Goal: Task Accomplishment & Management: Manage account settings

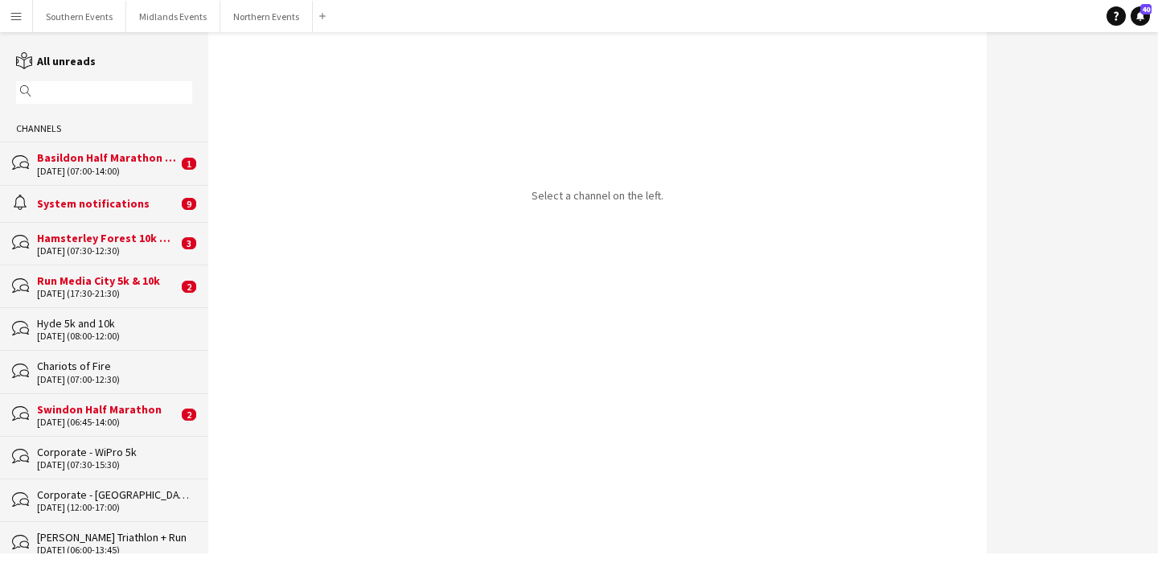
click at [116, 102] on div "magnifier" at bounding box center [104, 92] width 176 height 23
click at [91, 88] on input "text" at bounding box center [111, 92] width 153 height 14
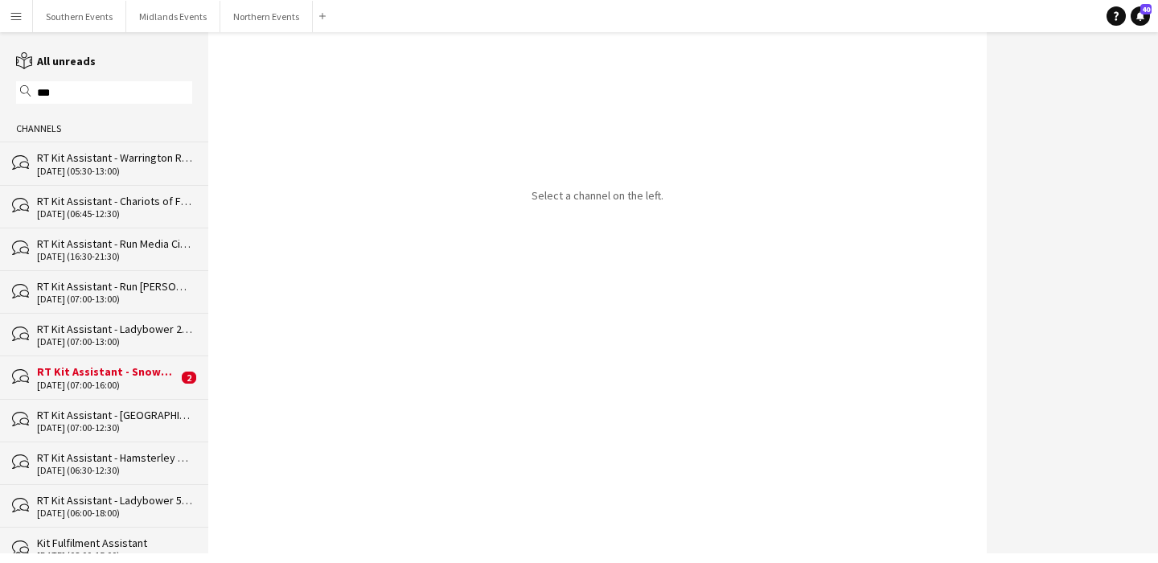
type input "***"
click at [128, 202] on div "RT Kit Assistant - Chariots of Fire" at bounding box center [114, 201] width 155 height 14
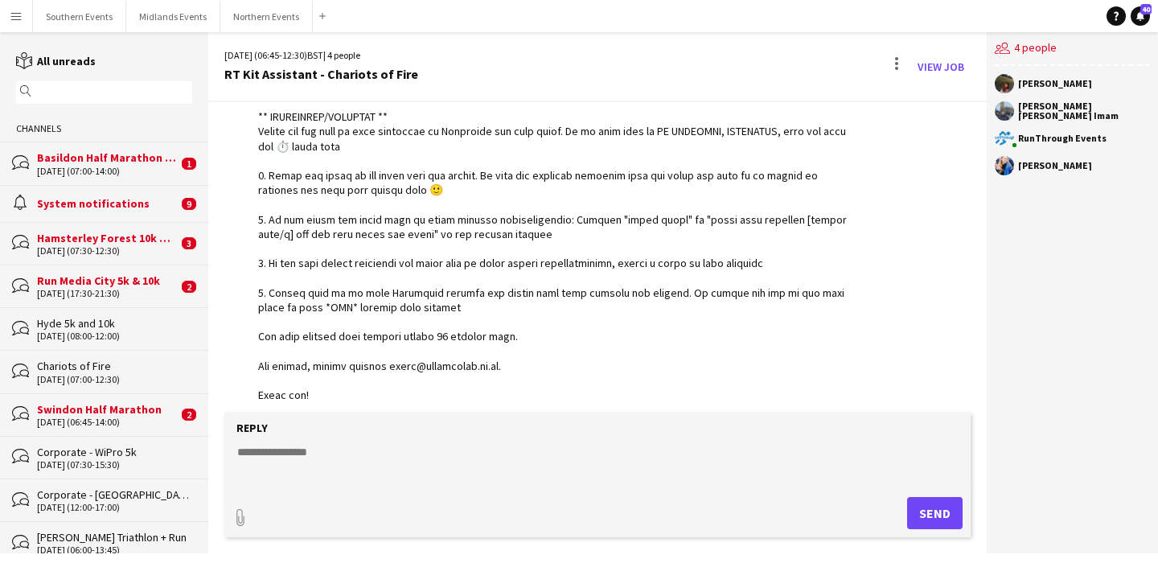
scroll to position [3773, 0]
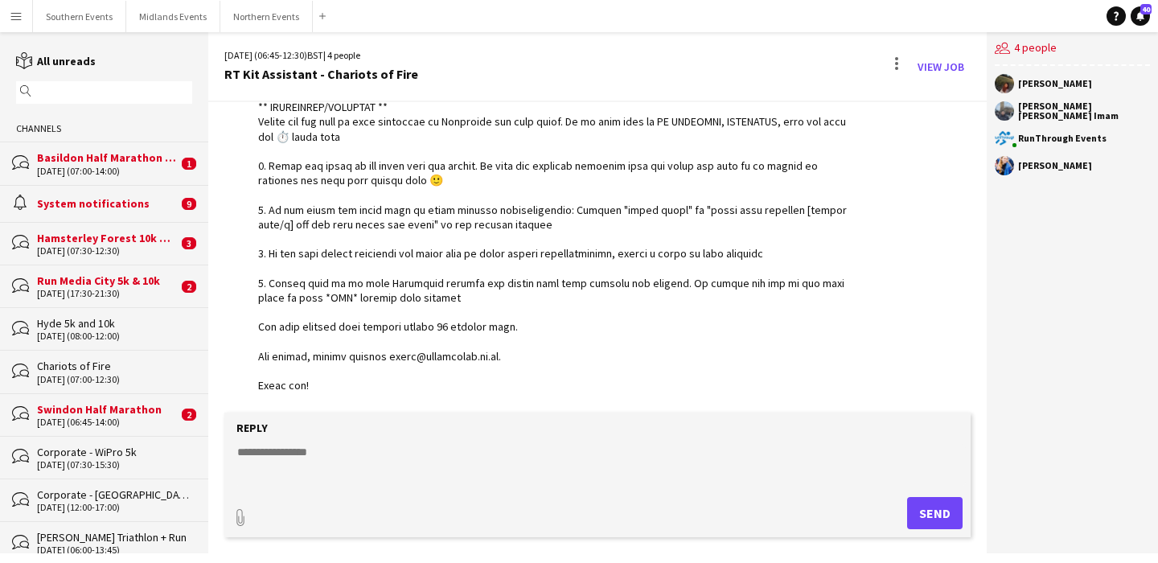
click at [124, 96] on input "text" at bounding box center [111, 92] width 153 height 14
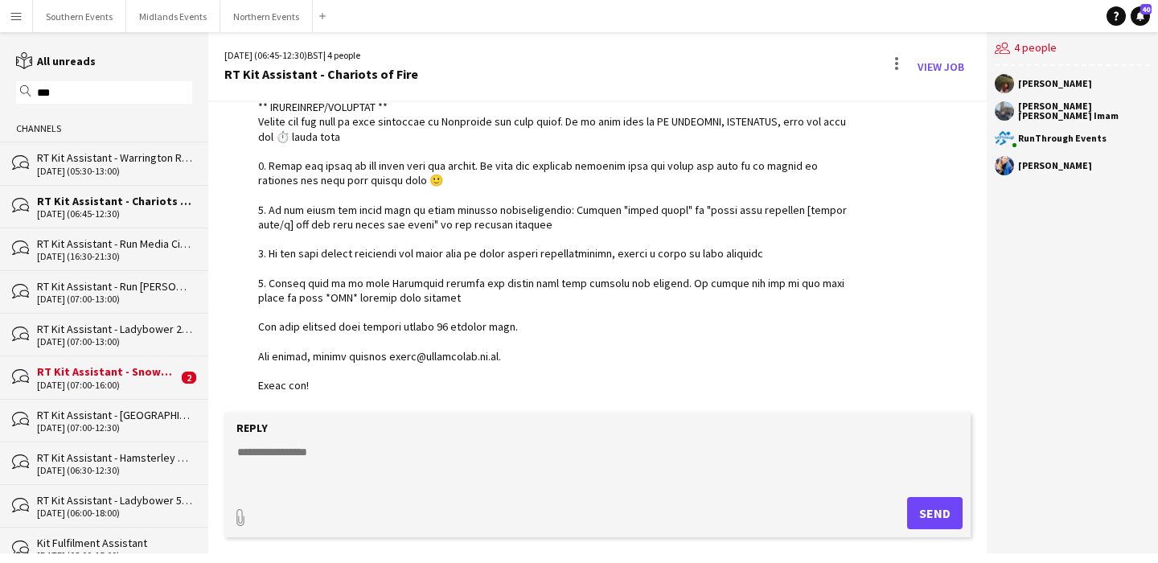
type input "***"
click at [146, 423] on div "[DATE] (07:00-12:30)" at bounding box center [114, 427] width 155 height 11
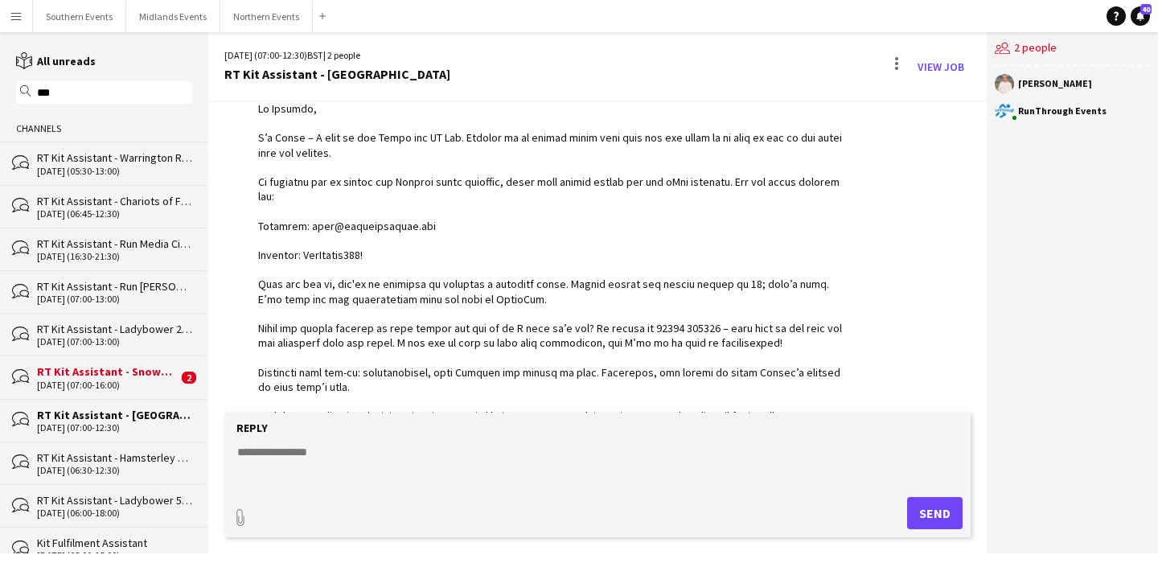
scroll to position [1732, 0]
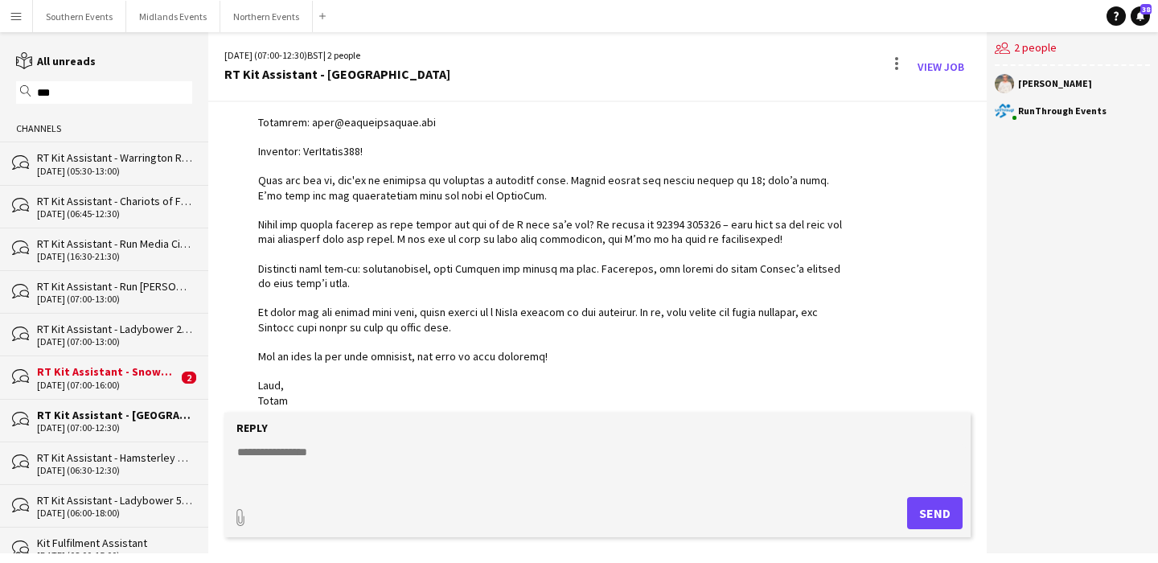
click at [128, 375] on div "RT Kit Assistant - Snowdonia Sea2Sky" at bounding box center [107, 371] width 141 height 14
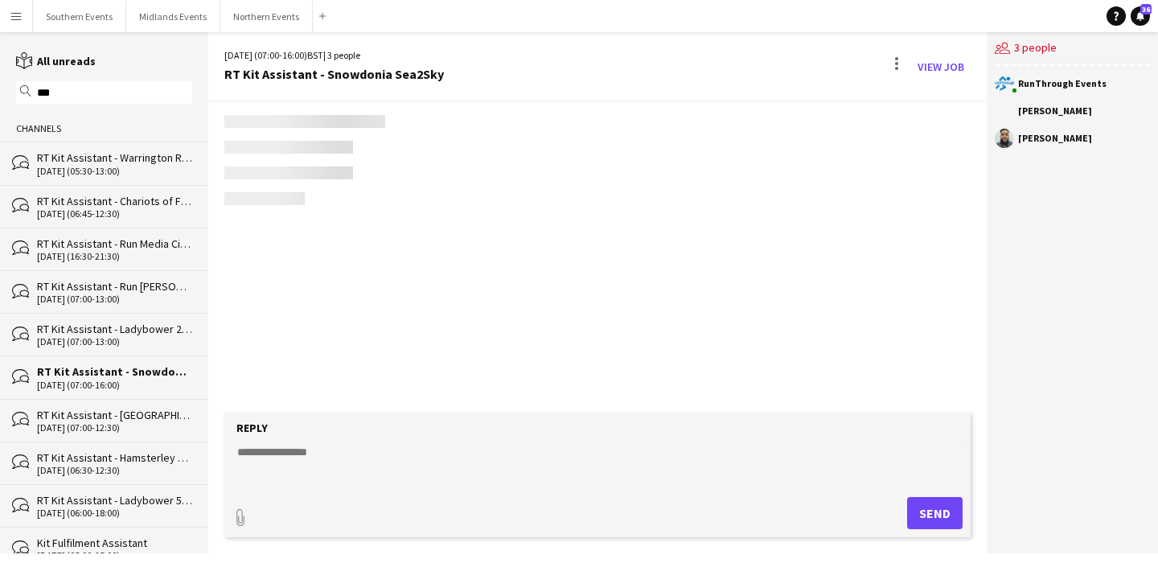
scroll to position [2534, 0]
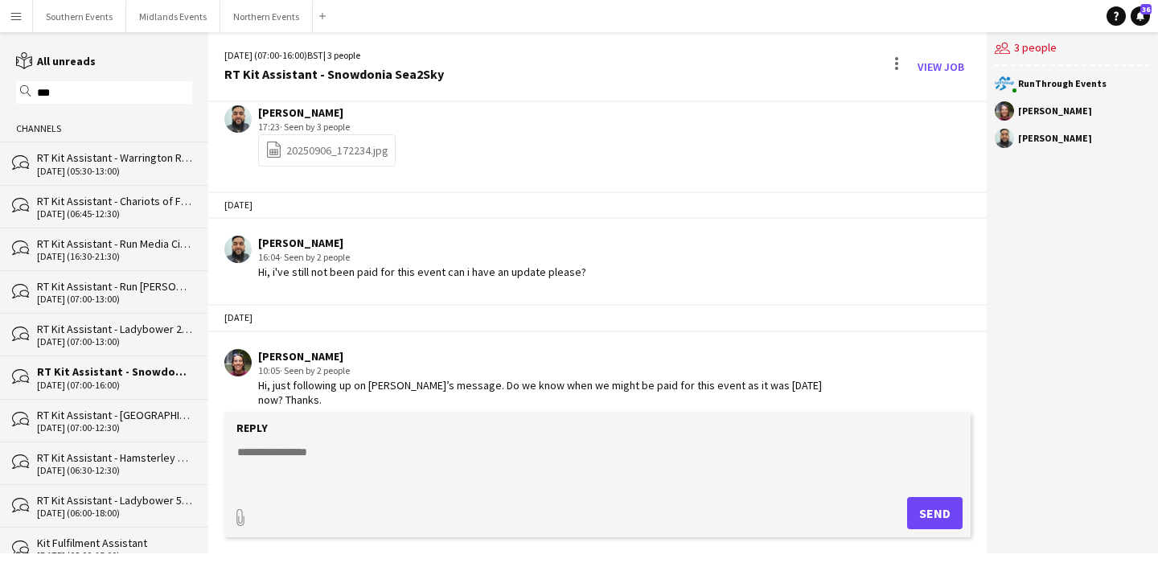
click at [121, 207] on div "RT Kit Assistant - Chariots of Fire" at bounding box center [114, 201] width 155 height 14
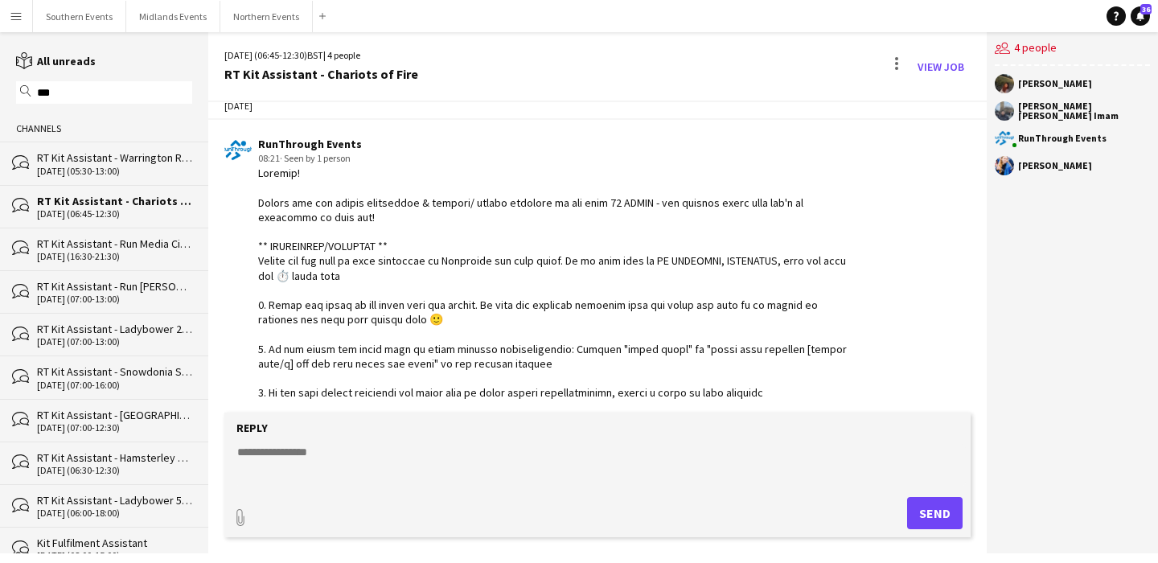
scroll to position [3773, 0]
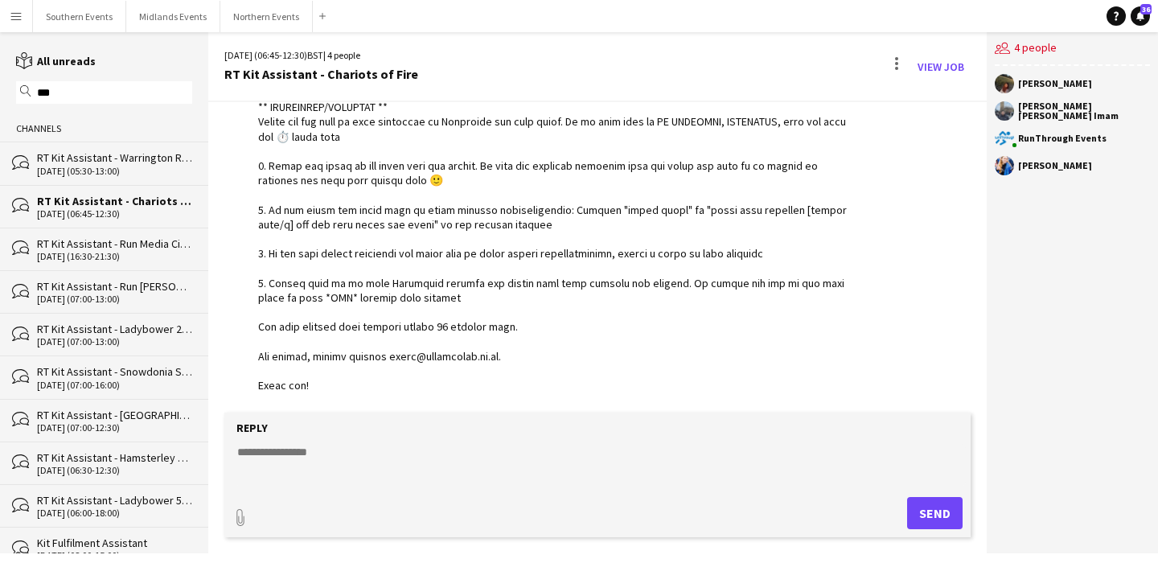
click at [171, 252] on div "[DATE] (16:30-21:30)" at bounding box center [114, 256] width 155 height 11
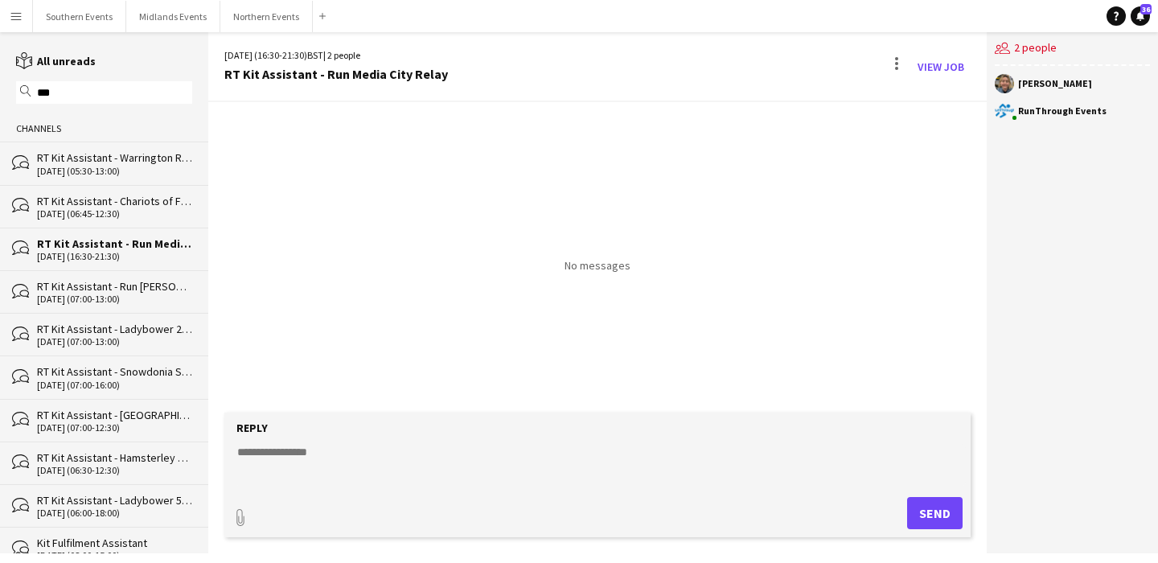
click at [150, 327] on div "RT Kit Assistant - Ladybower 22k" at bounding box center [114, 329] width 155 height 14
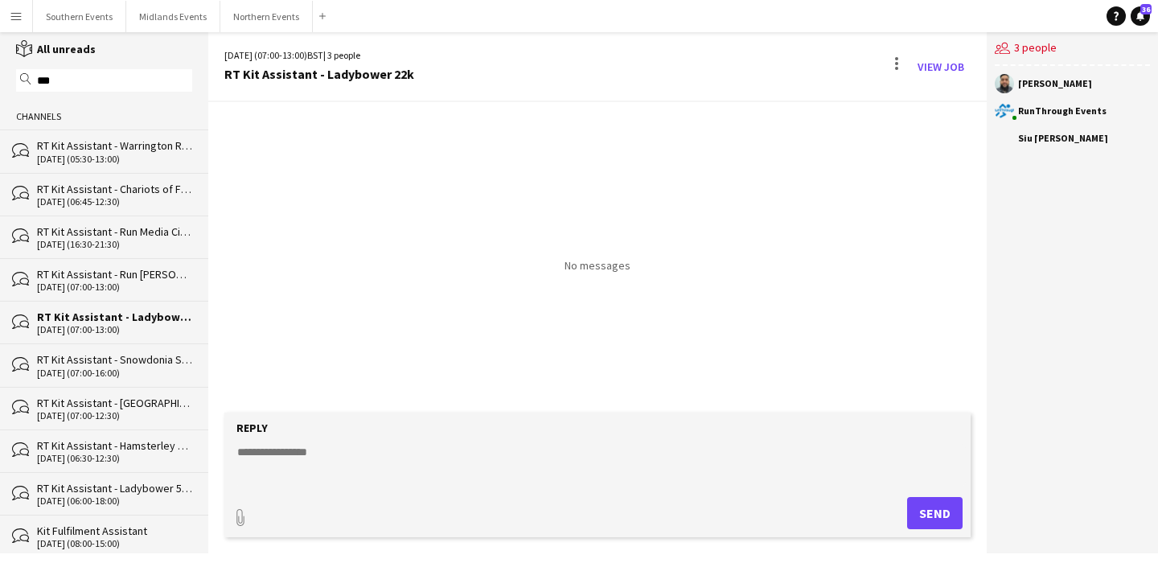
scroll to position [14, 0]
click at [142, 438] on div "RT Kit Assistant - Hamsterley Forest 10k & Half Marathon" at bounding box center [114, 443] width 155 height 14
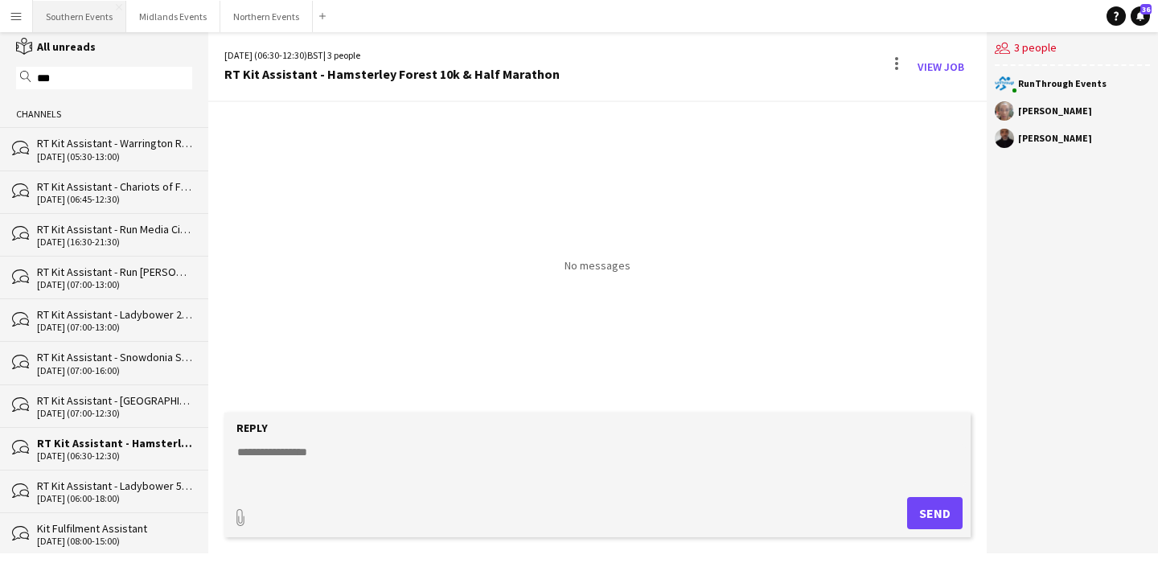
click at [63, 21] on button "Southern Events Close" at bounding box center [79, 16] width 93 height 31
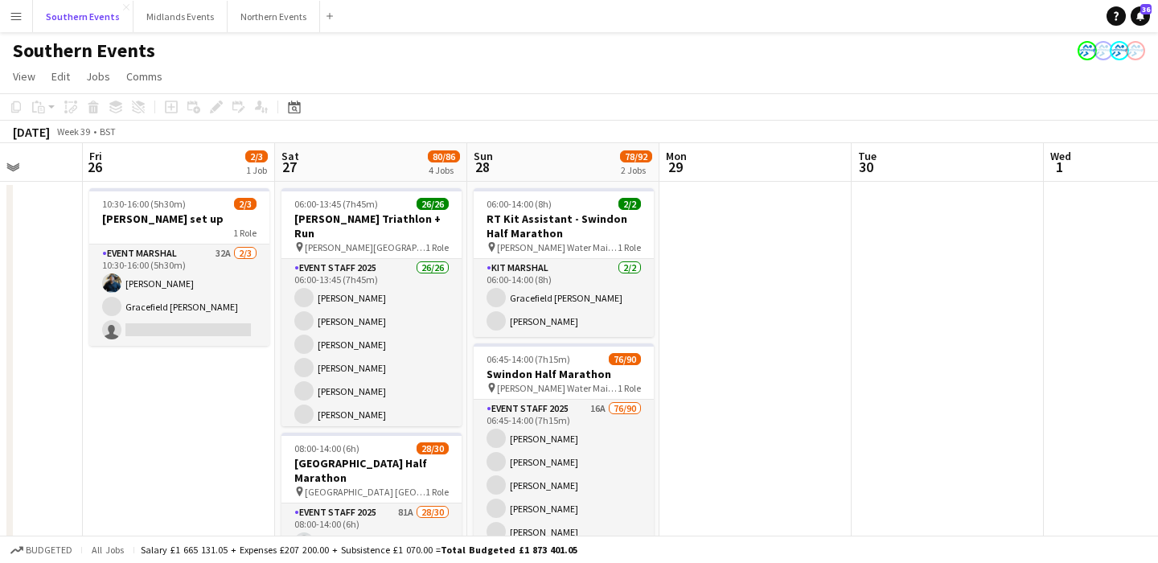
scroll to position [0, 745]
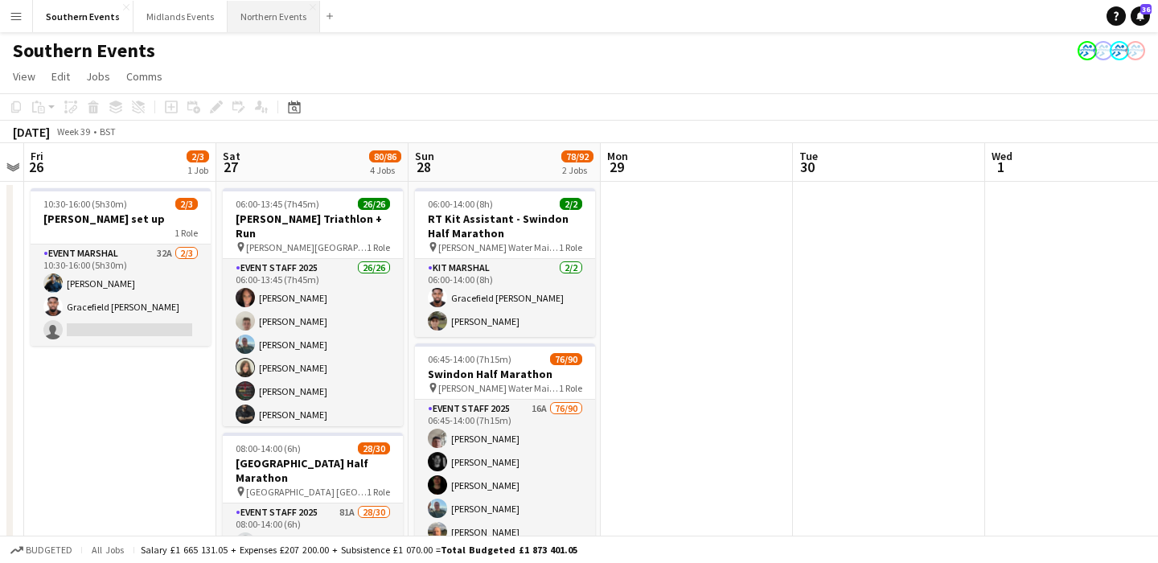
click at [261, 27] on button "Northern Events Close" at bounding box center [274, 16] width 92 height 31
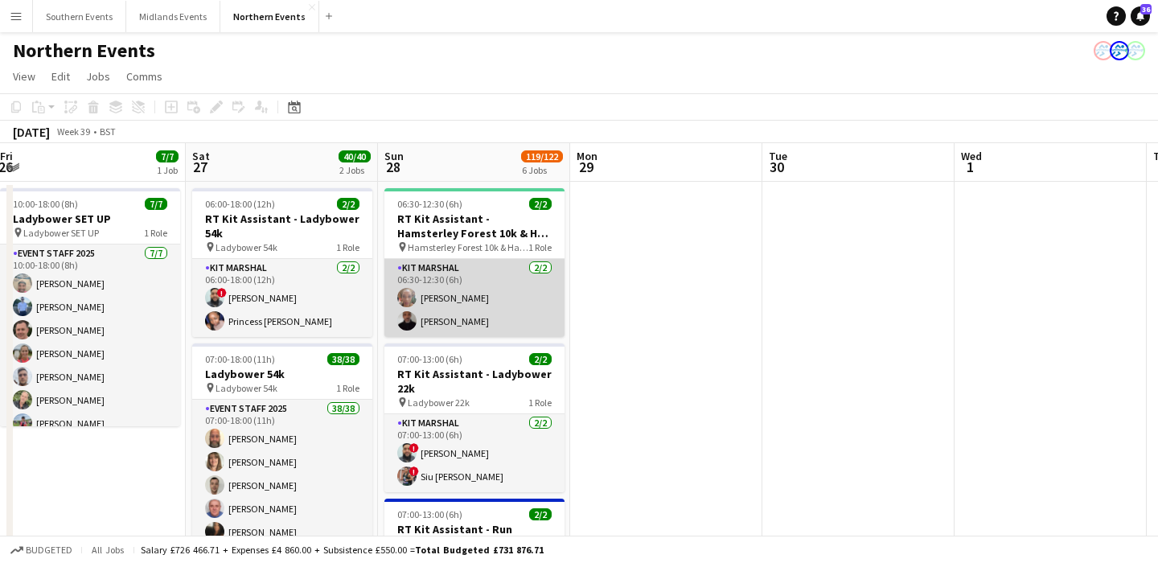
click at [528, 291] on app-card-role "Kit Marshal [DATE] 06:30-12:30 (6h) [PERSON_NAME] [PERSON_NAME]" at bounding box center [474, 298] width 180 height 78
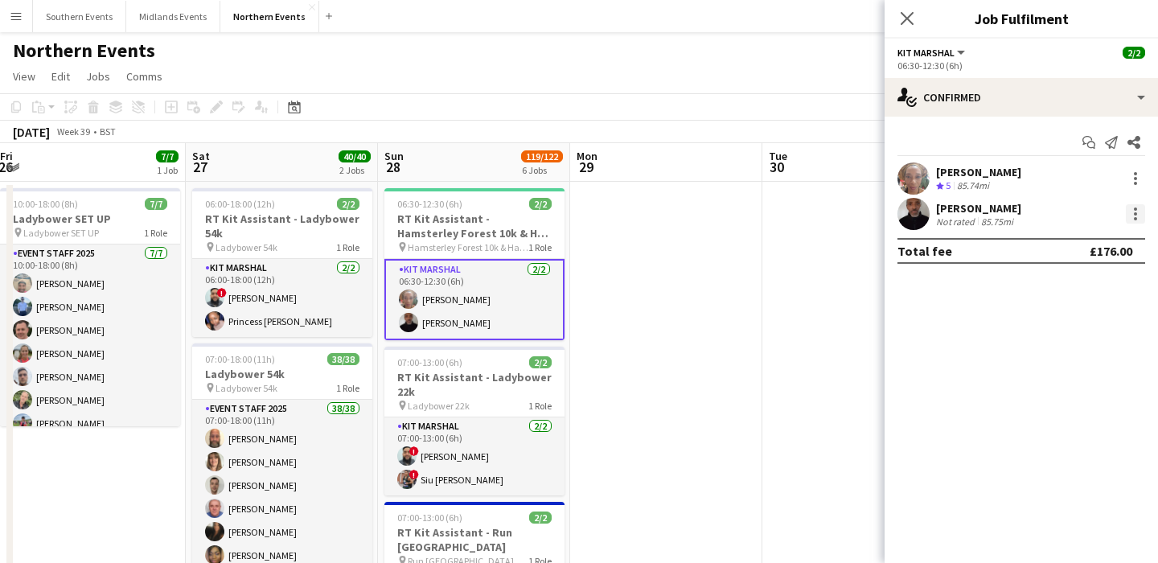
click at [1134, 213] on div at bounding box center [1135, 213] width 3 height 3
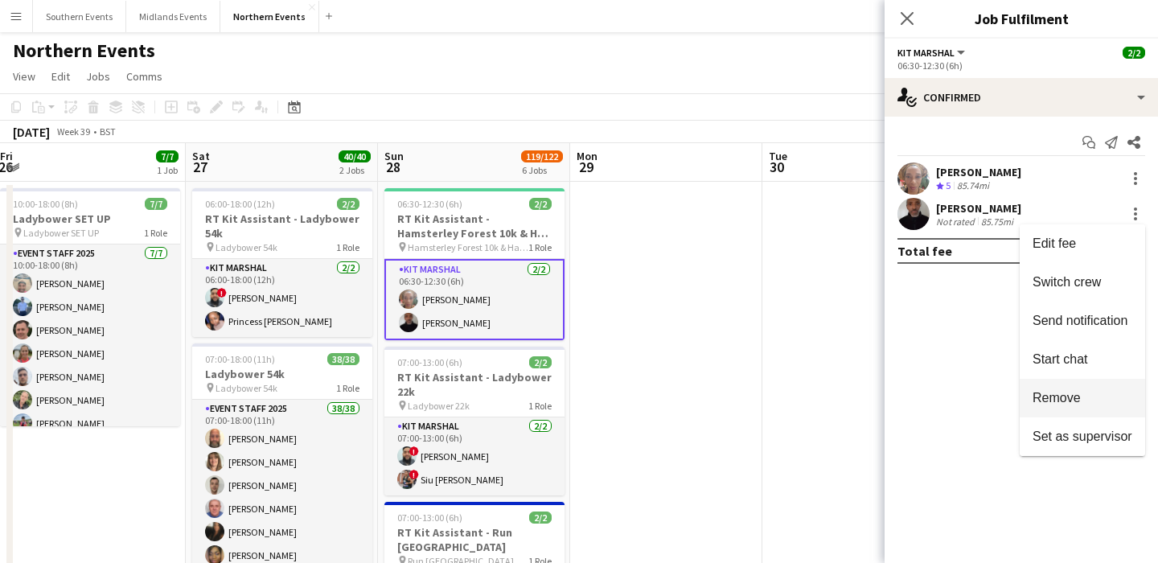
click at [1047, 384] on button "Remove" at bounding box center [1082, 398] width 125 height 39
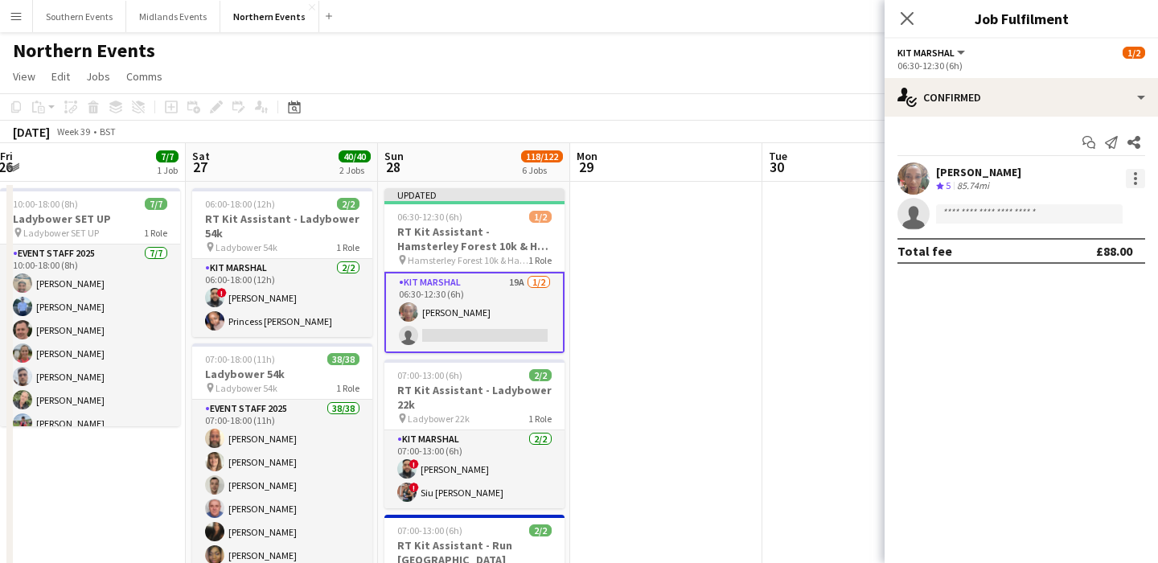
click at [1134, 173] on div at bounding box center [1135, 173] width 3 height 3
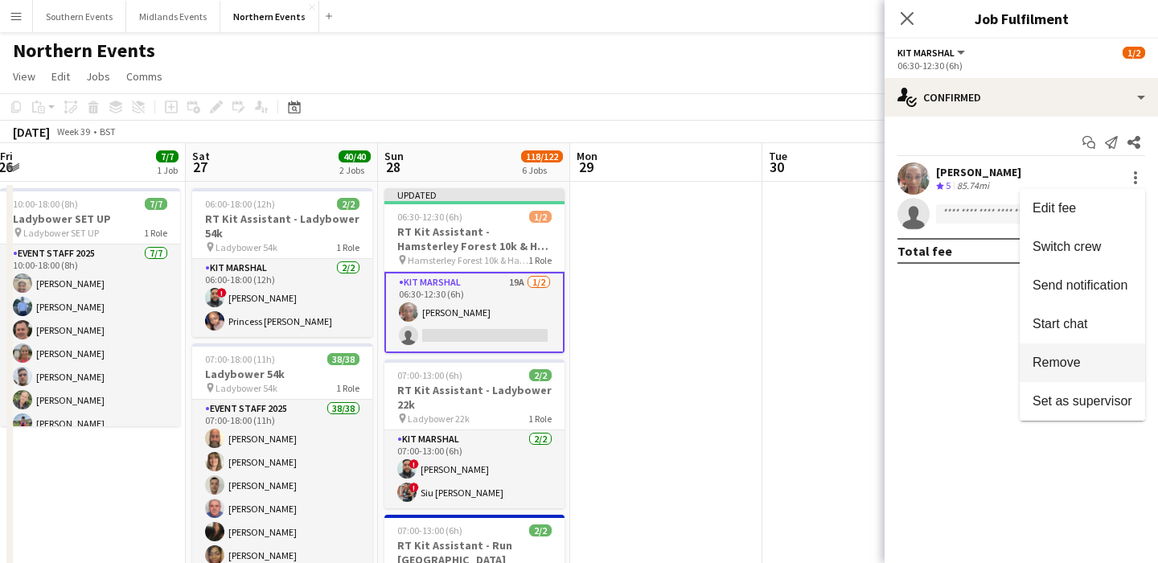
click at [1044, 362] on span "Remove" at bounding box center [1057, 362] width 48 height 14
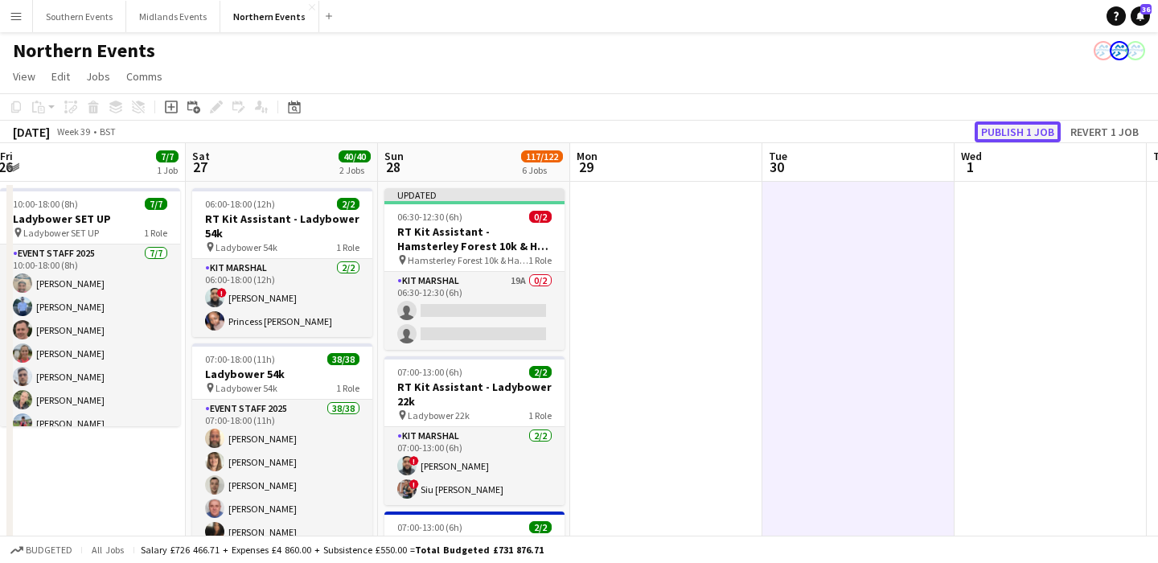
click at [1033, 132] on button "Publish 1 job" at bounding box center [1018, 131] width 86 height 21
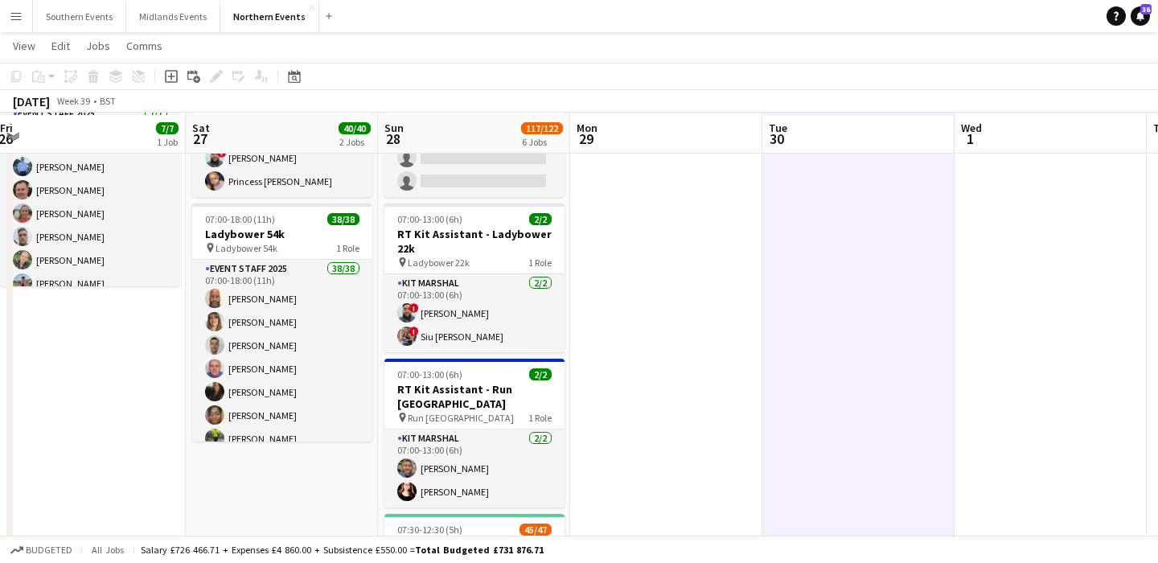
scroll to position [135, 0]
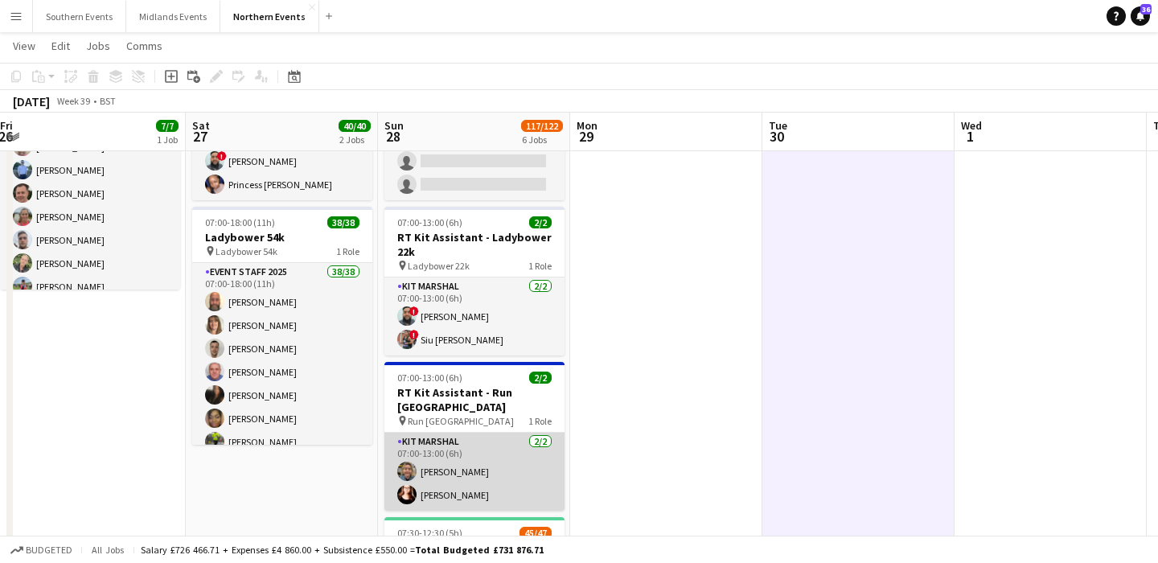
click at [515, 477] on app-card-role "Kit Marshal [DATE] 07:00-13:00 (6h) [PERSON_NAME] [PERSON_NAME]" at bounding box center [474, 472] width 180 height 78
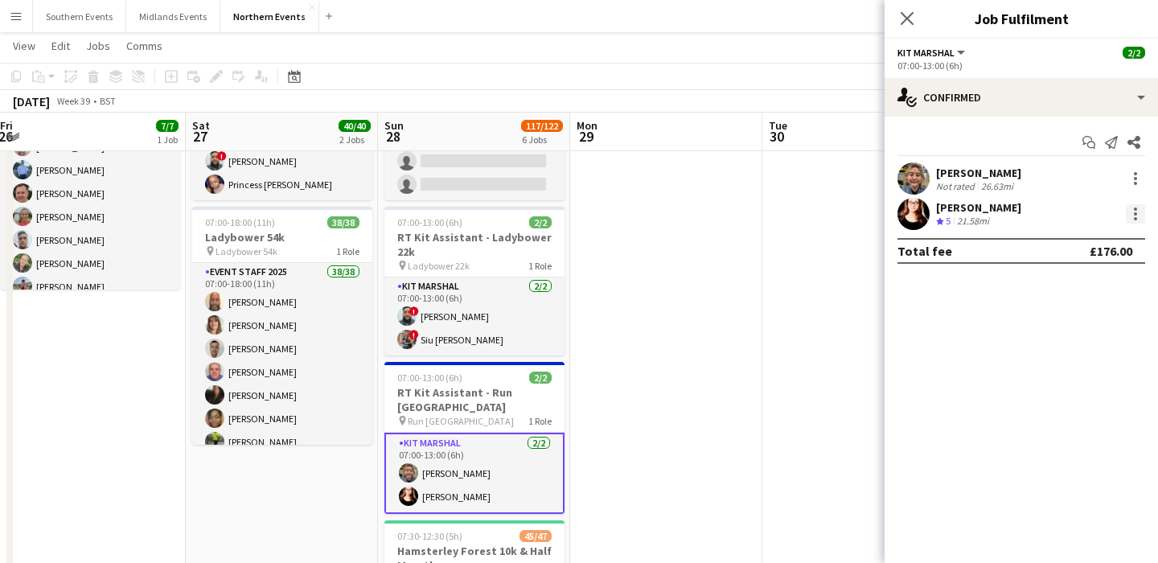
click at [1132, 219] on div at bounding box center [1135, 213] width 19 height 19
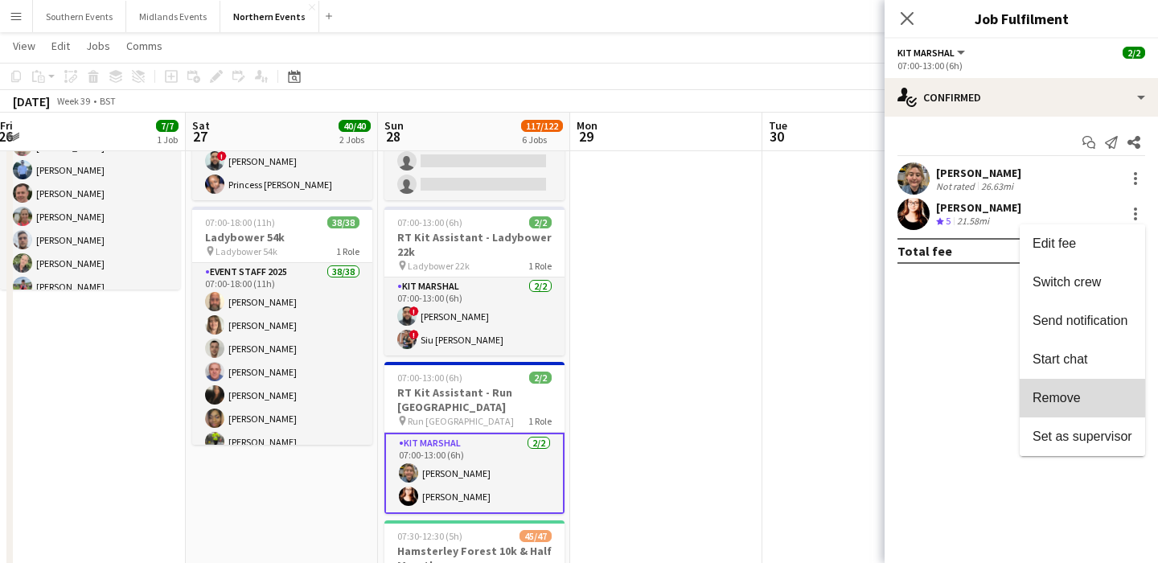
click at [1045, 405] on span "Remove" at bounding box center [1057, 398] width 48 height 14
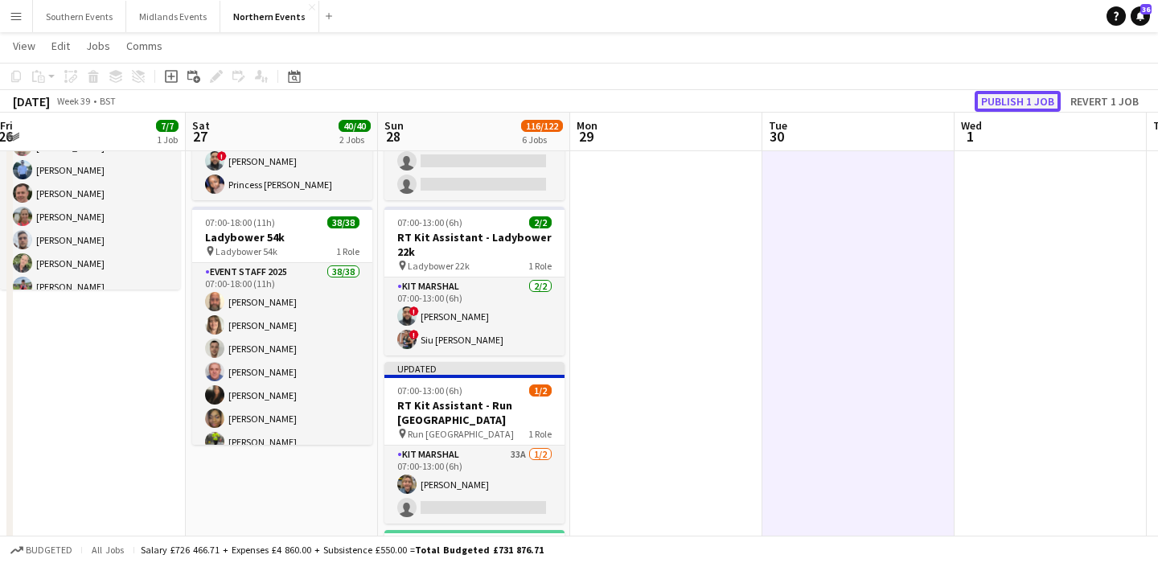
click at [1029, 99] on button "Publish 1 job" at bounding box center [1018, 101] width 86 height 21
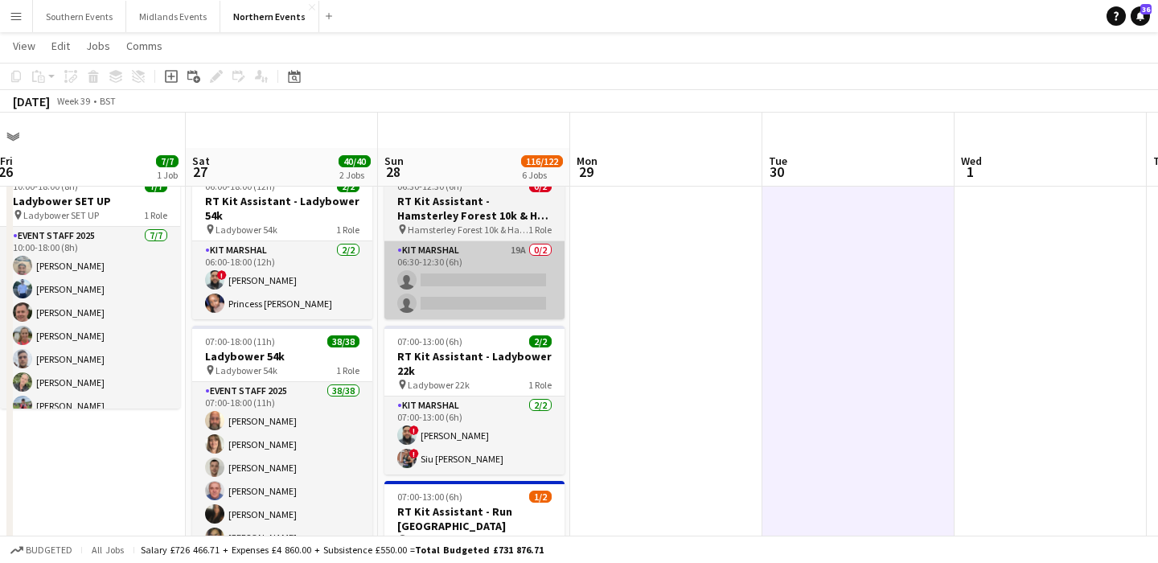
scroll to position [0, 0]
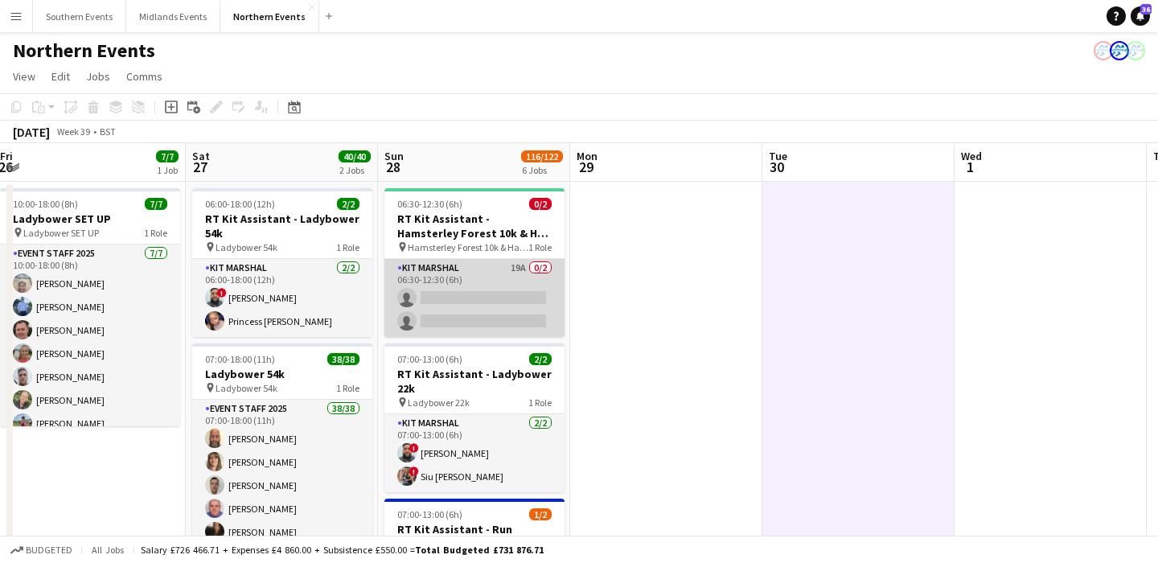
click at [523, 318] on app-card-role "Kit Marshal 19A 0/2 06:30-12:30 (6h) single-neutral-actions single-neutral-acti…" at bounding box center [474, 298] width 180 height 78
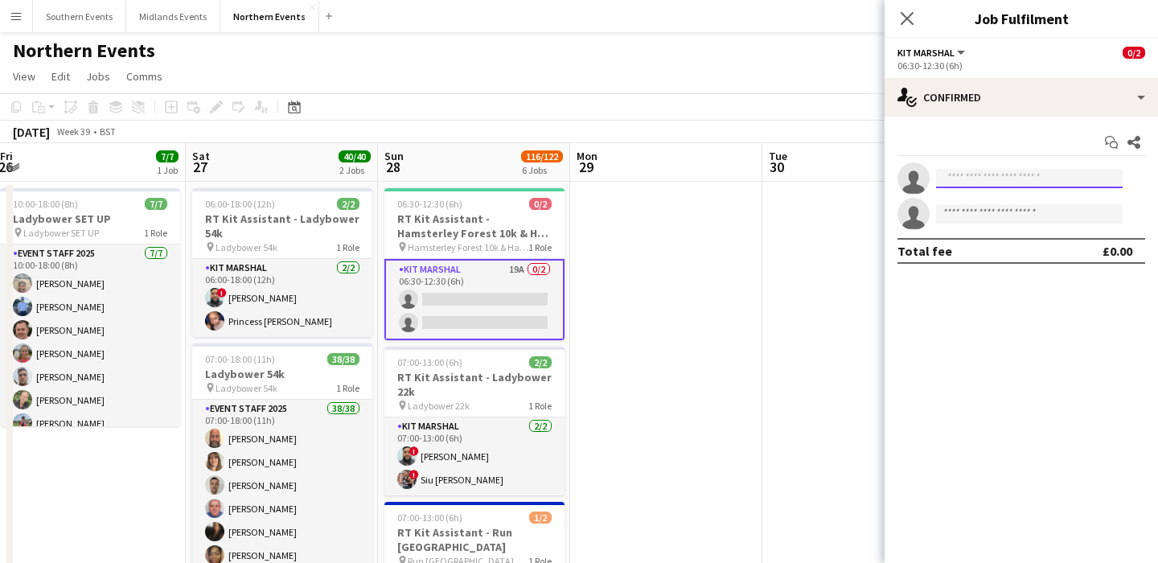
click at [1010, 183] on input at bounding box center [1029, 178] width 187 height 19
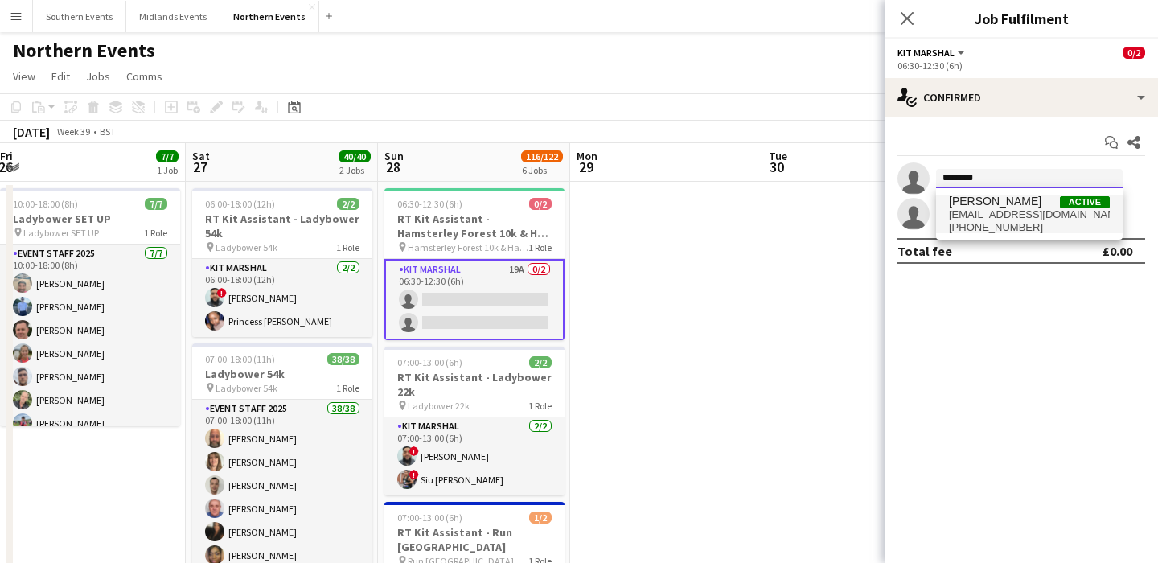
type input "********"
click at [1017, 220] on span "[EMAIL_ADDRESS][DOMAIN_NAME]" at bounding box center [1029, 214] width 161 height 13
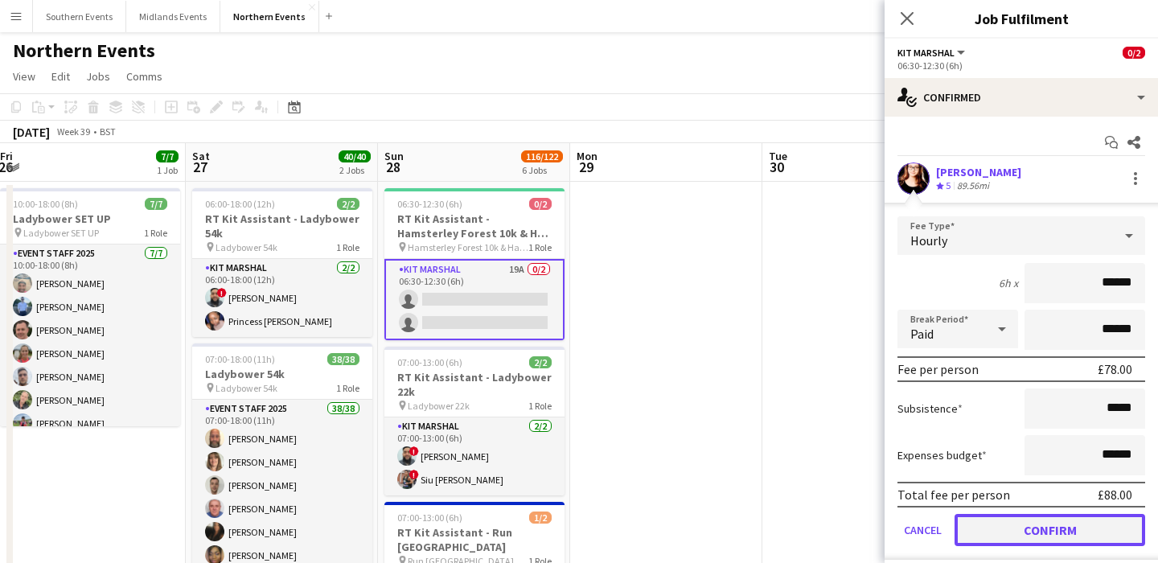
click at [1020, 528] on button "Confirm" at bounding box center [1050, 530] width 191 height 32
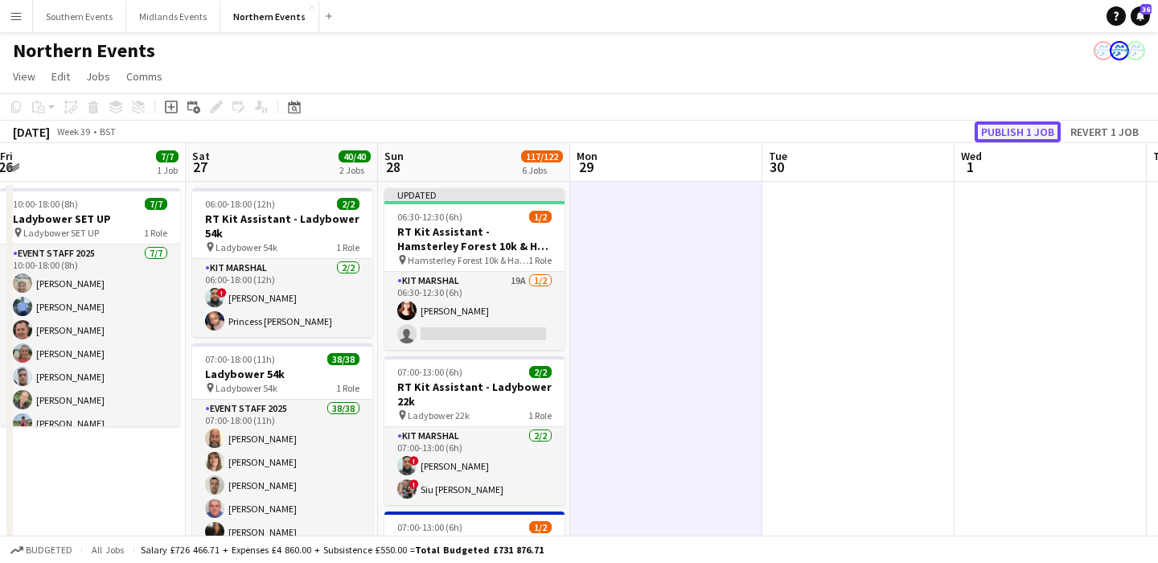
click at [1019, 130] on button "Publish 1 job" at bounding box center [1018, 131] width 86 height 21
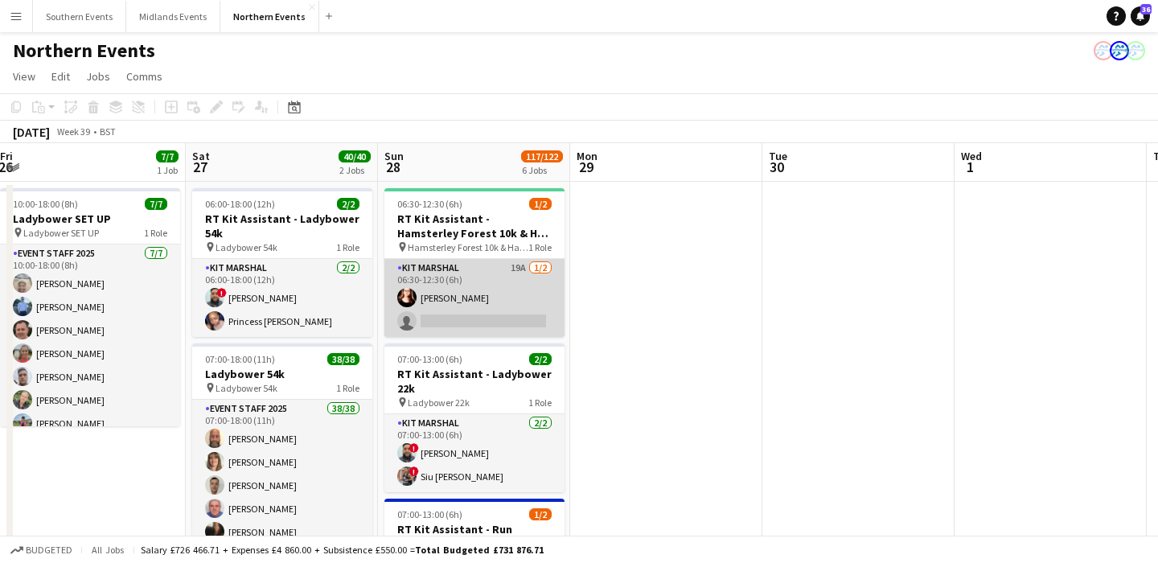
click at [537, 296] on app-card-role "Kit Marshal 19A [DATE] 06:30-12:30 (6h) [PERSON_NAME] single-neutral-actions" at bounding box center [474, 298] width 180 height 78
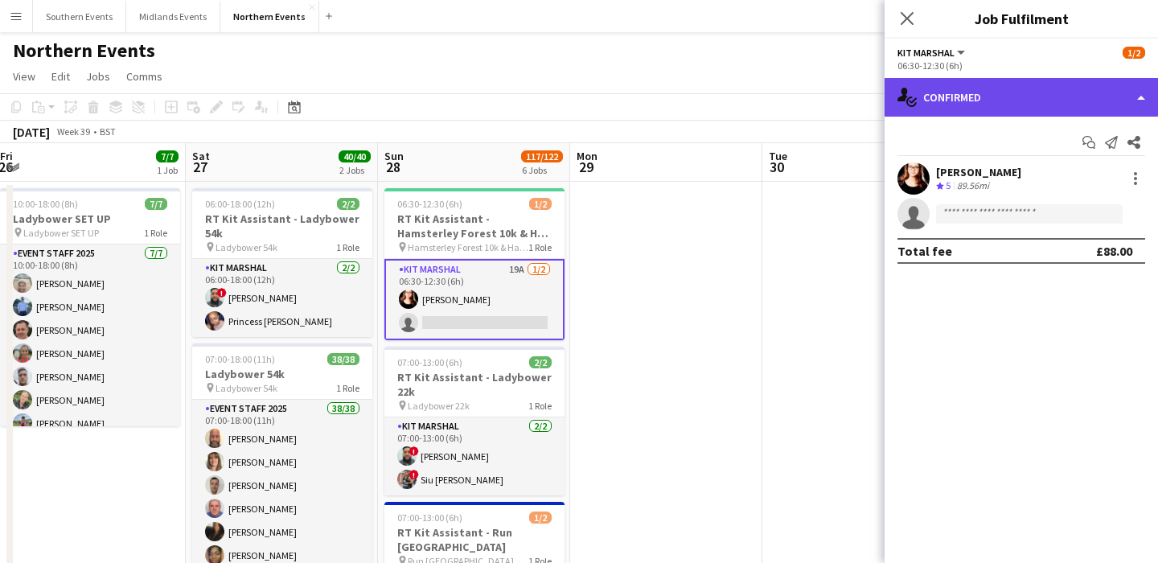
click at [1027, 105] on div "single-neutral-actions-check-2 Confirmed" at bounding box center [1021, 97] width 273 height 39
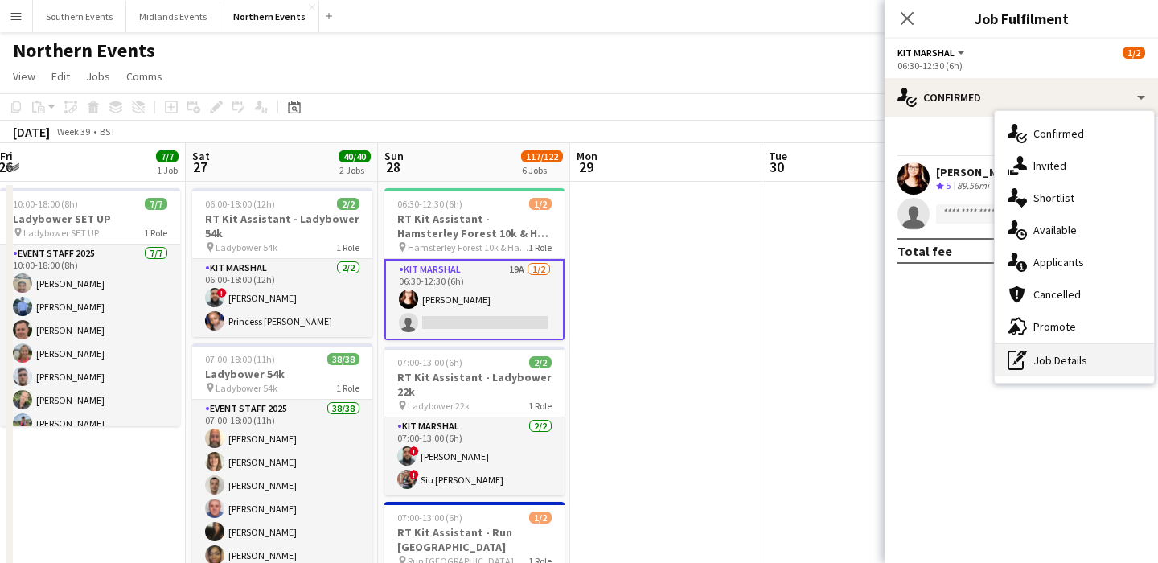
click at [1039, 351] on div "pen-write Job Details" at bounding box center [1074, 360] width 159 height 32
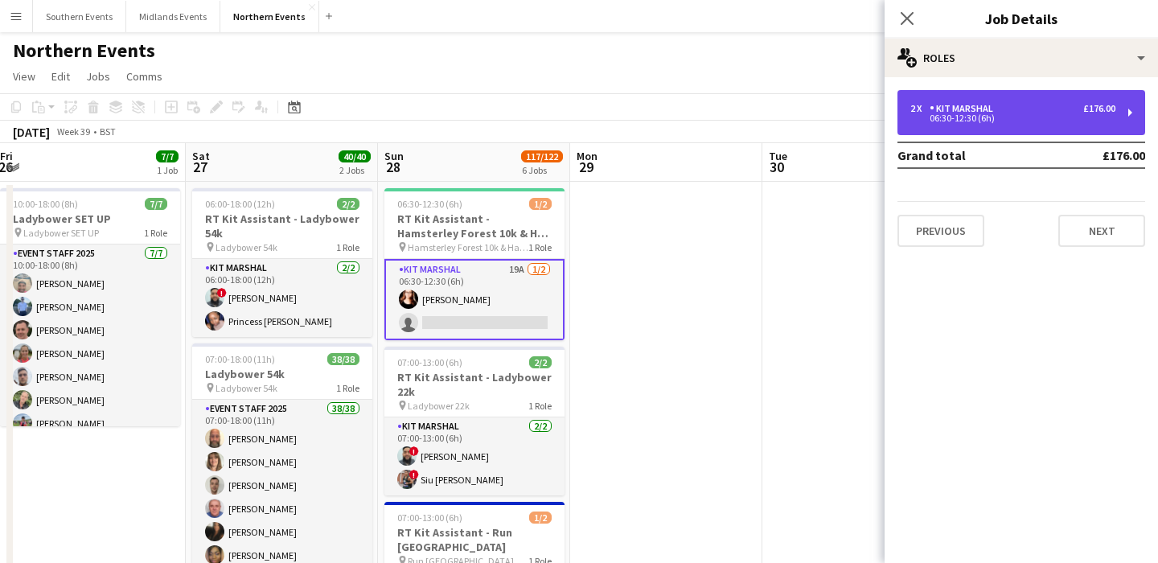
click at [952, 121] on div "06:30-12:30 (6h)" at bounding box center [1012, 118] width 205 height 8
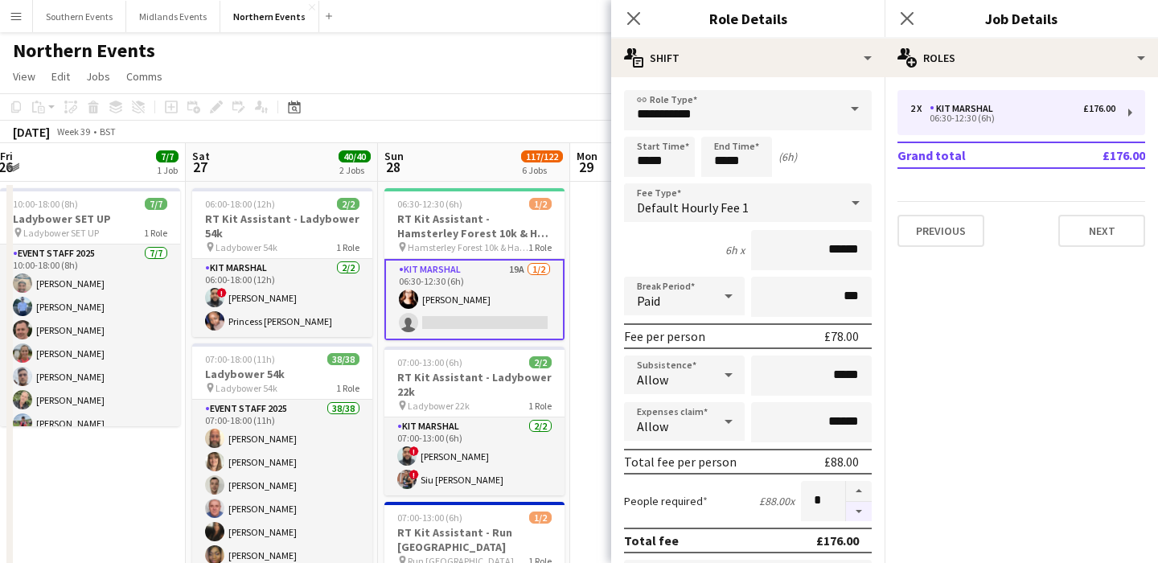
click at [865, 503] on button "button" at bounding box center [859, 512] width 26 height 20
type input "*"
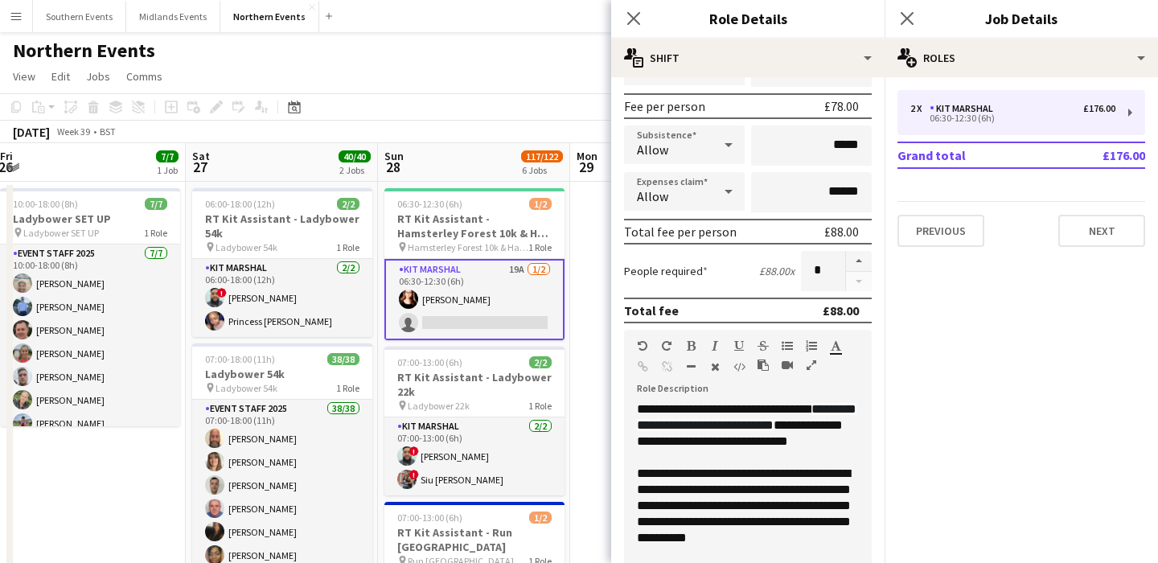
scroll to position [526, 0]
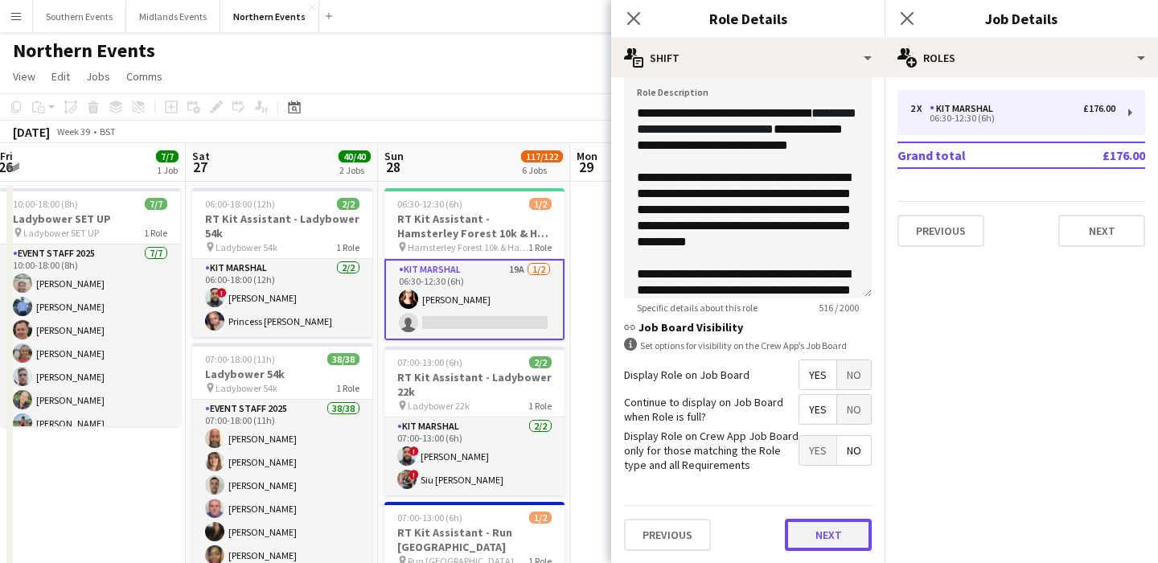
click at [805, 535] on button "Next" at bounding box center [828, 535] width 87 height 32
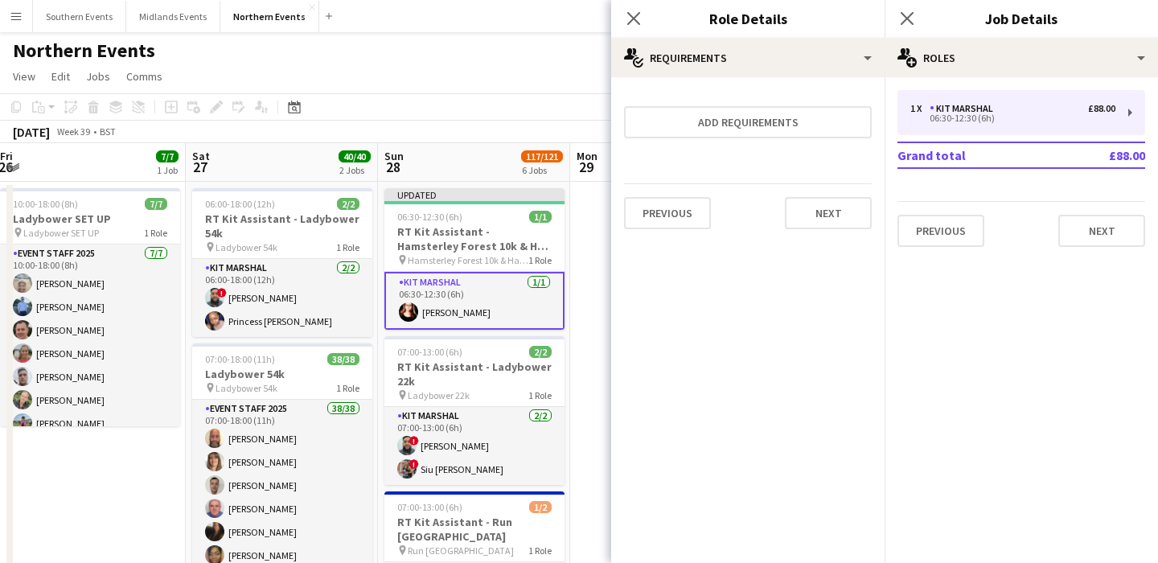
scroll to position [0, 0]
click at [828, 225] on button "Next" at bounding box center [828, 213] width 87 height 32
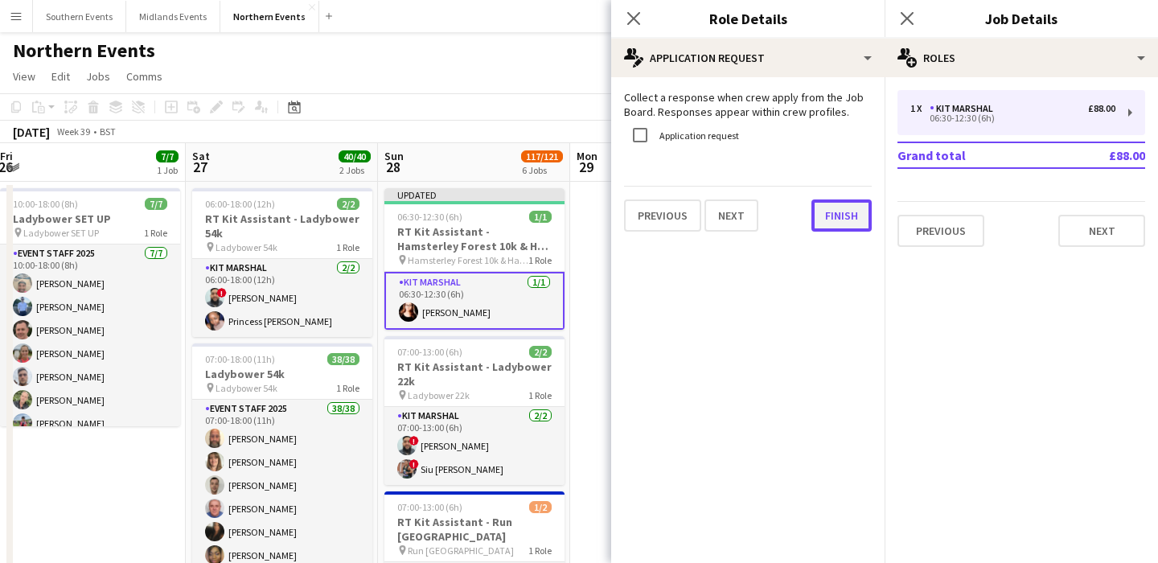
click at [840, 226] on button "Finish" at bounding box center [842, 215] width 60 height 32
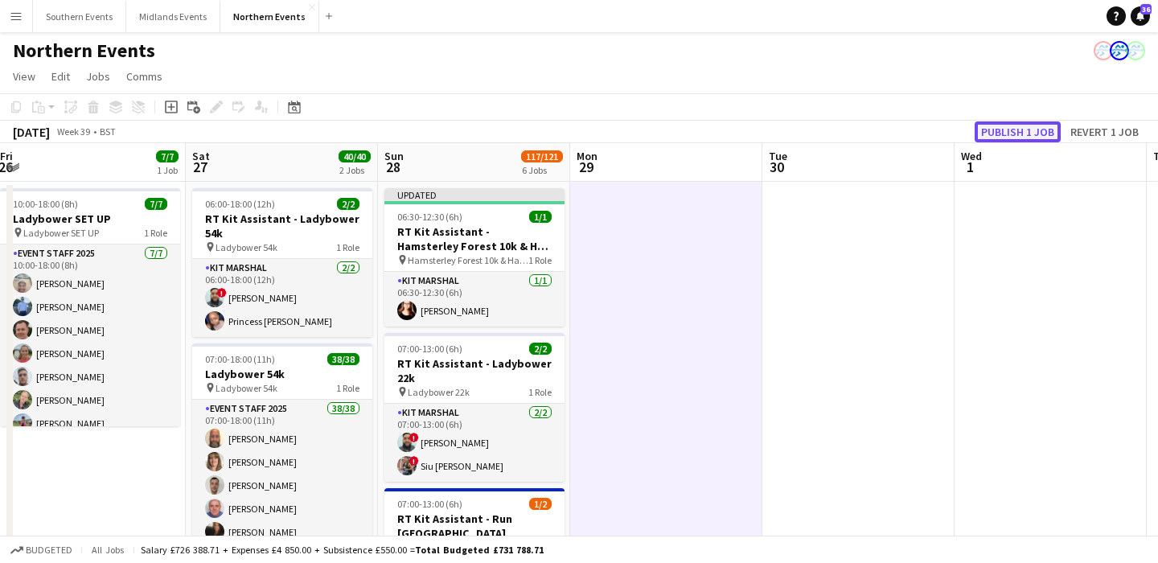
click at [987, 132] on button "Publish 1 job" at bounding box center [1018, 131] width 86 height 21
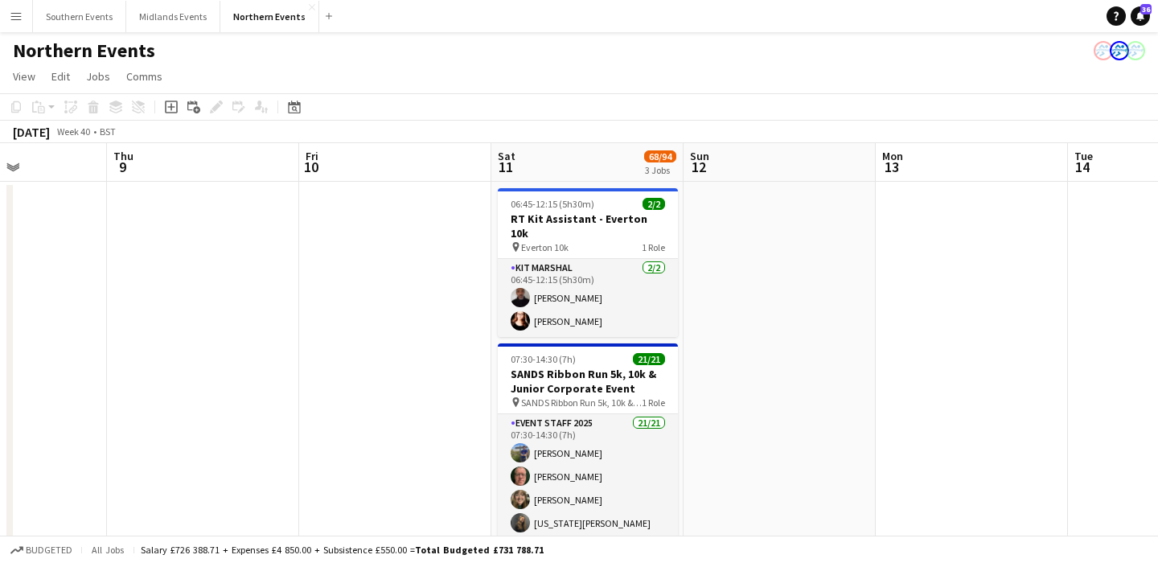
scroll to position [0, 507]
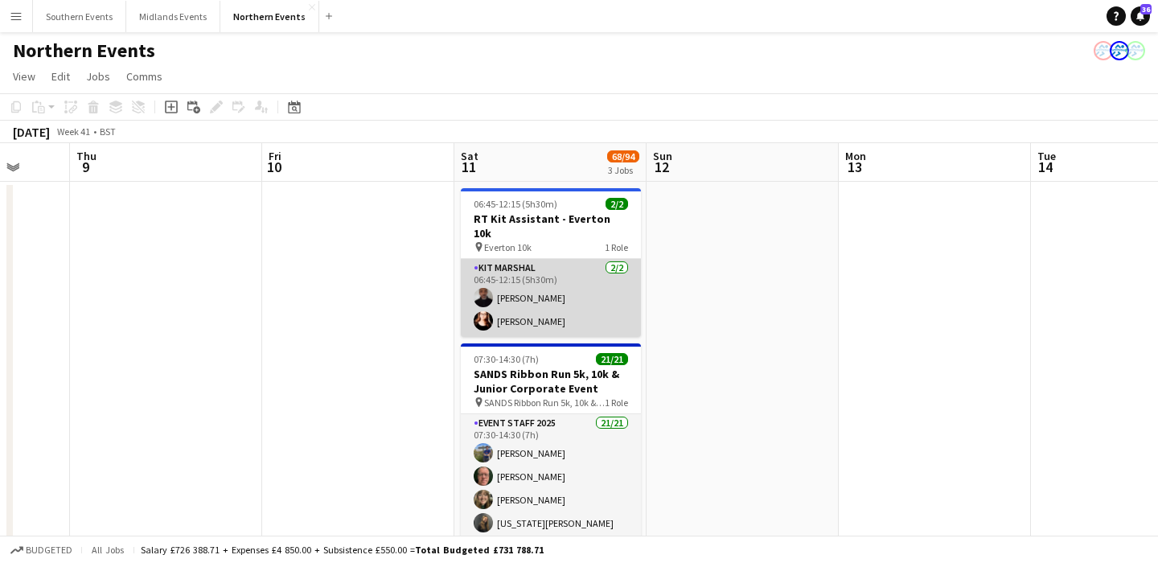
click at [598, 289] on app-card-role "Kit Marshal [DATE] 06:45-12:15 (5h30m) [PERSON_NAME] [PERSON_NAME]" at bounding box center [551, 298] width 180 height 78
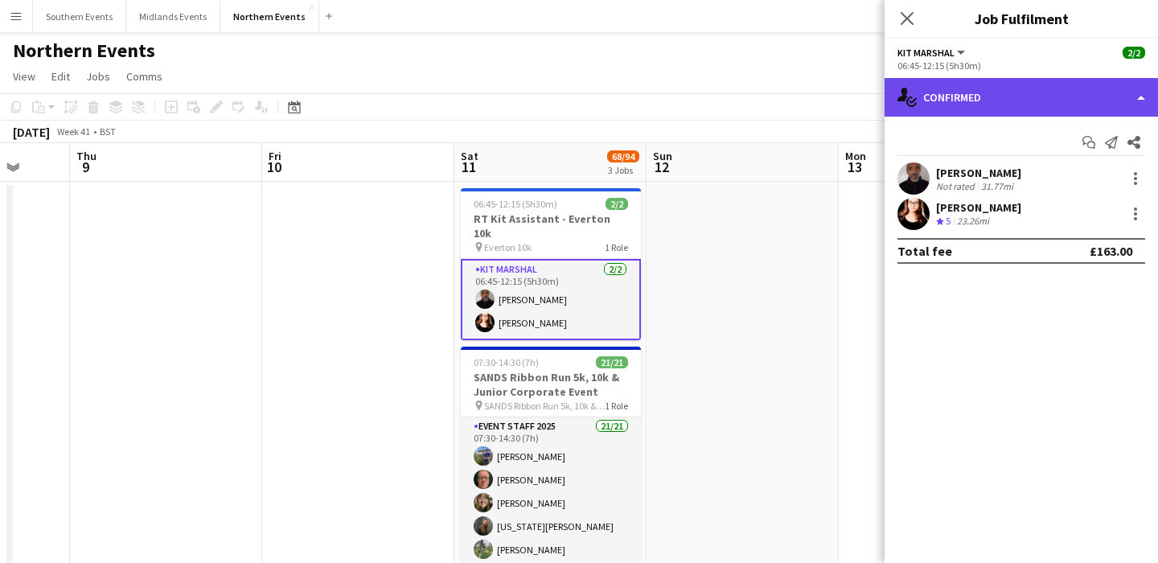
click at [942, 96] on div "single-neutral-actions-check-2 Confirmed" at bounding box center [1021, 97] width 273 height 39
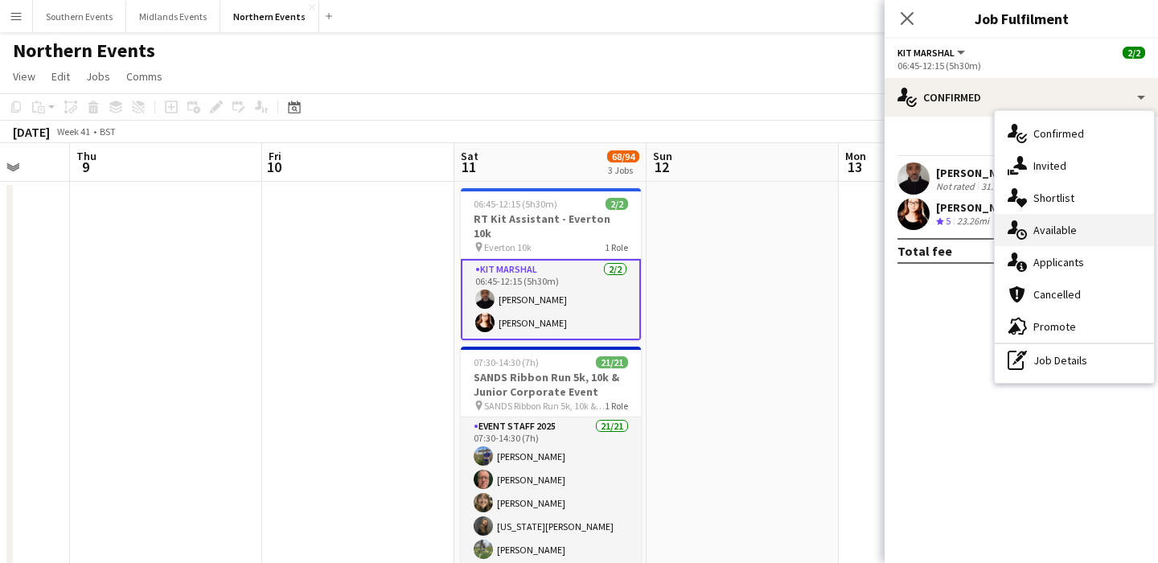
click at [1048, 245] on div "single-neutral-actions-upload Available" at bounding box center [1074, 230] width 159 height 32
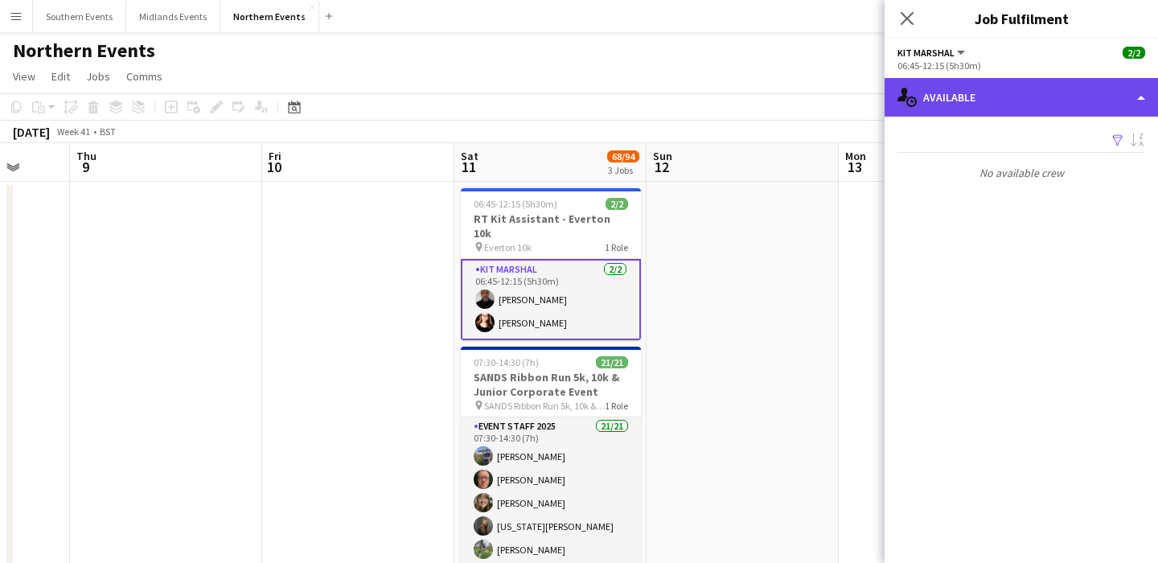
click at [963, 96] on div "single-neutral-actions-upload Available" at bounding box center [1021, 97] width 273 height 39
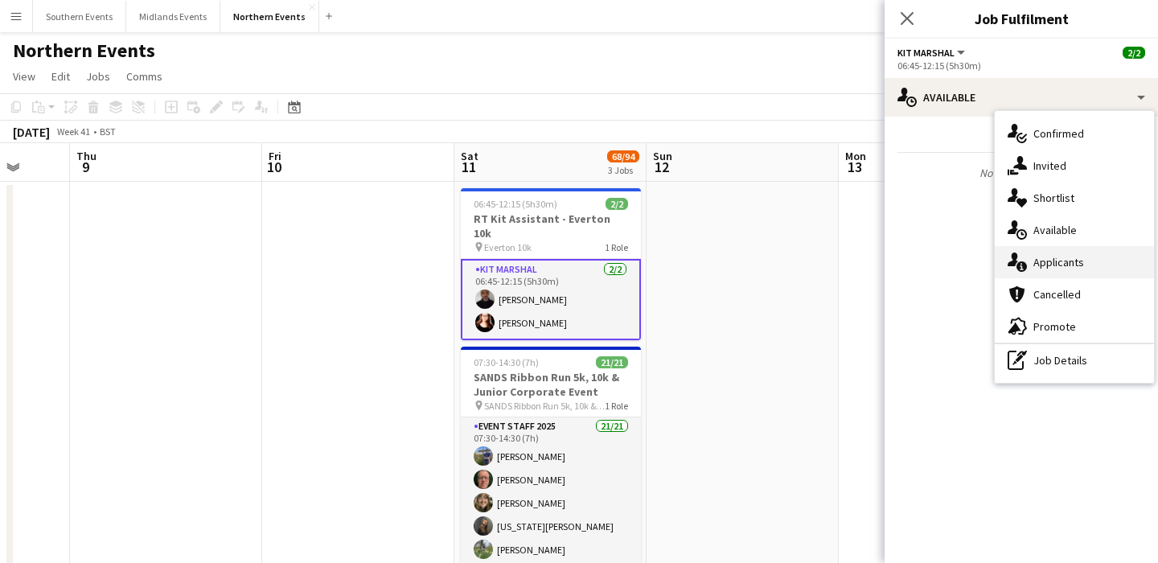
click at [1039, 269] on span "Applicants" at bounding box center [1058, 262] width 51 height 14
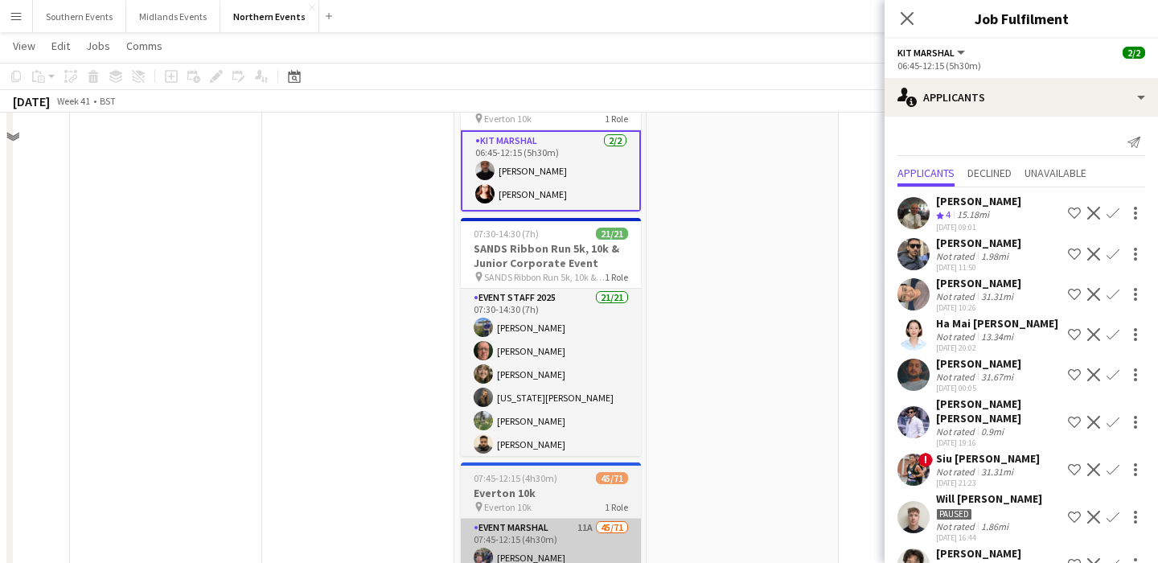
scroll to position [0, 0]
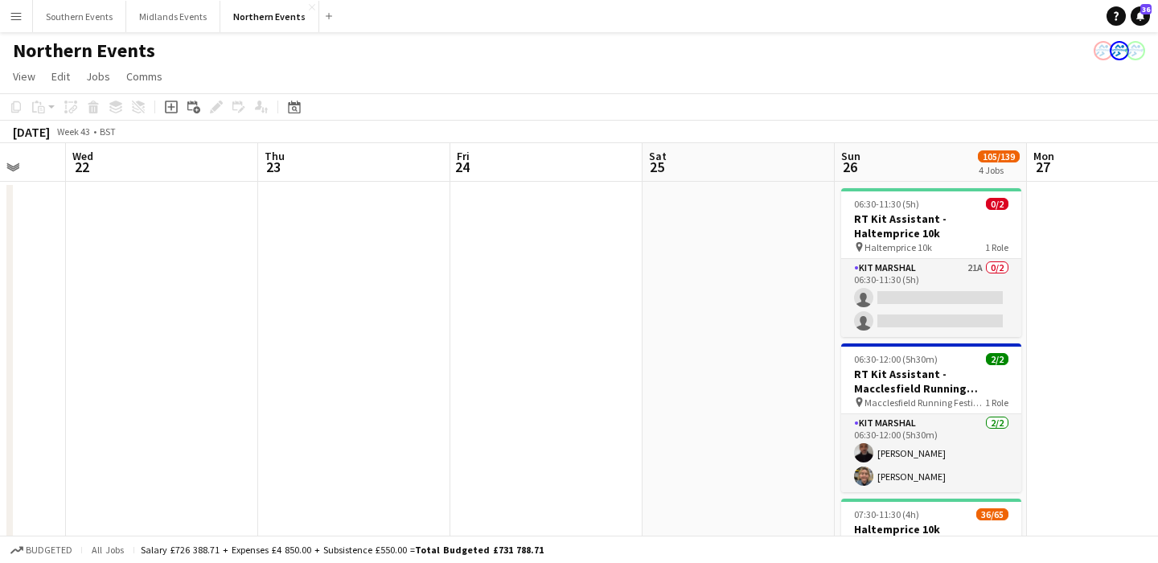
scroll to position [0, 588]
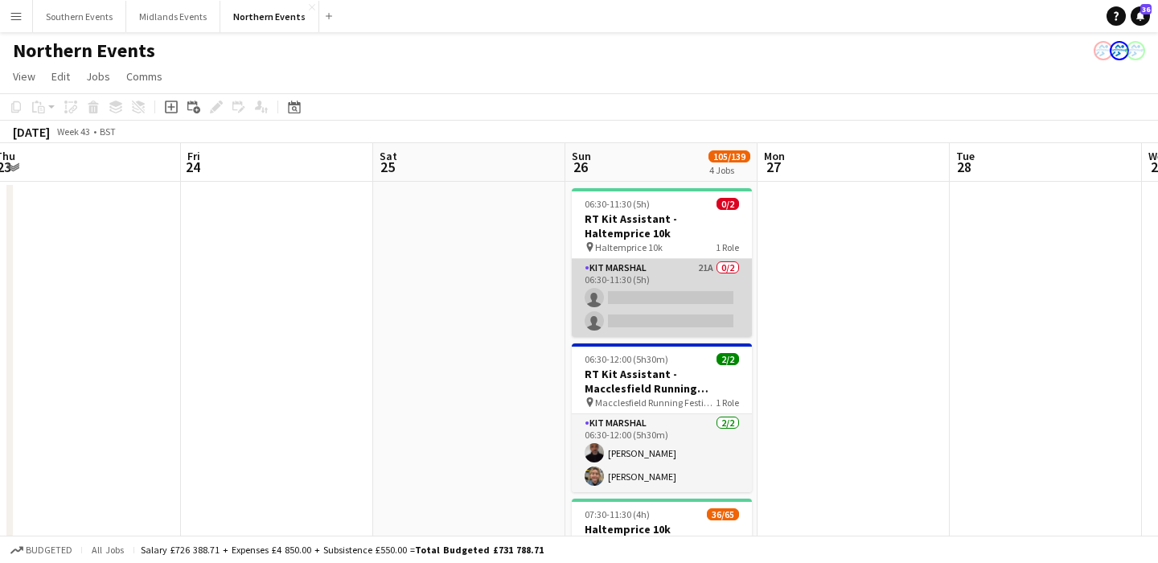
click at [679, 323] on app-card-role "Kit Marshal 21A 0/2 06:30-11:30 (5h) single-neutral-actions single-neutral-acti…" at bounding box center [662, 298] width 180 height 78
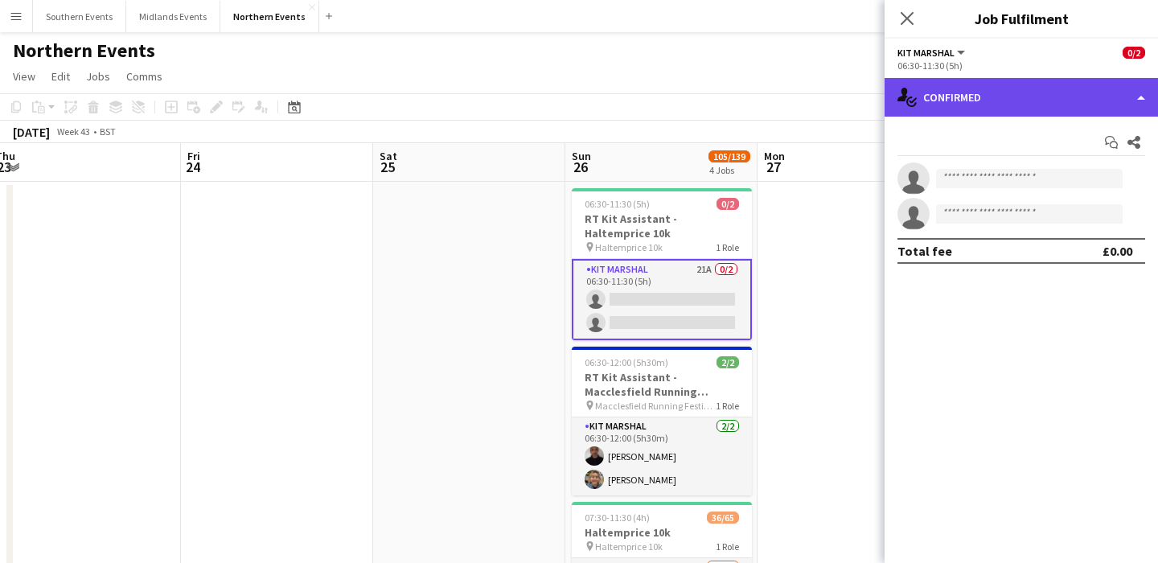
click at [985, 102] on div "single-neutral-actions-check-2 Confirmed" at bounding box center [1021, 97] width 273 height 39
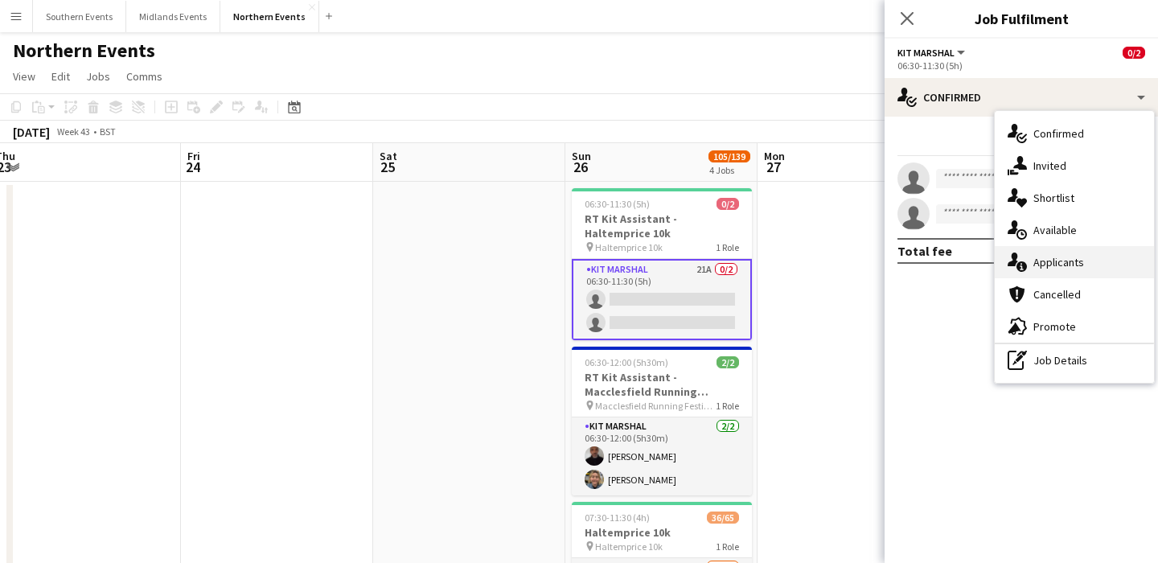
click at [1065, 257] on span "Applicants" at bounding box center [1058, 262] width 51 height 14
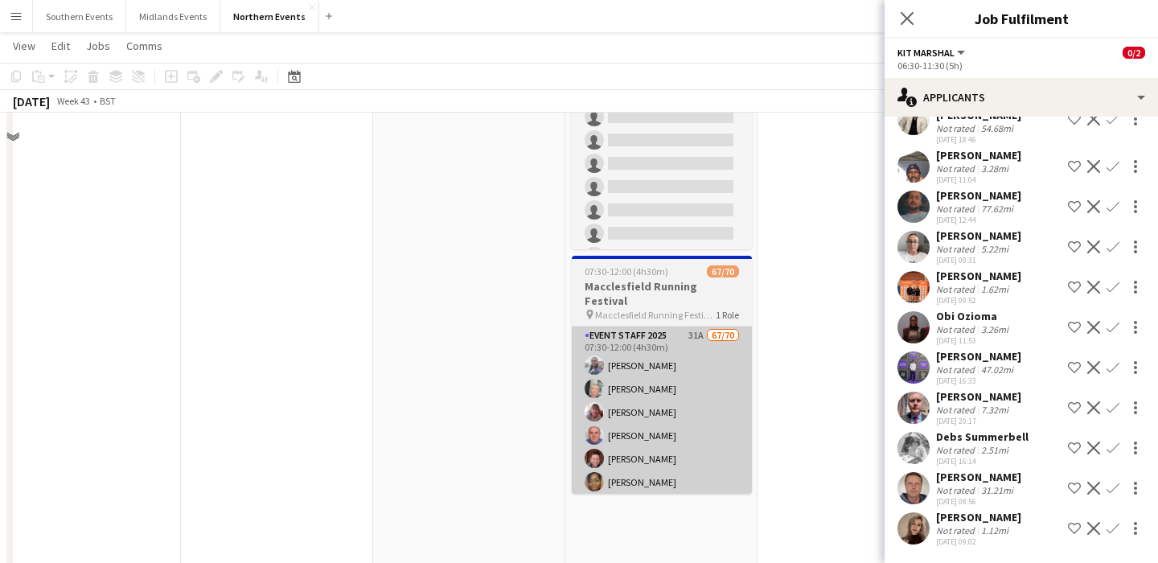
scroll to position [0, 0]
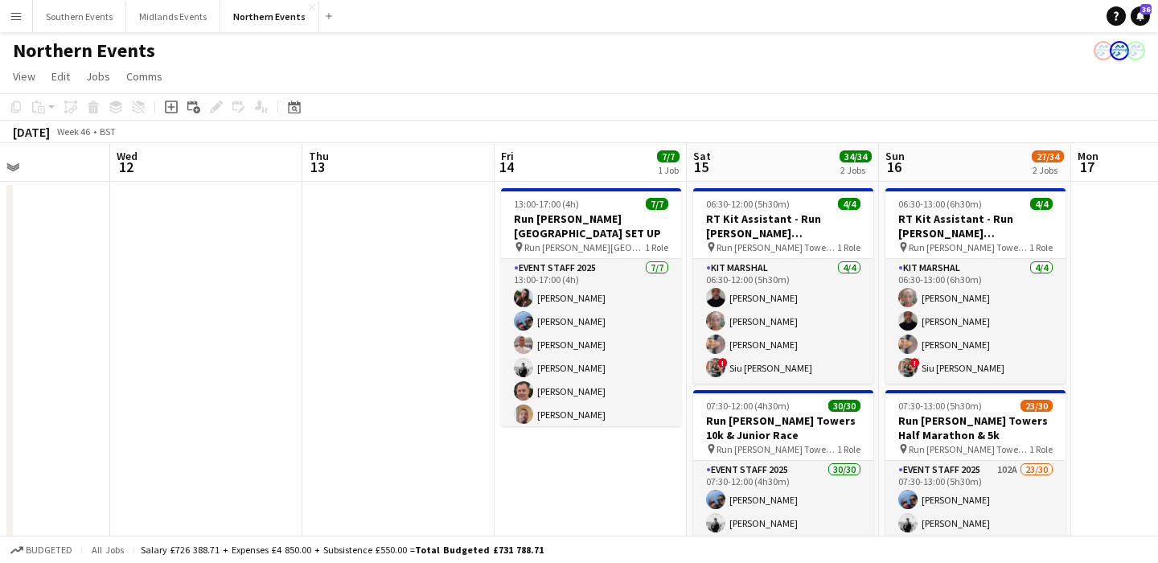
scroll to position [0, 604]
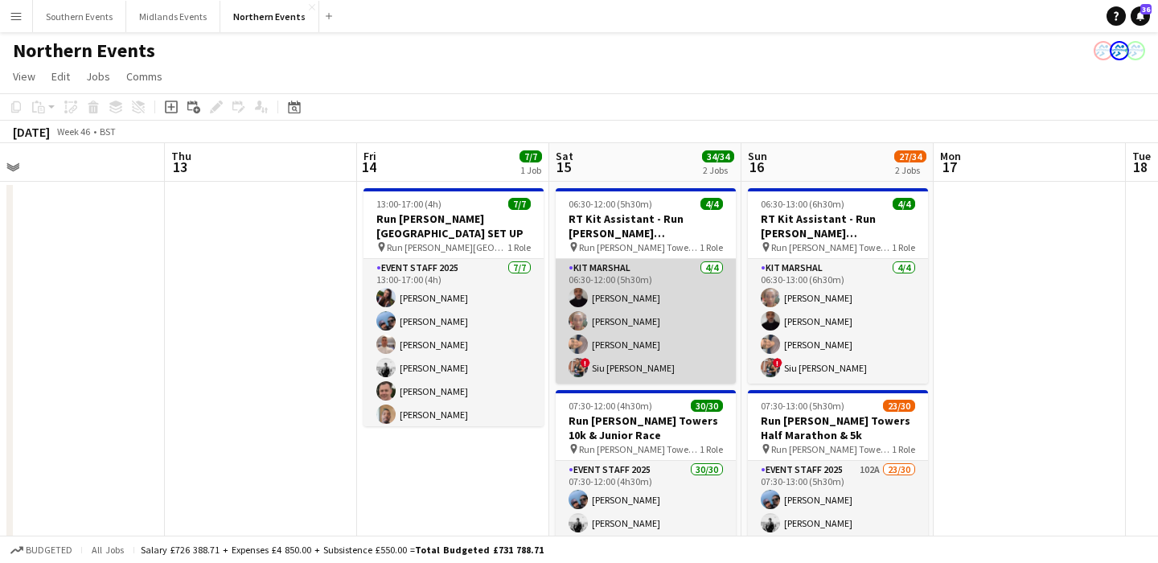
click at [669, 365] on app-card-role "Kit Marshal [DATE] 06:30-12:00 (5h30m) [PERSON_NAME] [PERSON_NAME] [PERSON_NAME…" at bounding box center [646, 321] width 180 height 125
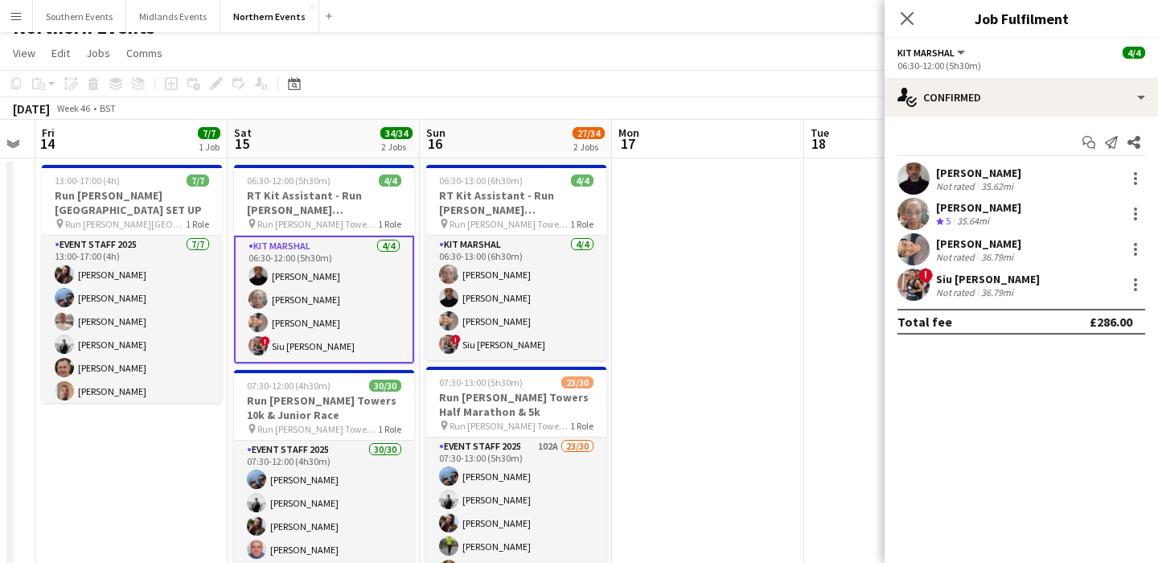
scroll to position [2, 0]
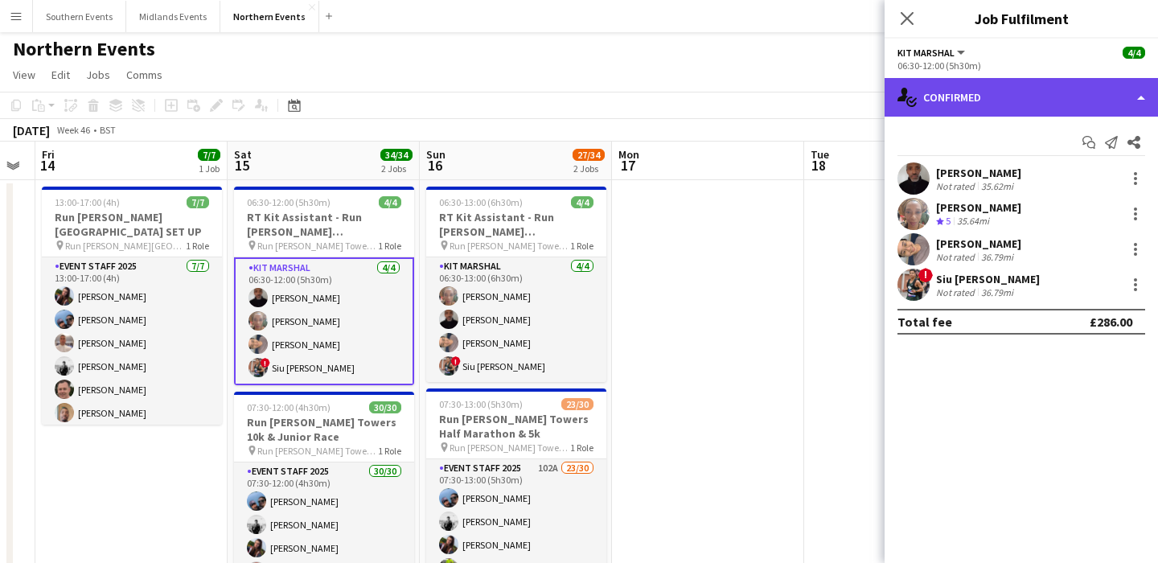
click at [1047, 113] on div "single-neutral-actions-check-2 Confirmed" at bounding box center [1021, 97] width 273 height 39
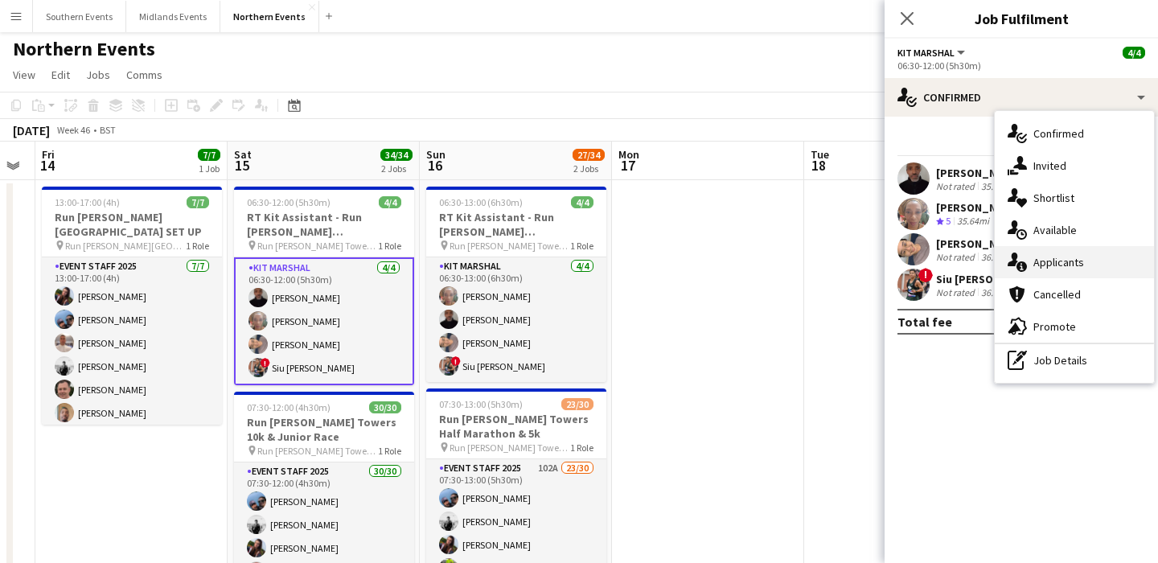
click at [1097, 256] on div "single-neutral-actions-information Applicants" at bounding box center [1074, 262] width 159 height 32
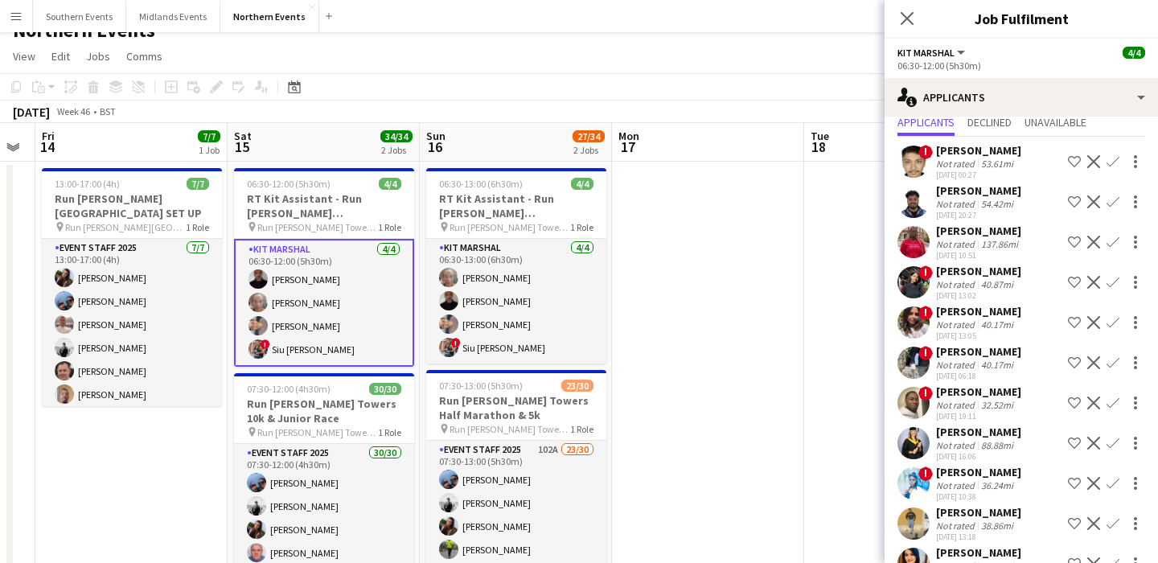
scroll to position [0, 0]
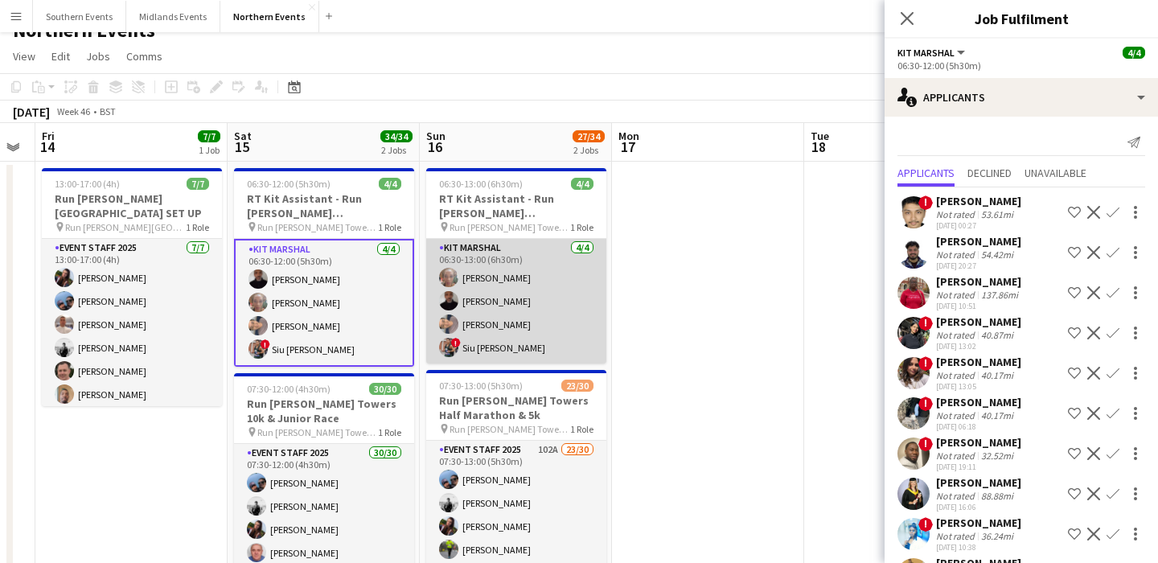
click at [581, 342] on app-card-role "Kit Marshal [DATE] 06:30-13:00 (6h30m) [PERSON_NAME] [PERSON_NAME] [PERSON_NAME…" at bounding box center [516, 301] width 180 height 125
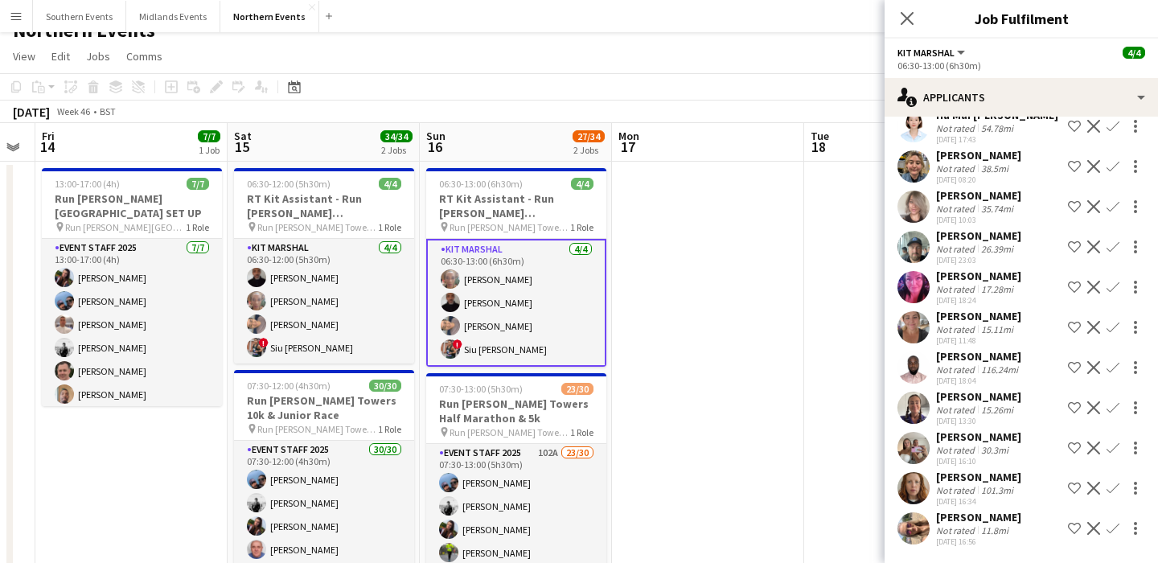
scroll to position [1231, 0]
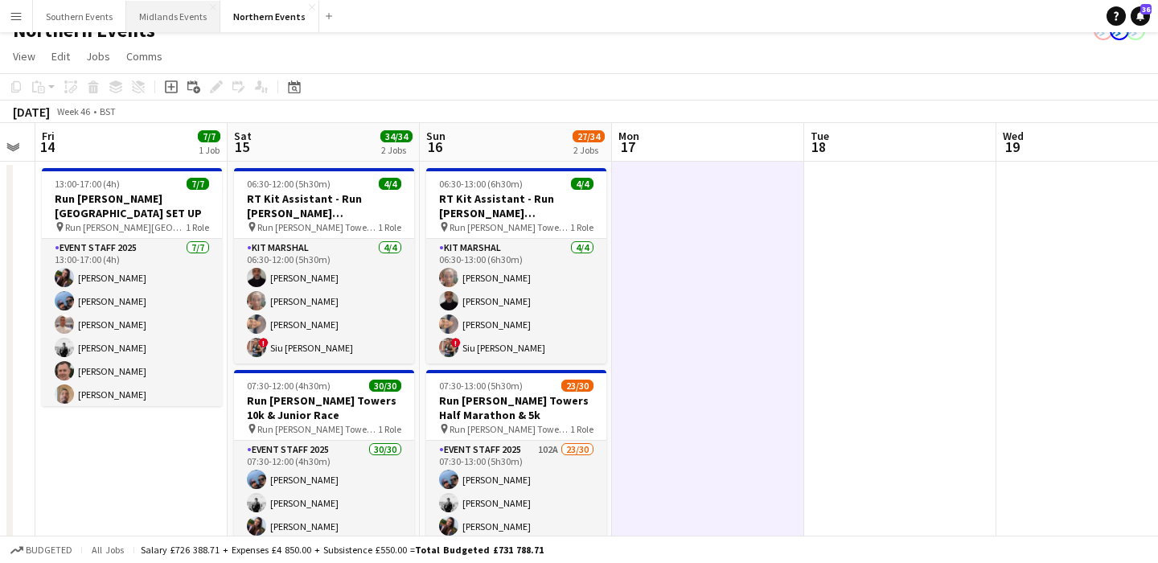
click at [160, 18] on button "Midlands Events Close" at bounding box center [173, 16] width 94 height 31
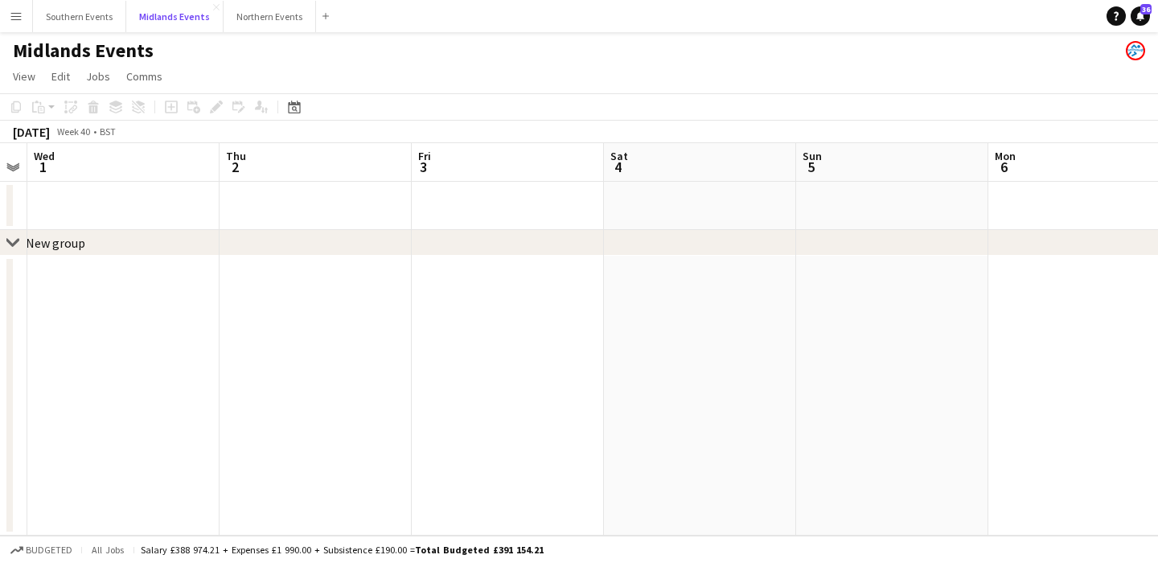
scroll to position [0, 463]
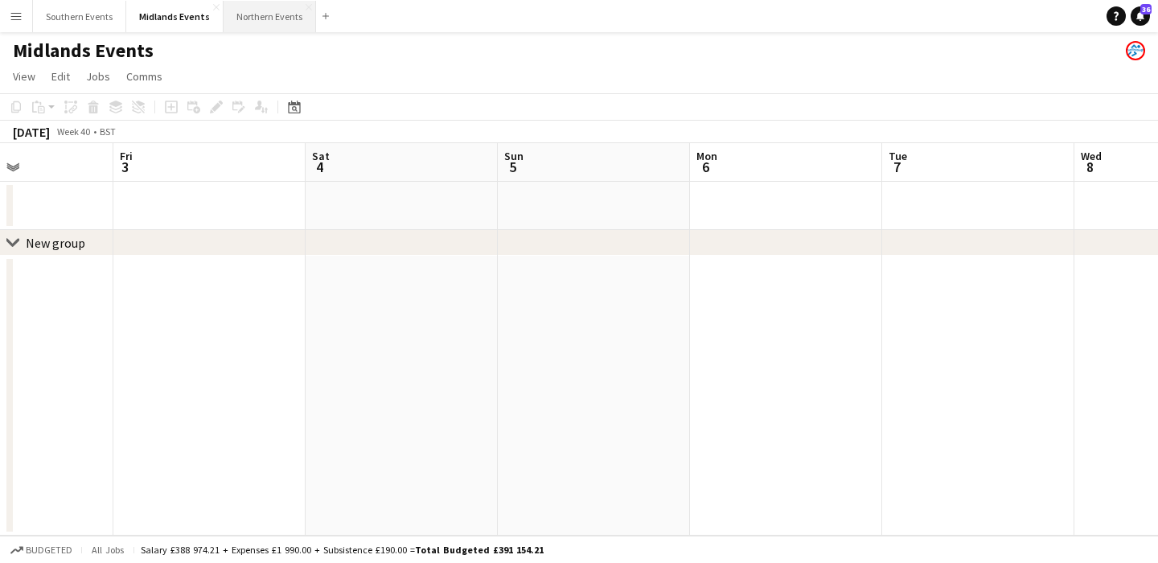
click at [266, 11] on button "Northern Events Close" at bounding box center [270, 16] width 92 height 31
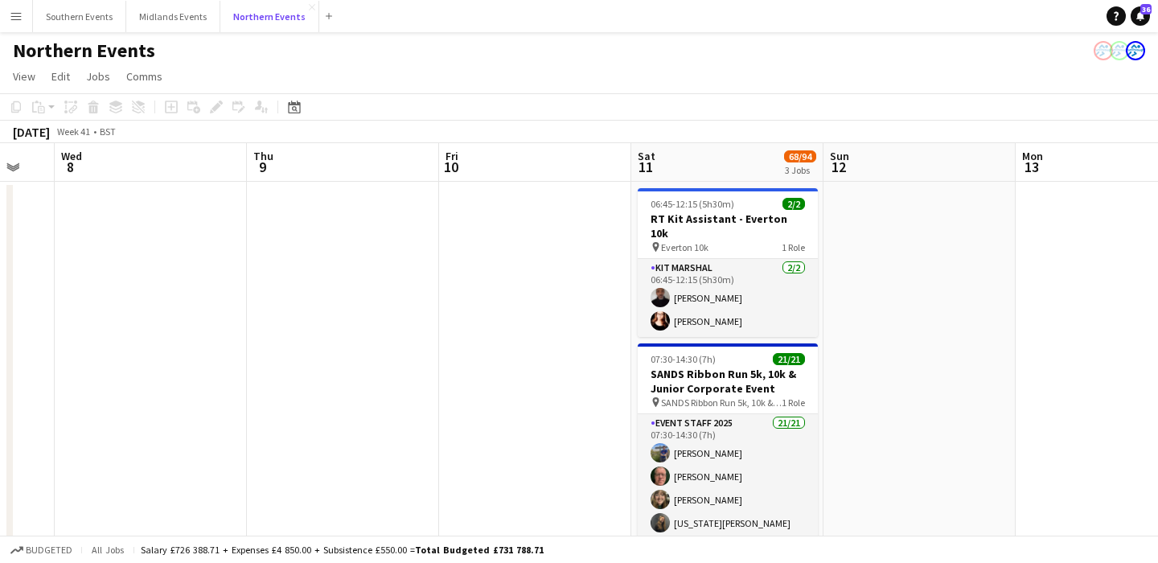
scroll to position [0, 717]
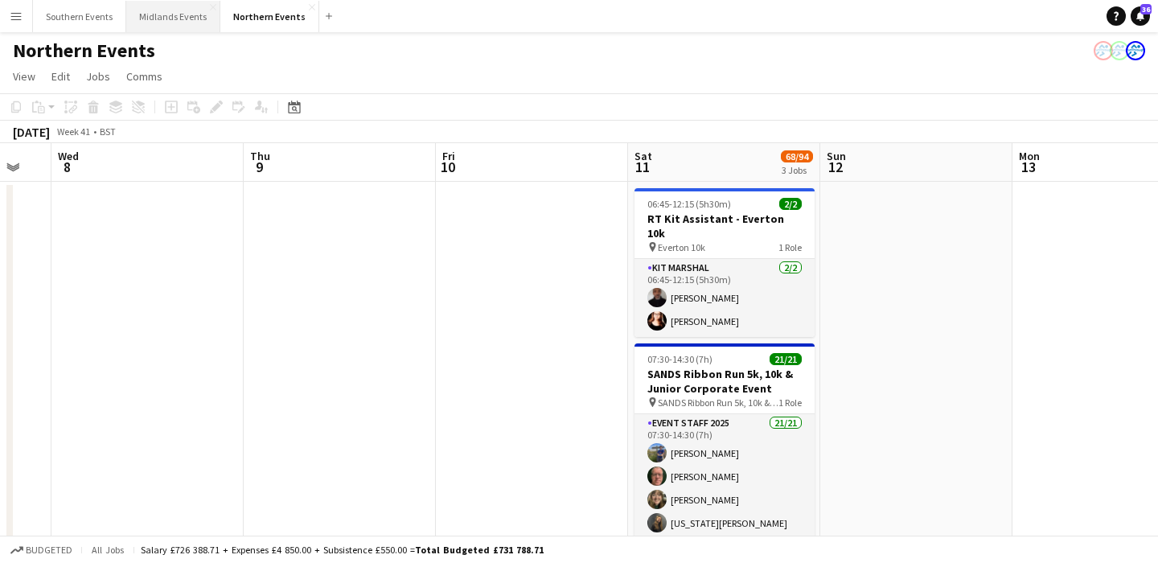
click at [150, 20] on button "Midlands Events Close" at bounding box center [173, 16] width 94 height 31
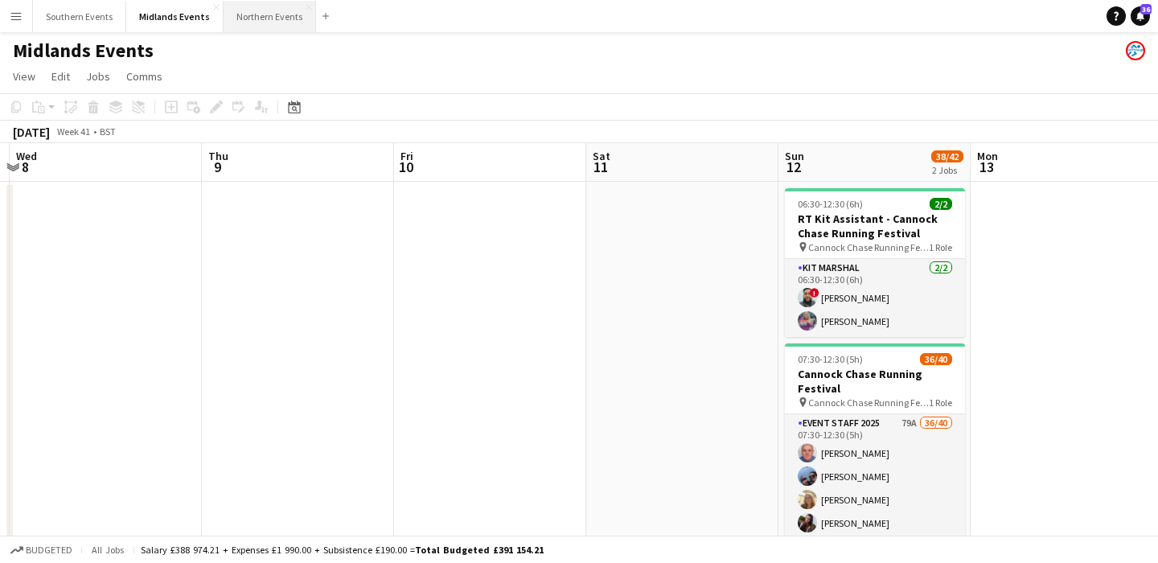
click at [267, 12] on button "Northern Events Close" at bounding box center [270, 16] width 92 height 31
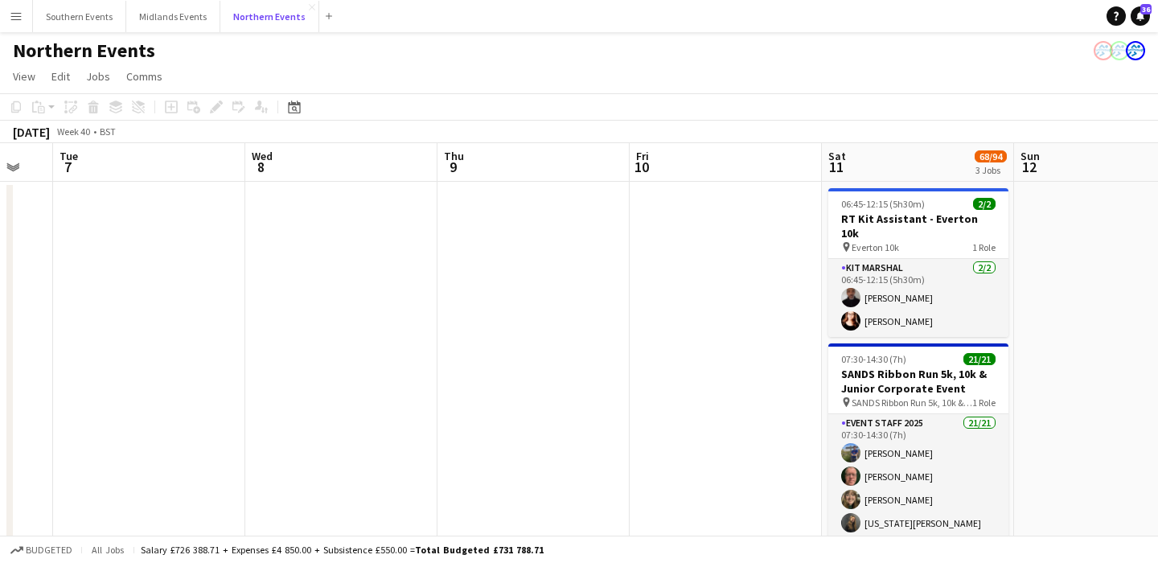
scroll to position [0, 475]
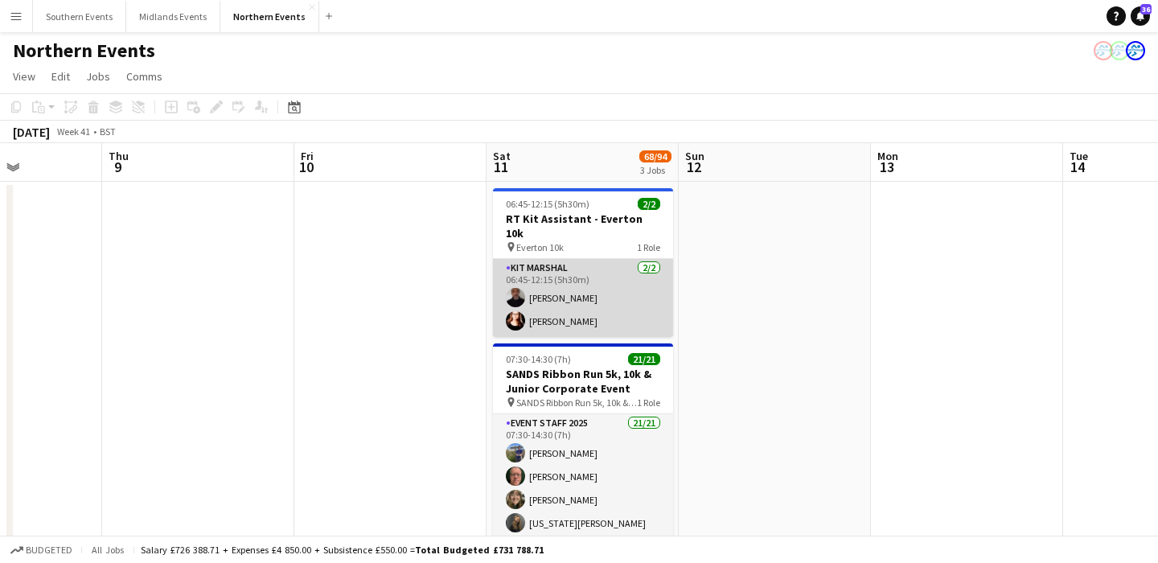
click at [607, 310] on app-card-role "Kit Marshal [DATE] 06:45-12:15 (5h30m) [PERSON_NAME] [PERSON_NAME]" at bounding box center [583, 298] width 180 height 78
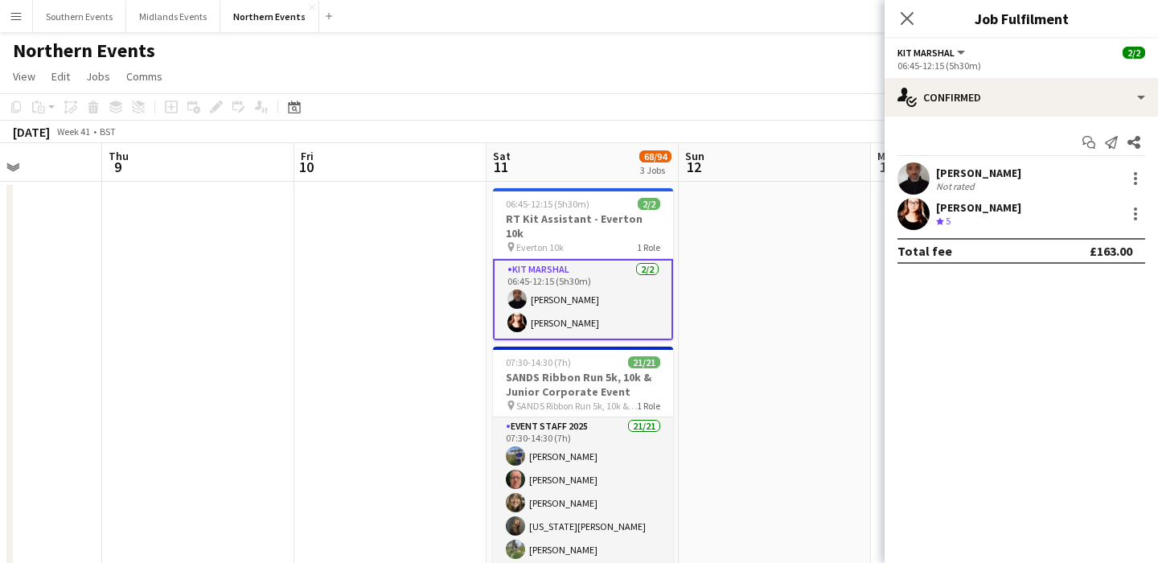
drag, startPoint x: 1041, startPoint y: 208, endPoint x: 934, endPoint y: 171, distance: 113.2
click at [934, 171] on div "[PERSON_NAME] Not rated [PERSON_NAME] Crew rating 5" at bounding box center [1021, 196] width 273 height 68
copy div "[PERSON_NAME] Not rated [PERSON_NAME]"
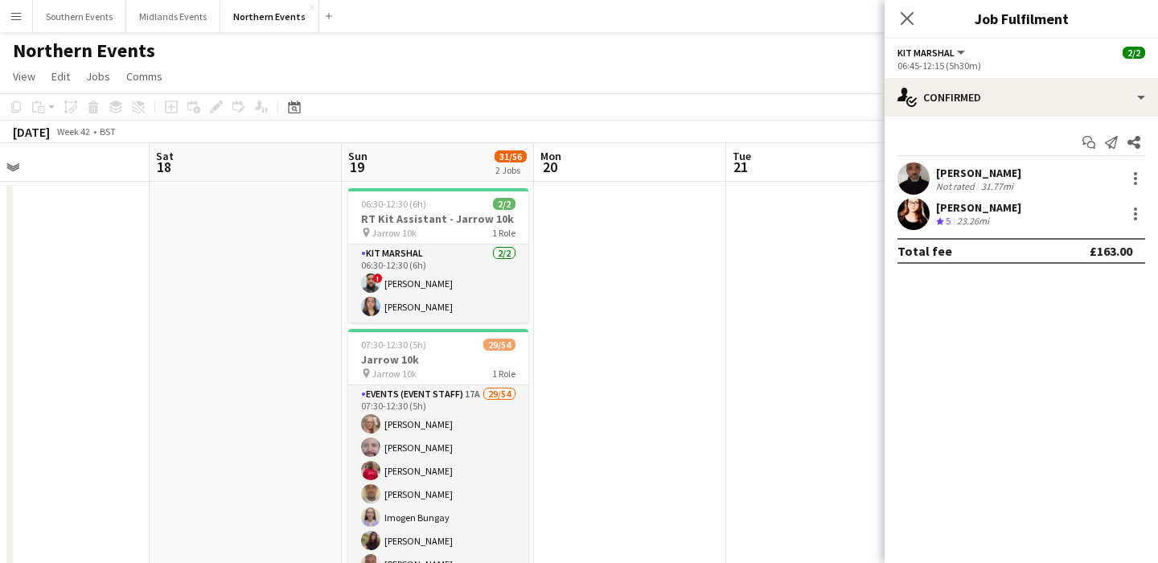
scroll to position [0, 644]
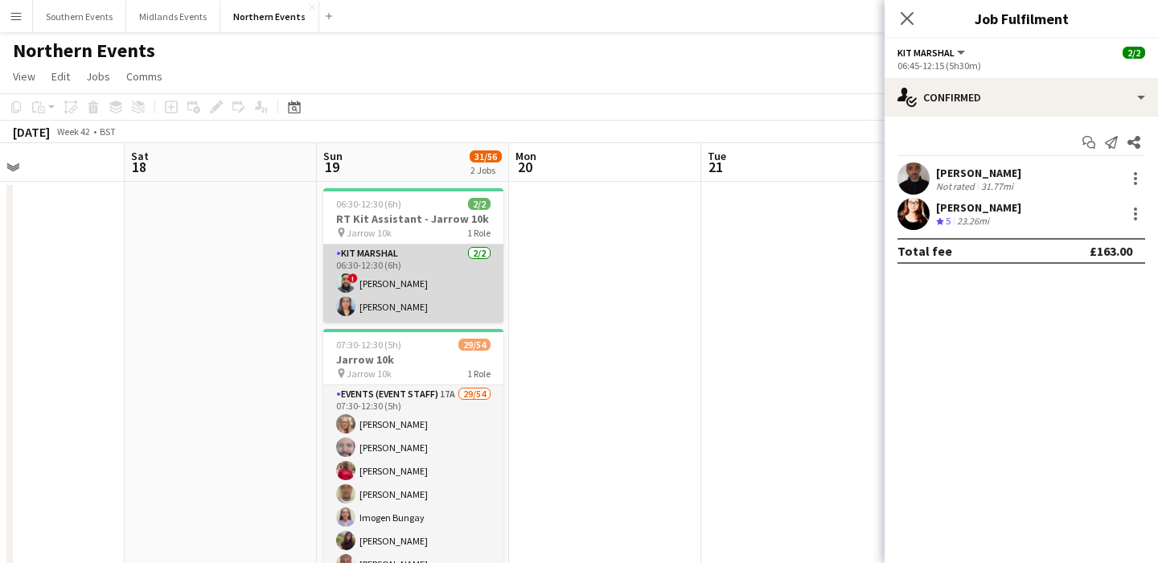
click at [448, 305] on app-card-role "Kit Marshal [DATE] 06:30-12:30 (6h) ! [PERSON_NAME] [PERSON_NAME]" at bounding box center [413, 283] width 180 height 78
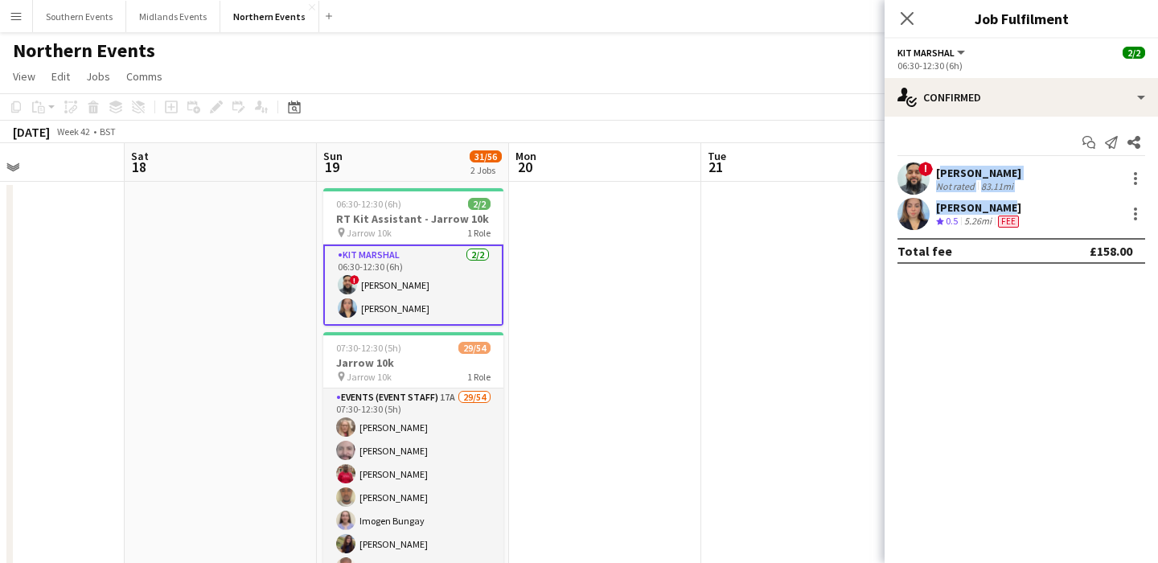
drag, startPoint x: 1005, startPoint y: 209, endPoint x: 937, endPoint y: 168, distance: 79.0
click at [937, 168] on div "! [PERSON_NAME] Not rated 83.11mi [PERSON_NAME] Crew rating 0.5 5.26mi Fee" at bounding box center [1021, 196] width 273 height 68
copy div "[PERSON_NAME] Not rated 83.11mi [PERSON_NAME]"
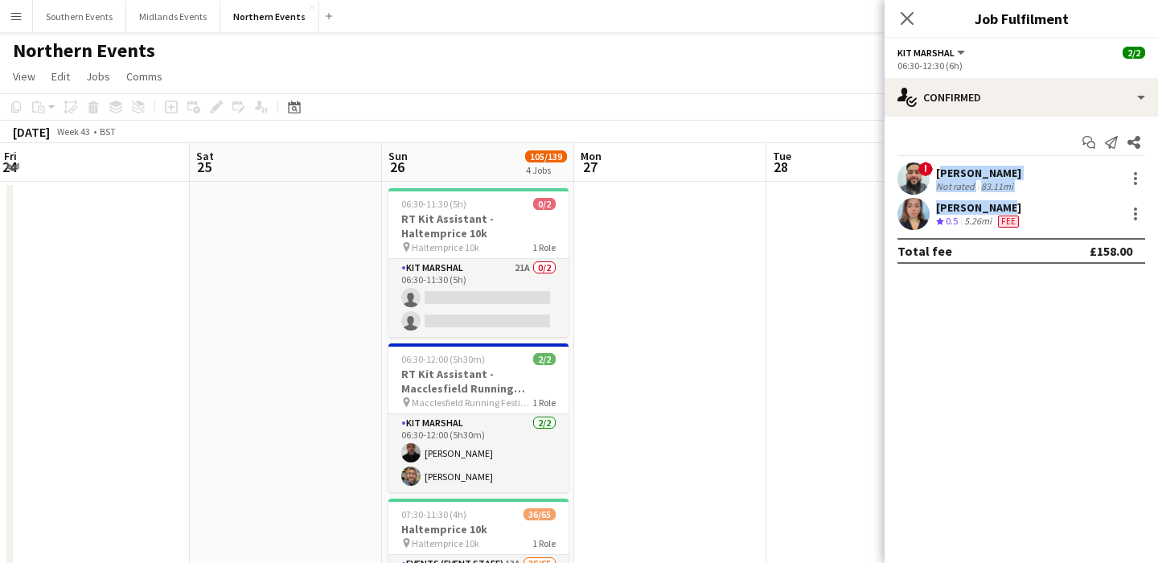
scroll to position [0, 607]
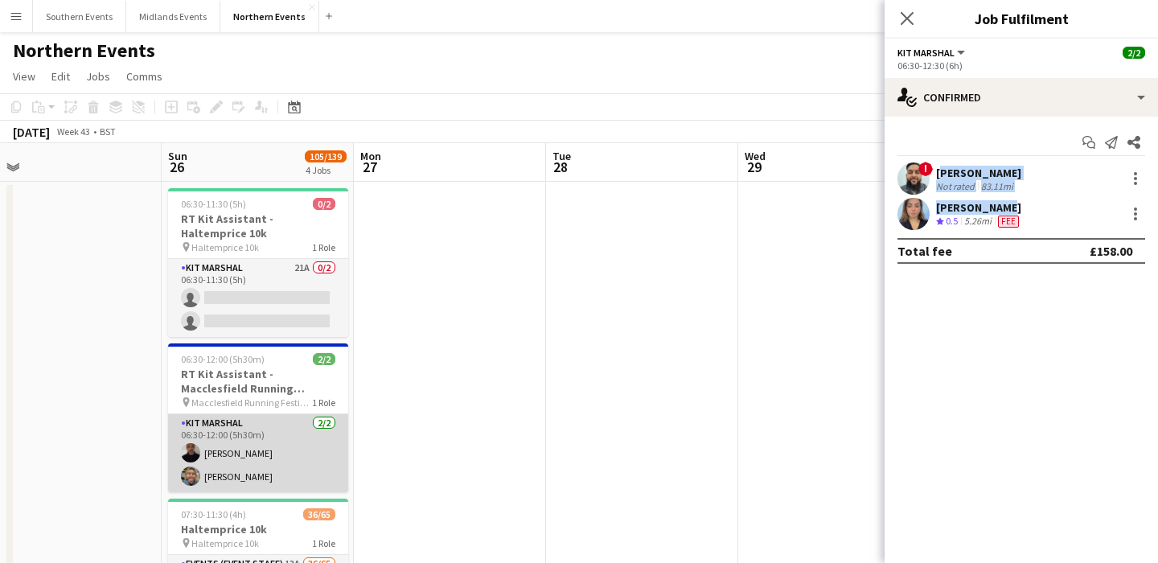
click at [294, 482] on app-card-role "Kit Marshal [DATE] 06:30-12:00 (5h30m) [PERSON_NAME] [PERSON_NAME]" at bounding box center [258, 453] width 180 height 78
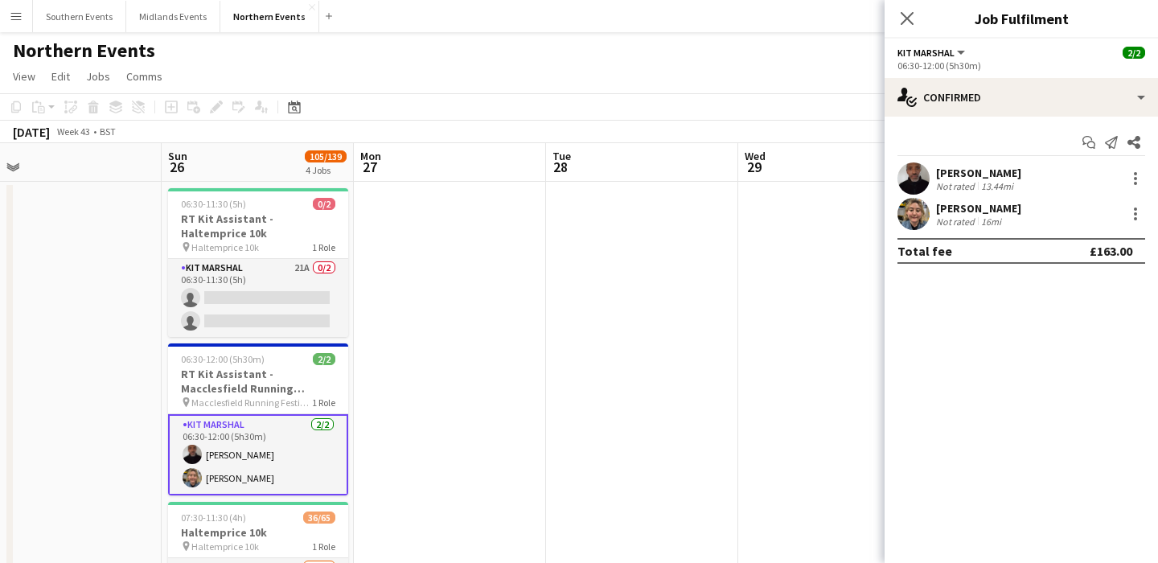
drag, startPoint x: 1015, startPoint y: 209, endPoint x: 938, endPoint y: 177, distance: 83.6
click at [938, 177] on div "[PERSON_NAME] Not rated 13.44mi [PERSON_NAME] Not rated 16mi" at bounding box center [1021, 196] width 273 height 68
copy div "[PERSON_NAME] Not rated 13.44mi [PERSON_NAME]"
click at [181, 26] on button "Midlands Events Close" at bounding box center [173, 16] width 94 height 31
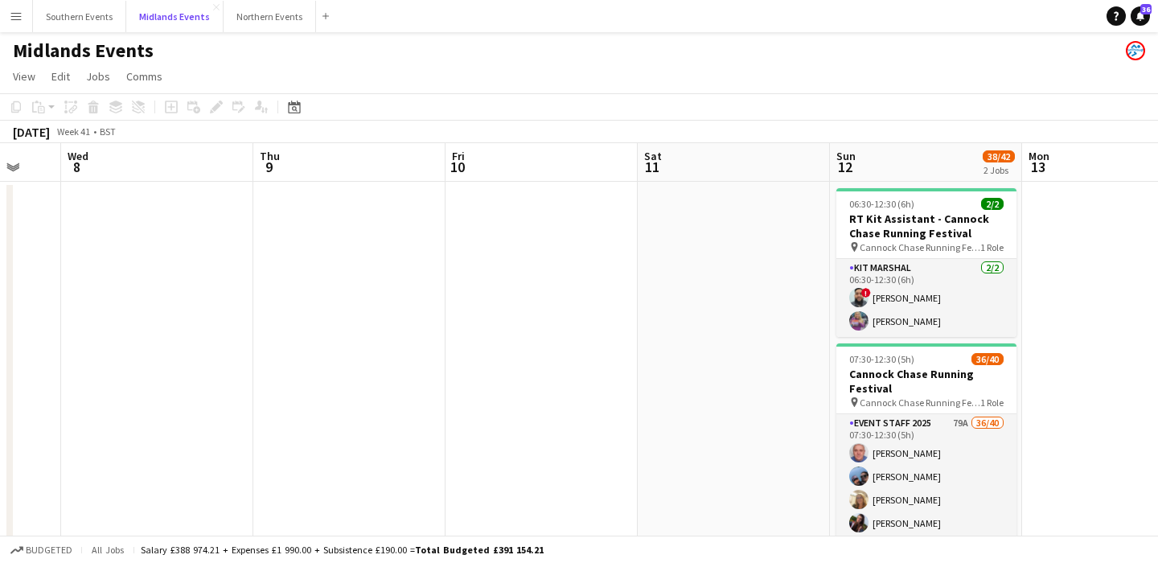
scroll to position [0, 539]
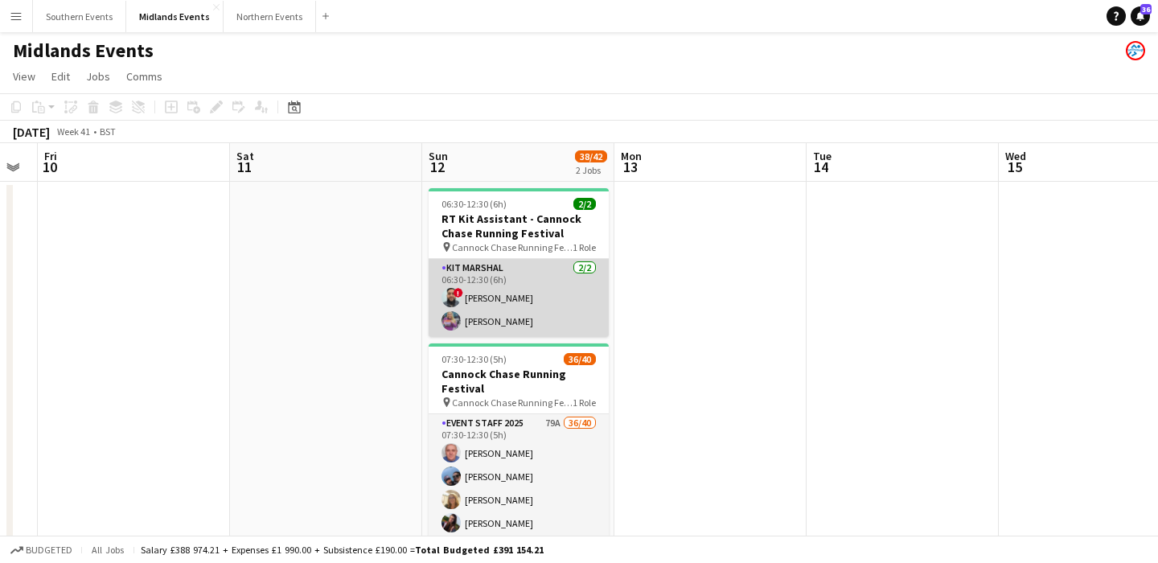
click at [552, 300] on app-card-role "Kit Marshal [DATE] 06:30-12:30 (6h) ! [PERSON_NAME] [PERSON_NAME]" at bounding box center [519, 298] width 180 height 78
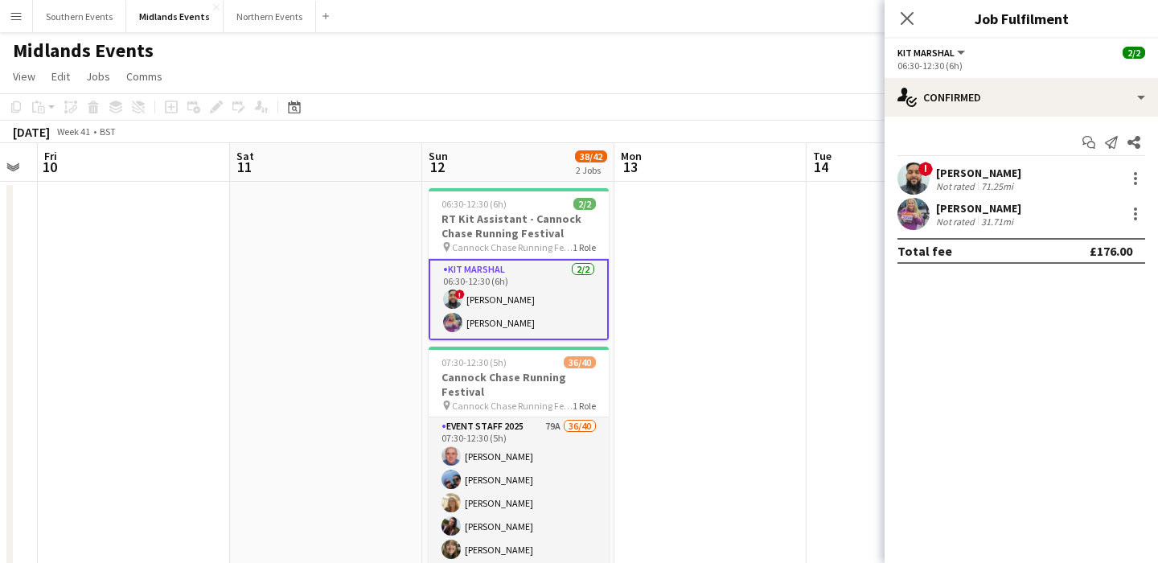
drag, startPoint x: 1009, startPoint y: 206, endPoint x: 925, endPoint y: 180, distance: 87.5
click at [925, 180] on div "! [PERSON_NAME] Not rated 71.25mi [PERSON_NAME] Not rated 31.71mi" at bounding box center [1021, 196] width 273 height 68
copy div "! [PERSON_NAME] Not rated 71.25mi [PERSON_NAME]"
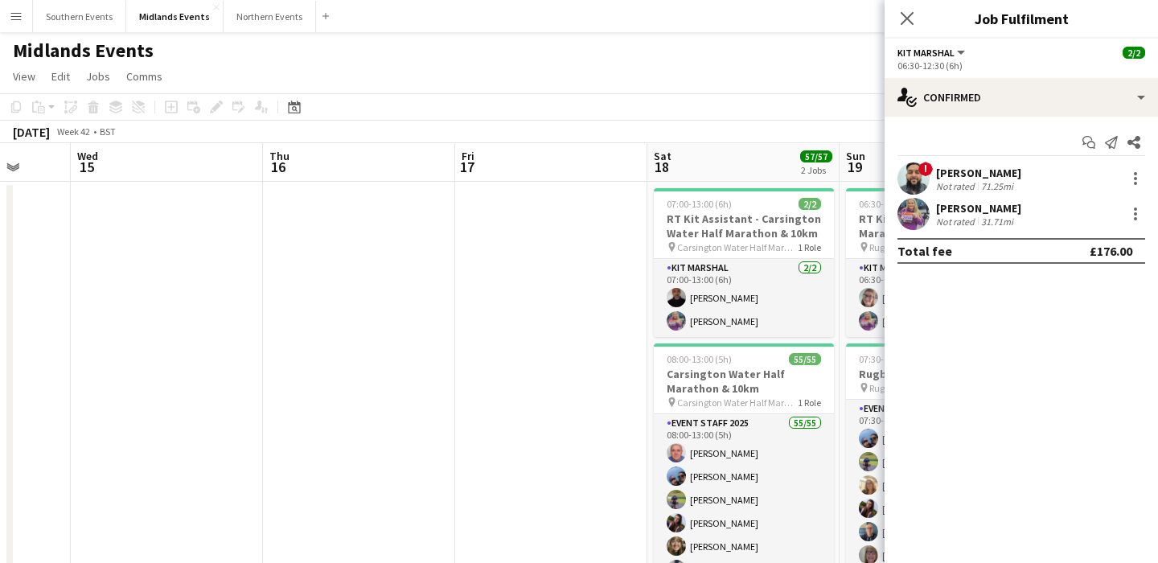
scroll to position [0, 630]
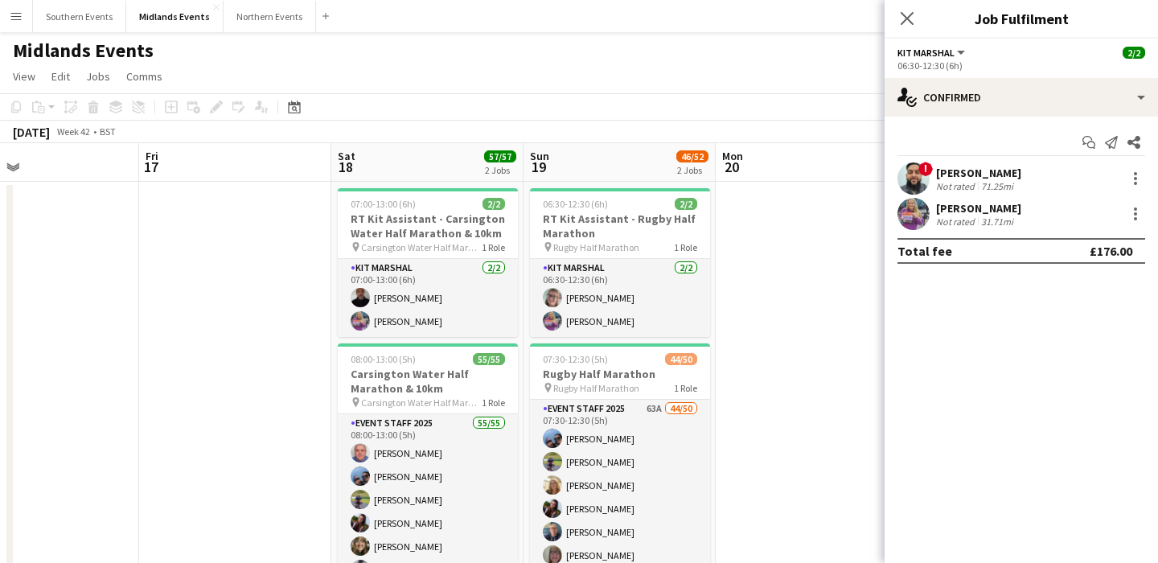
click at [770, 289] on app-date-cell at bounding box center [812, 398] width 192 height 433
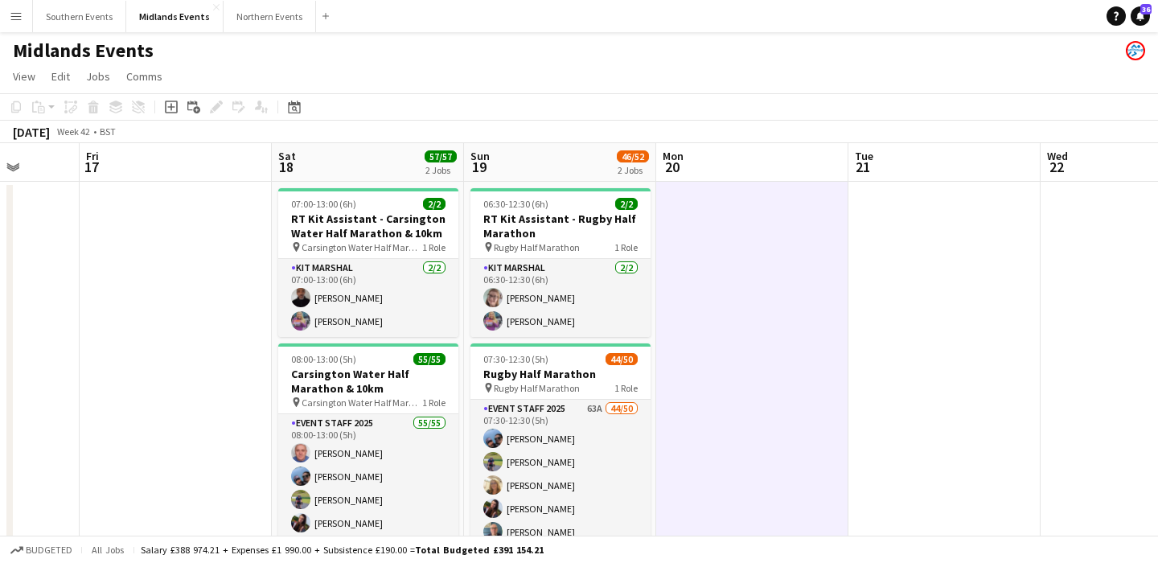
scroll to position [0, 693]
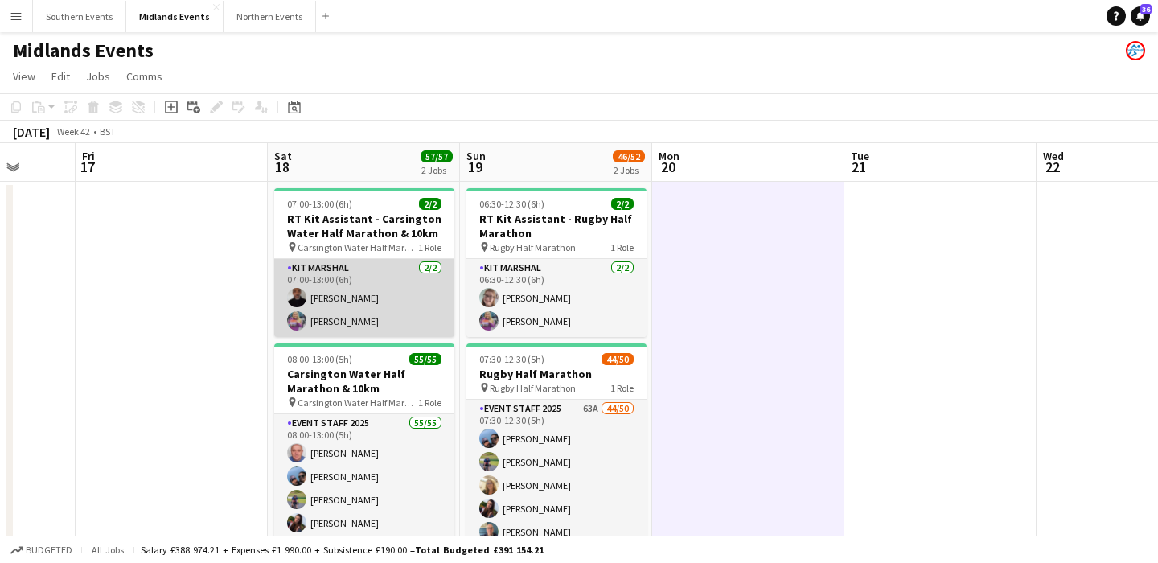
click at [361, 297] on app-card-role "Kit Marshal [DATE] 07:00-13:00 (6h) [PERSON_NAME] [PERSON_NAME]" at bounding box center [364, 298] width 180 height 78
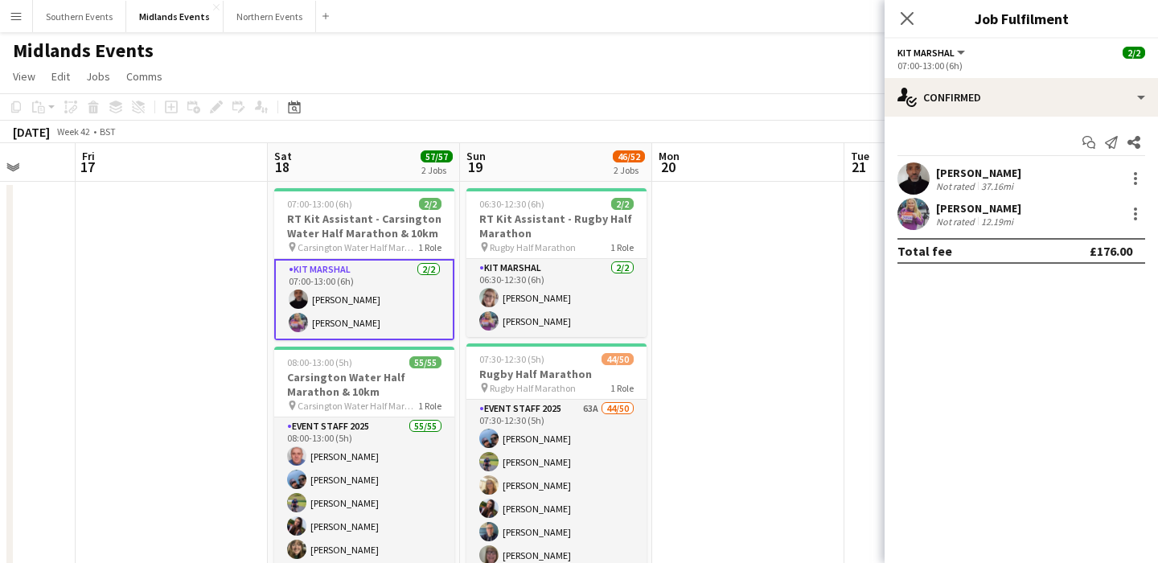
drag, startPoint x: 1009, startPoint y: 210, endPoint x: 928, endPoint y: 167, distance: 91.7
click at [928, 167] on div "[PERSON_NAME] Not rated 37.16mi [PERSON_NAME] Not rated 12.19mi" at bounding box center [1021, 196] width 273 height 68
copy div "[PERSON_NAME] Not rated 37.16mi [PERSON_NAME]"
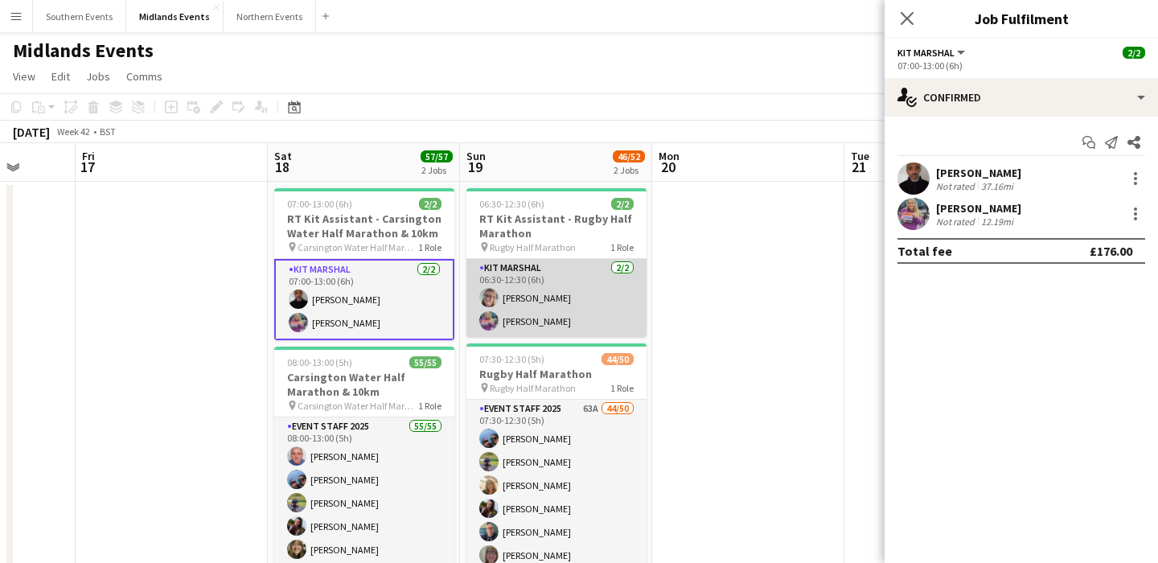
click at [613, 311] on app-card-role "Kit Marshal [DATE] 06:30-12:30 (6h) [PERSON_NAME] [PERSON_NAME]" at bounding box center [556, 298] width 180 height 78
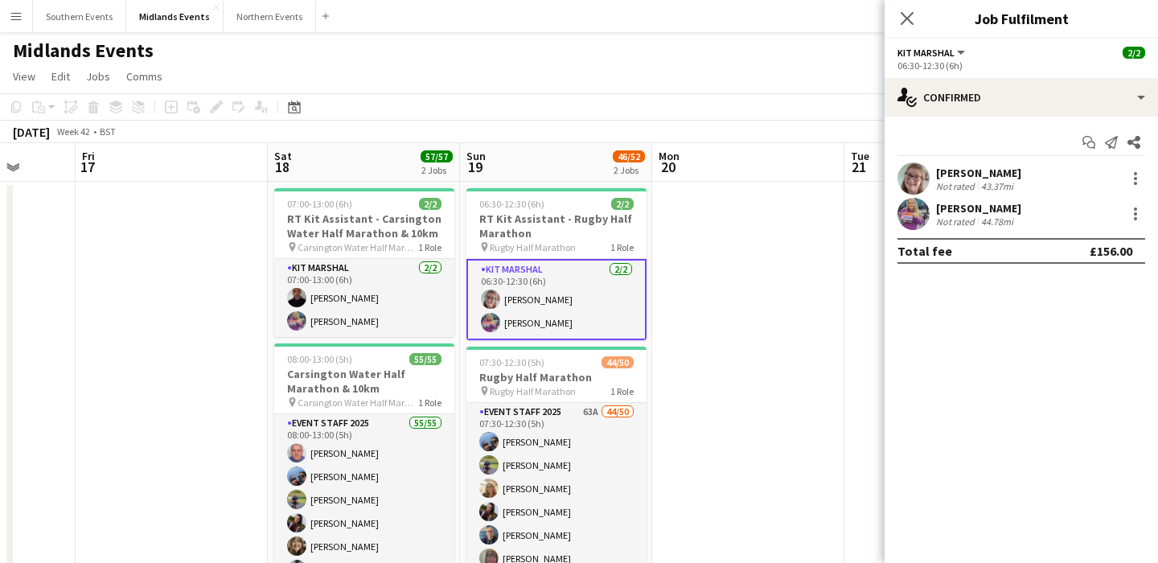
drag, startPoint x: 1004, startPoint y: 206, endPoint x: 936, endPoint y: 170, distance: 76.6
click at [936, 170] on div "[PERSON_NAME] Not rated 43.37mi [PERSON_NAME] Not rated 44.78mi" at bounding box center [1021, 196] width 273 height 68
copy div "[PERSON_NAME] Not rated 43.37mi [PERSON_NAME]"
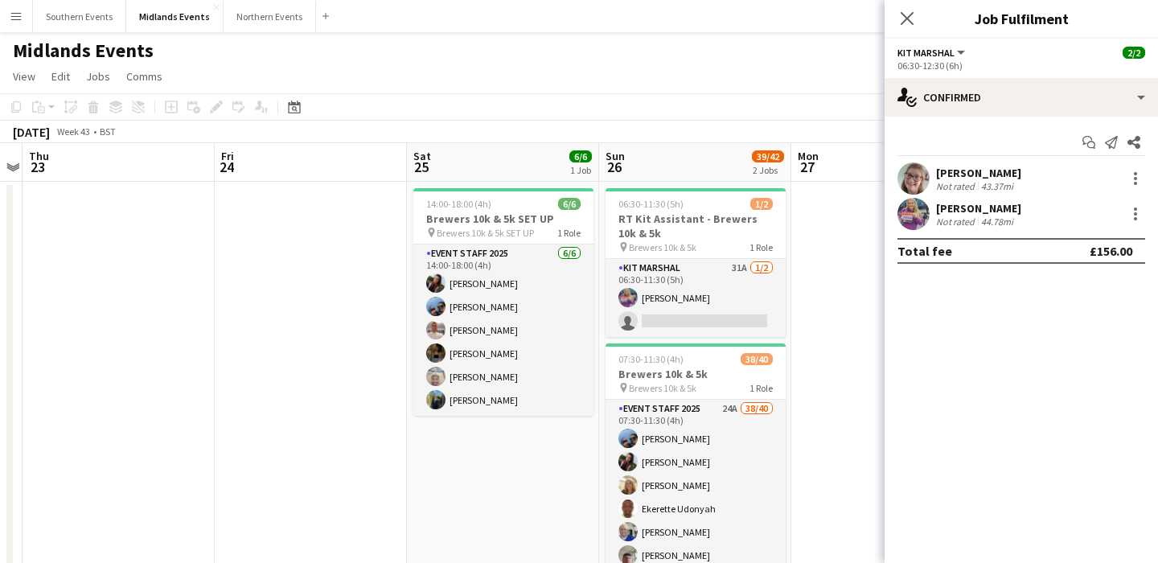
scroll to position [0, 780]
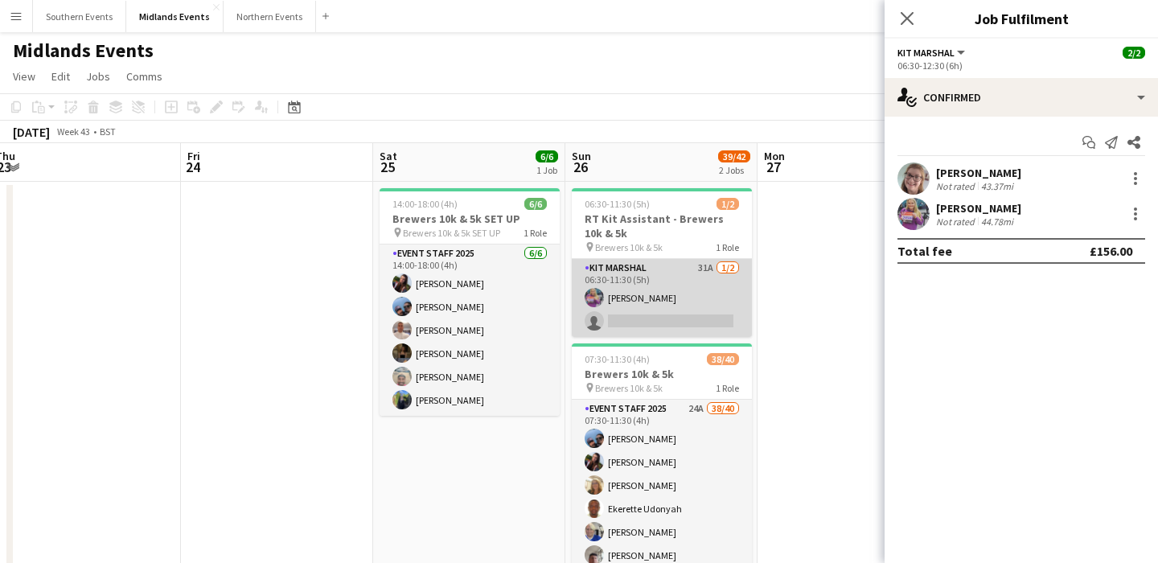
click at [659, 296] on app-card-role "Kit Marshal 31A [DATE] 06:30-11:30 (5h) [PERSON_NAME] single-neutral-actions" at bounding box center [662, 298] width 180 height 78
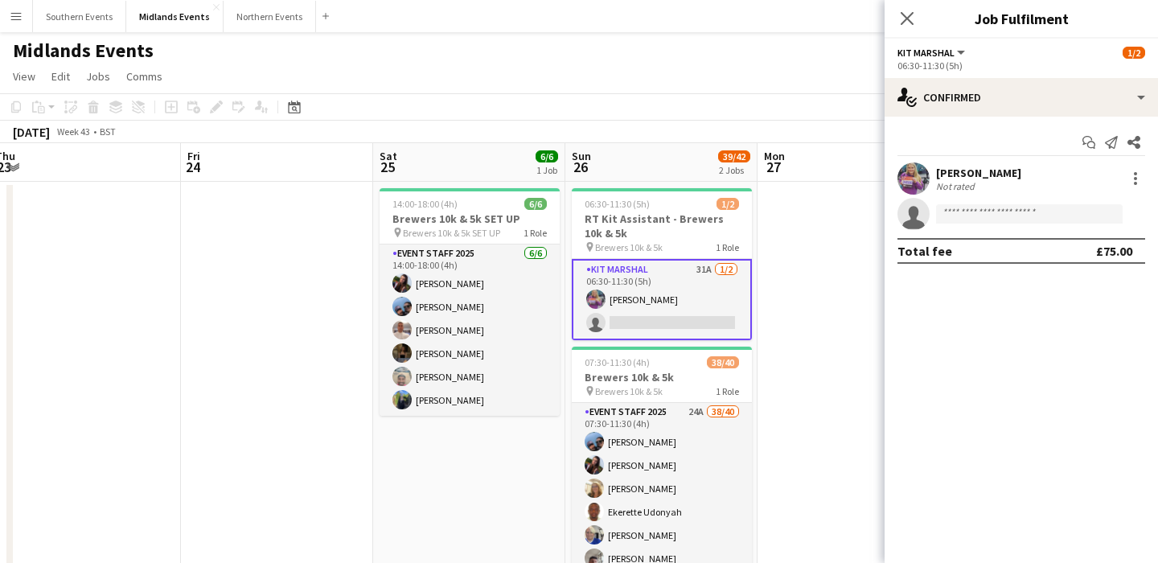
drag, startPoint x: 1006, startPoint y: 170, endPoint x: 932, endPoint y: 169, distance: 74.0
click at [932, 169] on div "[PERSON_NAME] Not rated" at bounding box center [1021, 178] width 273 height 32
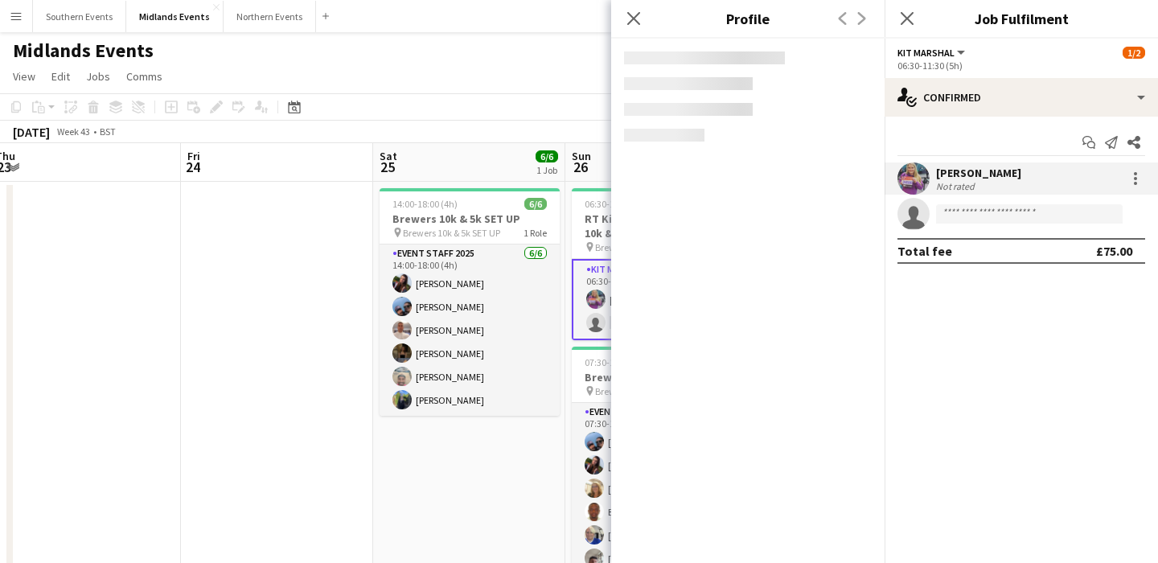
copy div "[PERSON_NAME]"
click at [447, 470] on app-date-cell "14:00-18:00 (4h) 6/6 Brewers 10k & 5k SET UP pin Brewers 10k & 5k SET UP 1 Role…" at bounding box center [469, 398] width 192 height 433
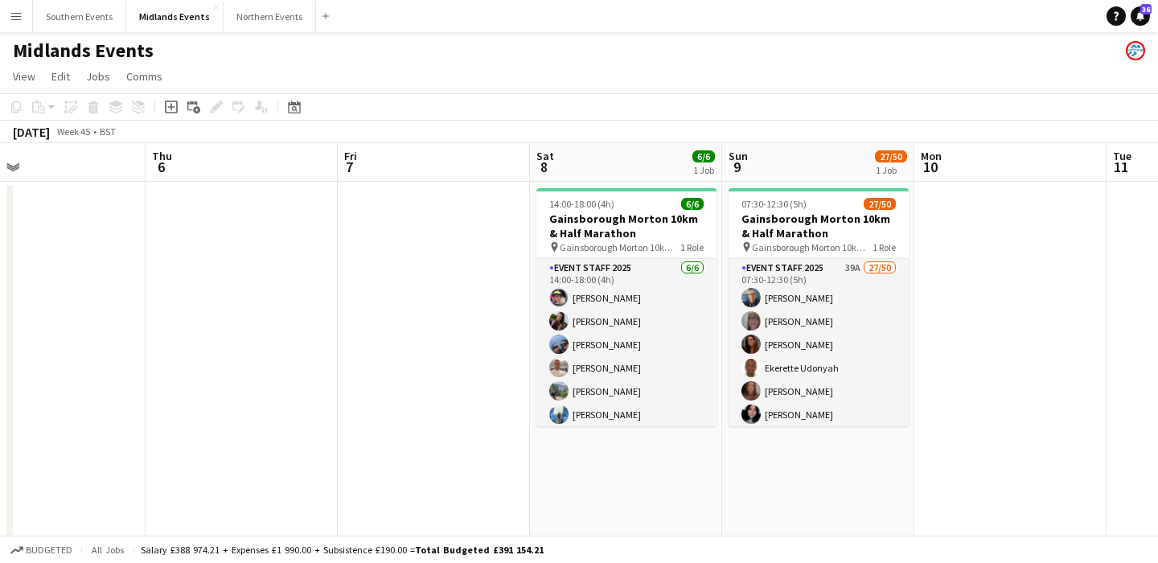
scroll to position [0, 625]
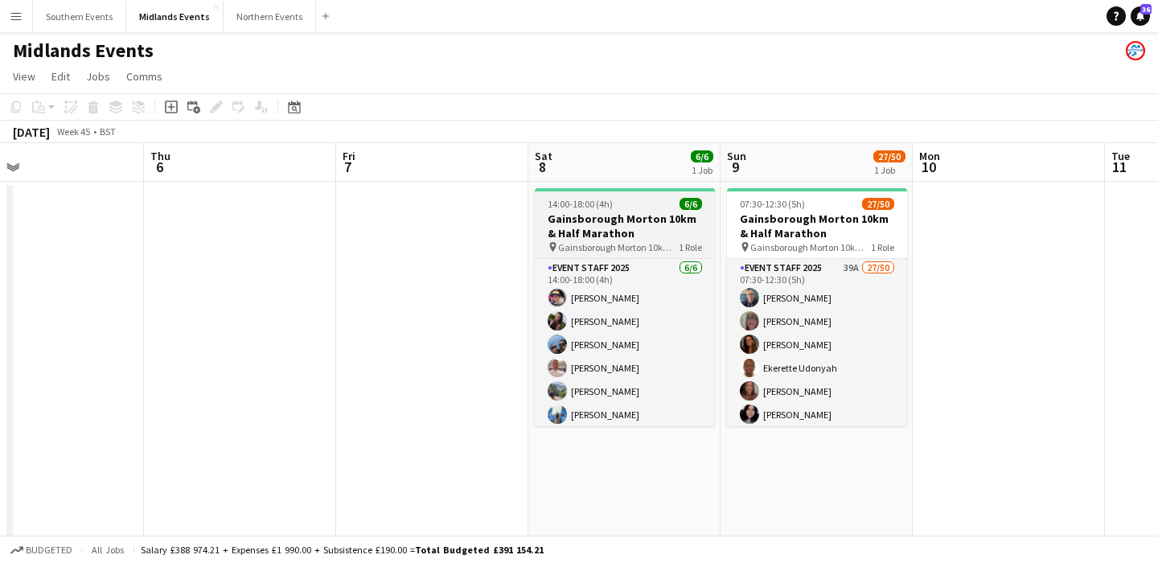
click at [590, 232] on h3 "Gainsborough Morton 10km & Half Marathon" at bounding box center [625, 226] width 180 height 29
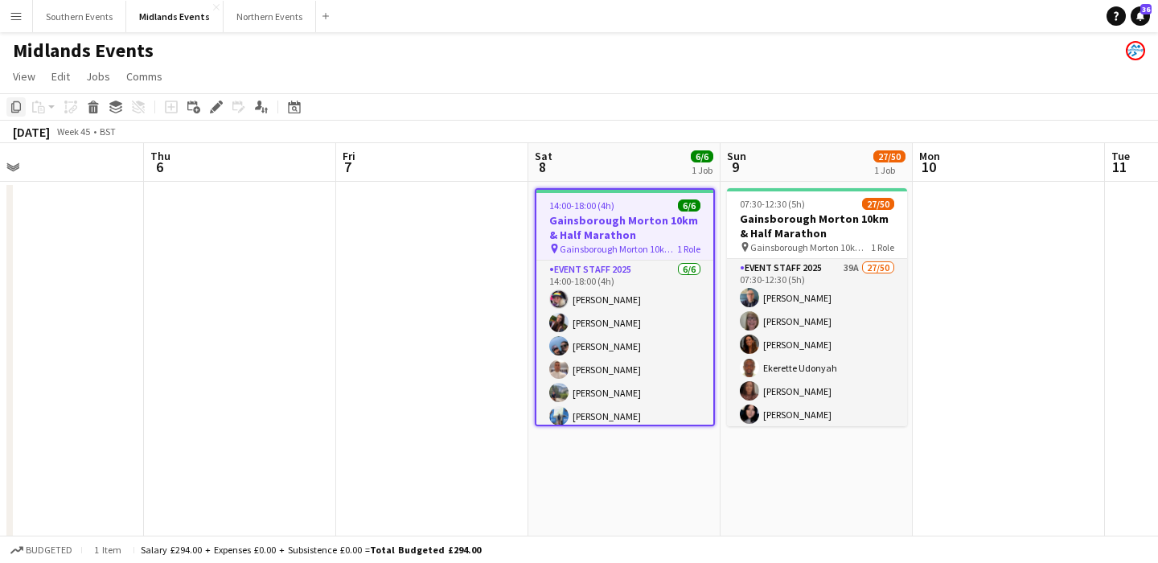
click at [17, 105] on icon "Copy" at bounding box center [16, 107] width 13 height 13
click at [308, 200] on app-date-cell at bounding box center [240, 398] width 192 height 433
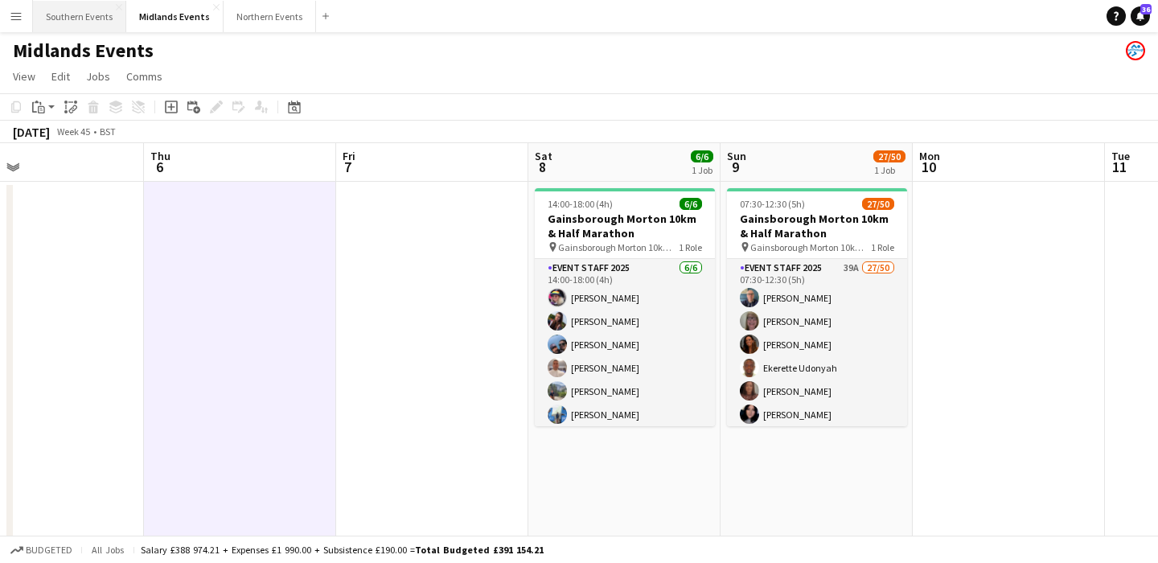
click at [56, 24] on button "Southern Events Close" at bounding box center [79, 16] width 93 height 31
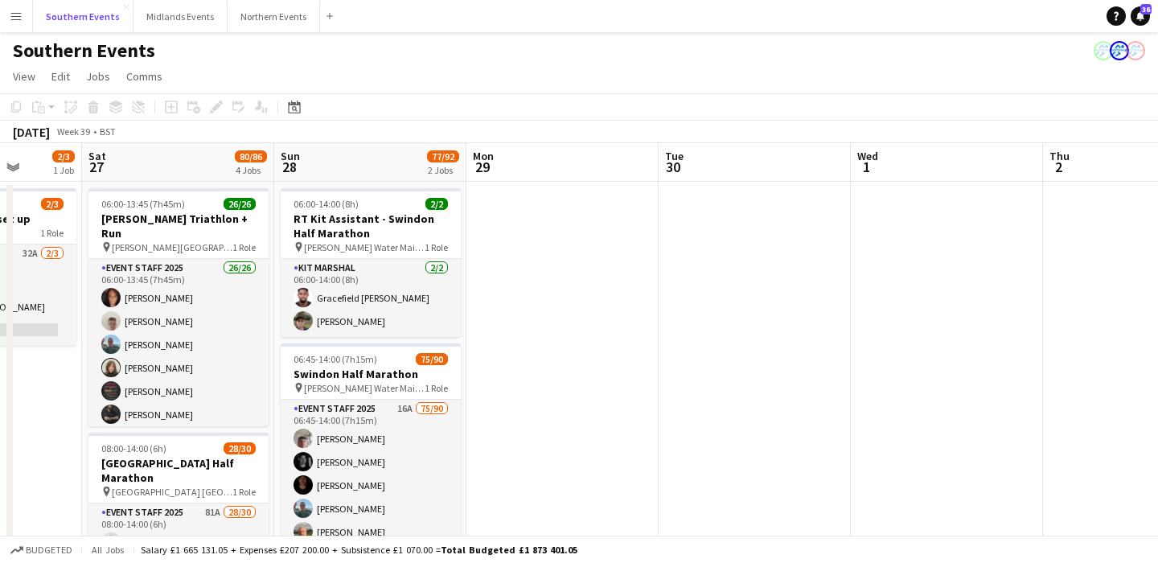
scroll to position [0, 704]
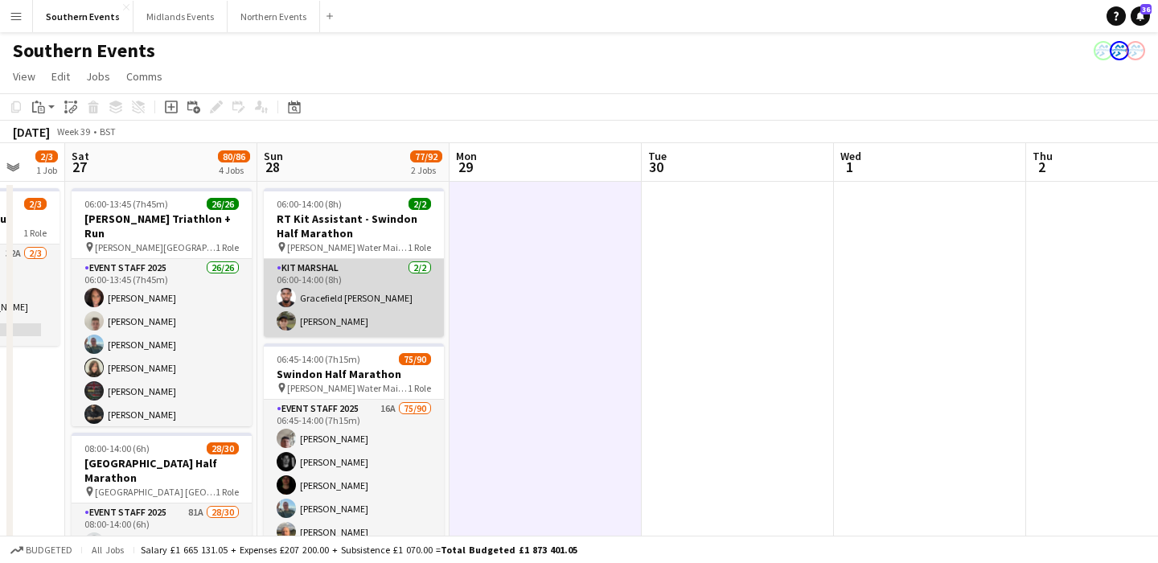
click at [396, 298] on app-card-role "Kit Marshal [DATE] 06:00-14:00 (8h) Gracefield [PERSON_NAME] [PERSON_NAME]" at bounding box center [354, 298] width 180 height 78
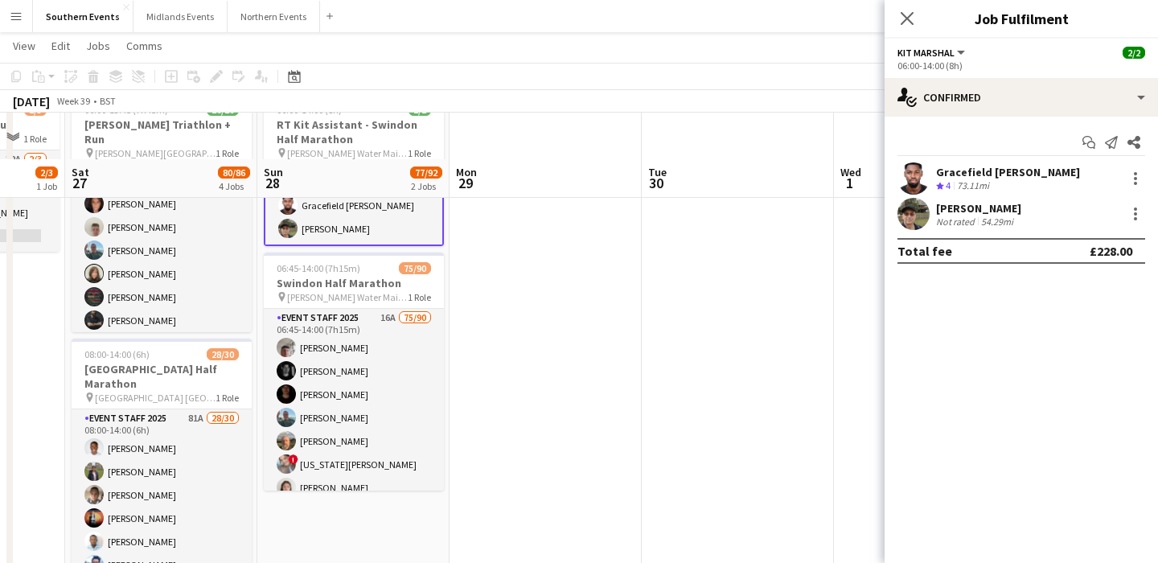
scroll to position [0, 0]
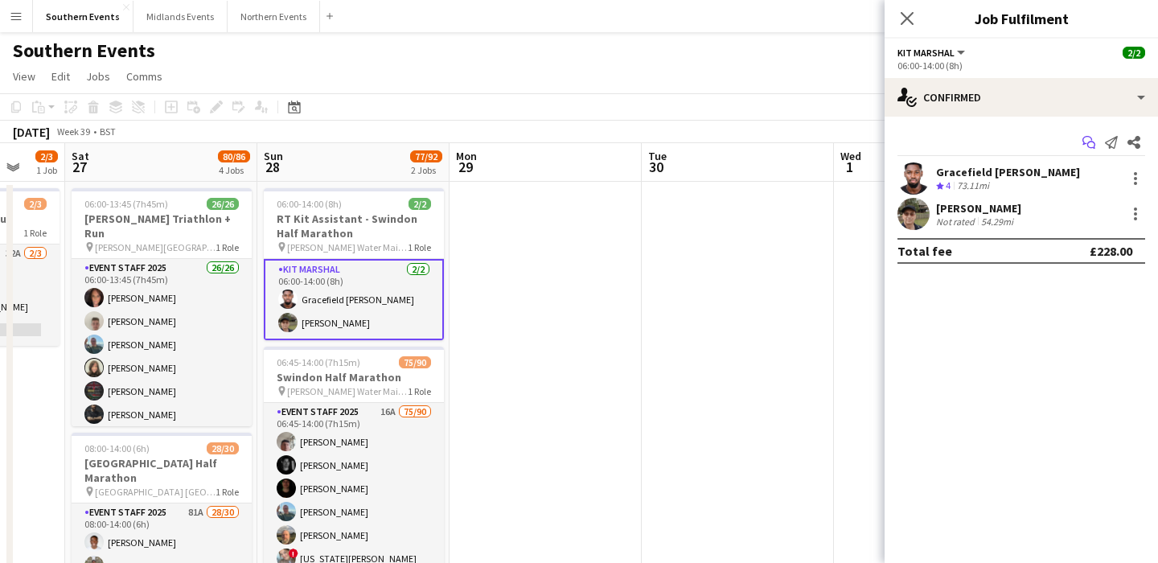
click at [1091, 142] on icon at bounding box center [1091, 146] width 8 height 8
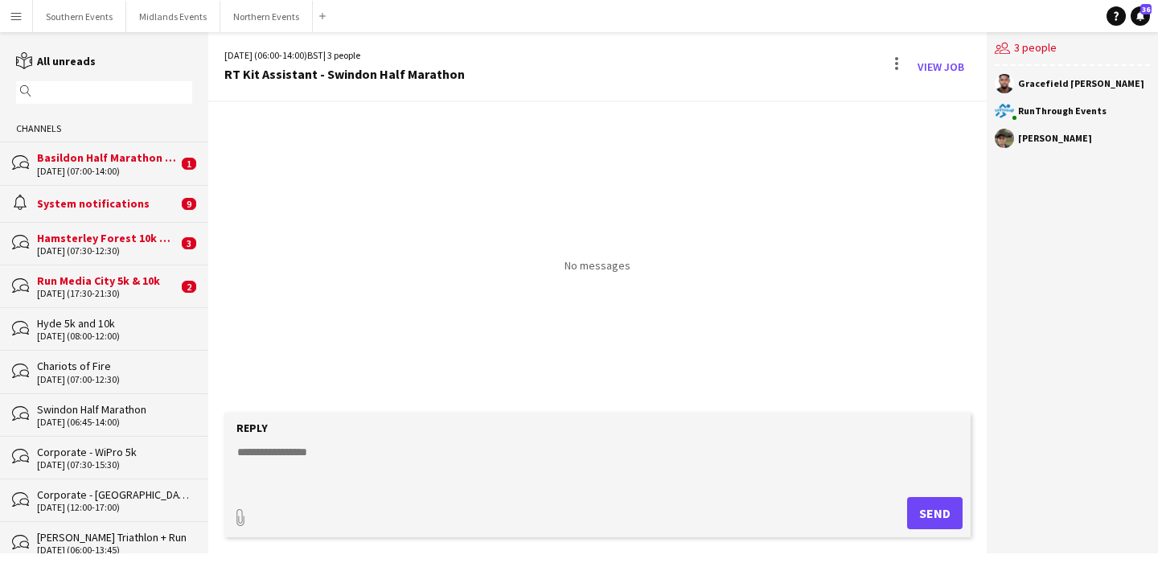
click at [107, 91] on input "text" at bounding box center [111, 92] width 153 height 14
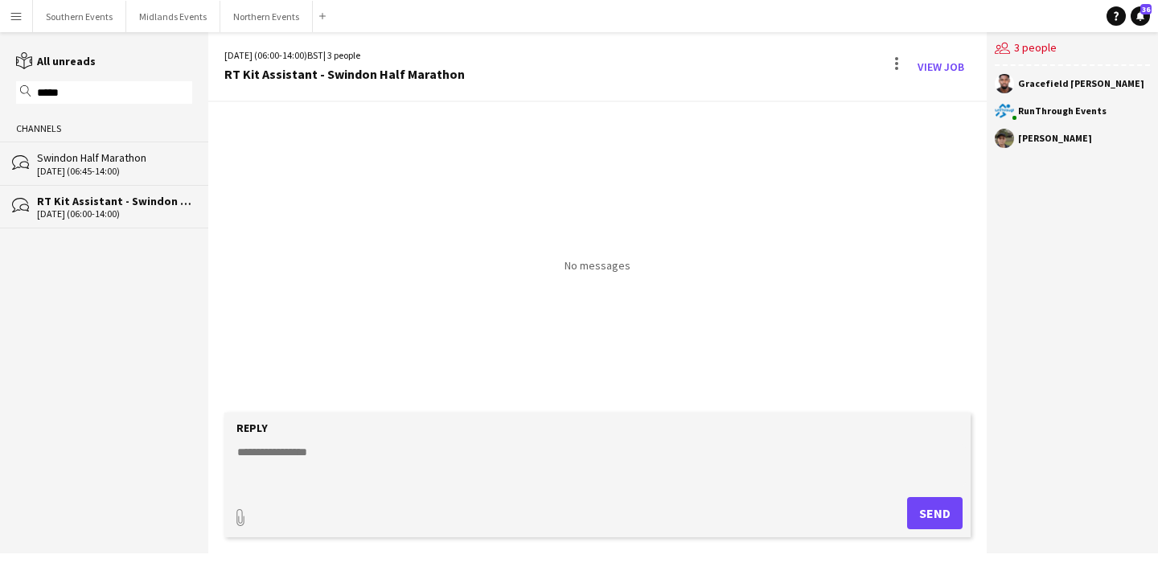
type input "*****"
click at [117, 172] on div "[DATE] (06:45-14:00)" at bounding box center [114, 171] width 155 height 11
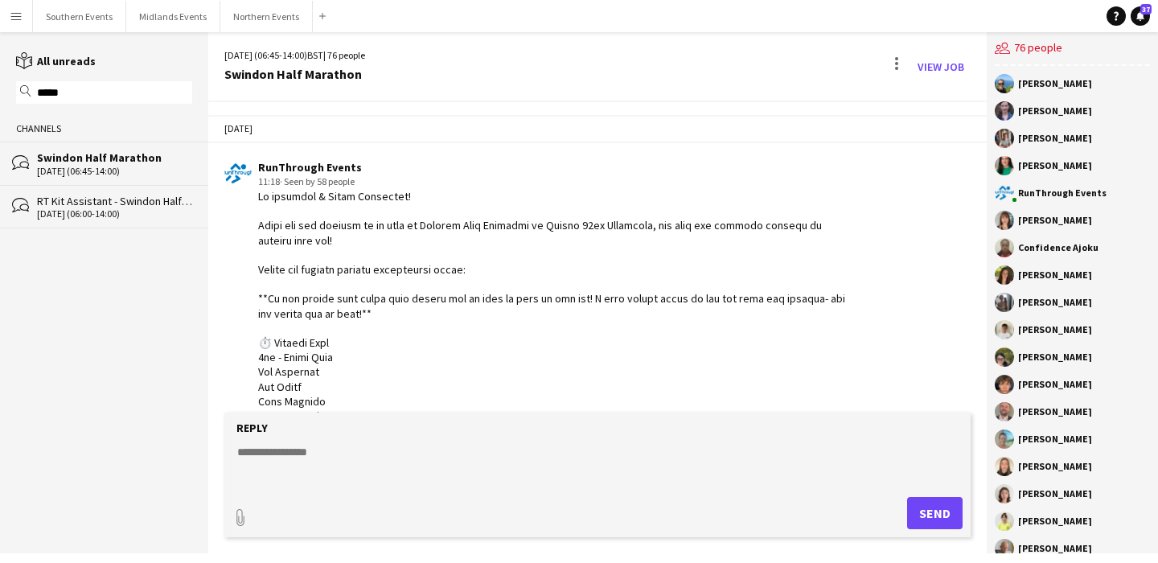
click at [76, 223] on div "bubbles RT Kit Assistant - Swindon Half Marathon [DATE] (06:00-14:00)" at bounding box center [104, 206] width 208 height 43
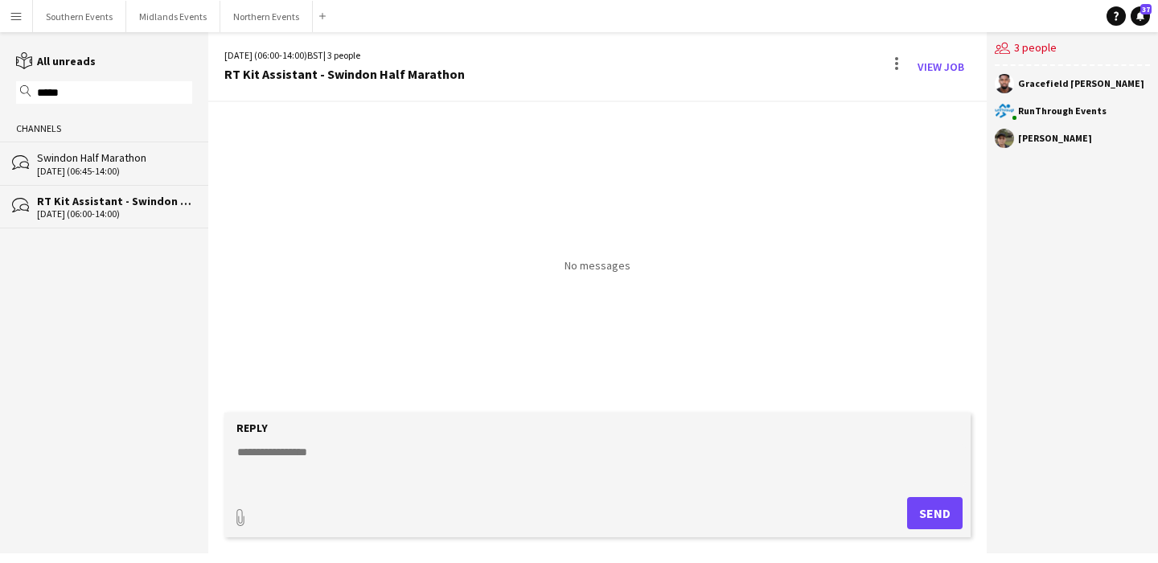
click at [273, 453] on textarea at bounding box center [601, 465] width 730 height 42
paste textarea "**********"
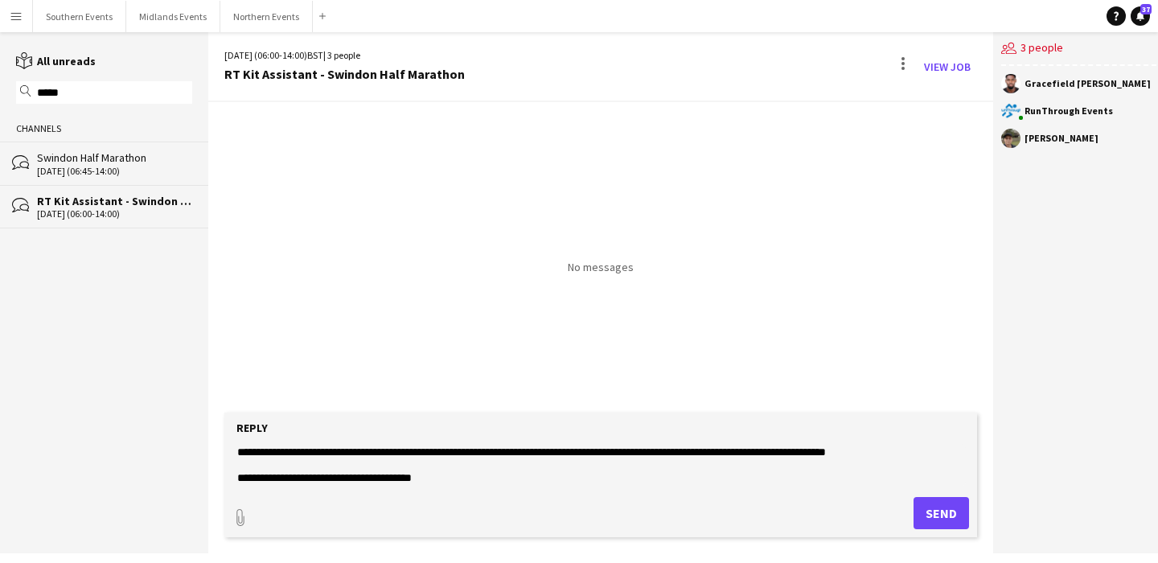
click at [230, 451] on form "Reply paperclip Send" at bounding box center [600, 475] width 753 height 125
click at [240, 451] on textarea at bounding box center [601, 465] width 730 height 42
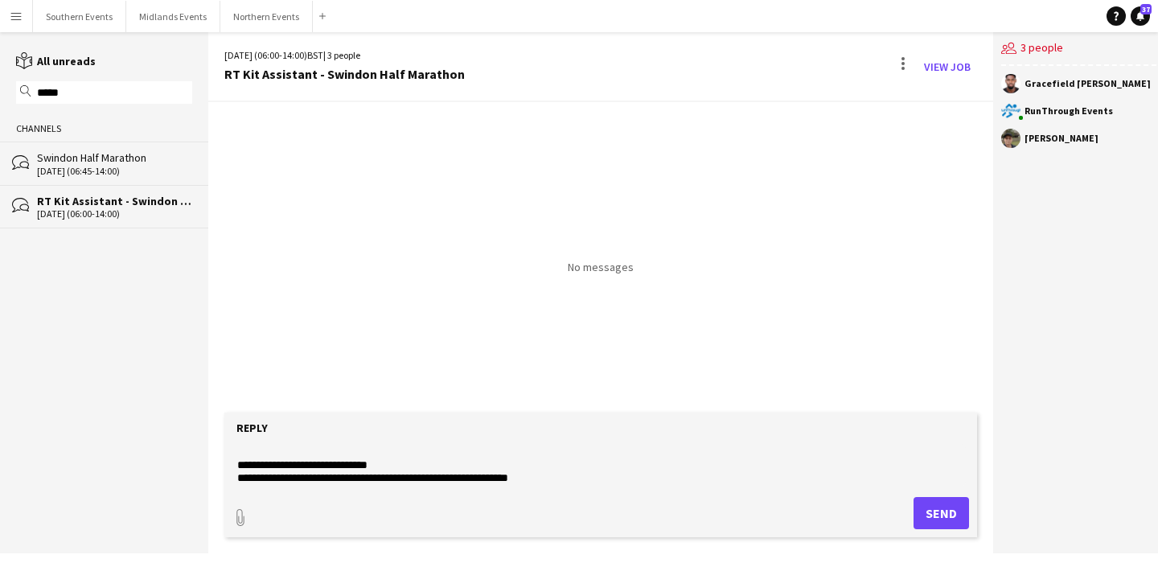
scroll to position [65, 0]
drag, startPoint x: 393, startPoint y: 464, endPoint x: 347, endPoint y: 461, distance: 46.0
click at [347, 461] on textarea at bounding box center [601, 465] width 730 height 42
click at [331, 479] on textarea at bounding box center [601, 465] width 730 height 42
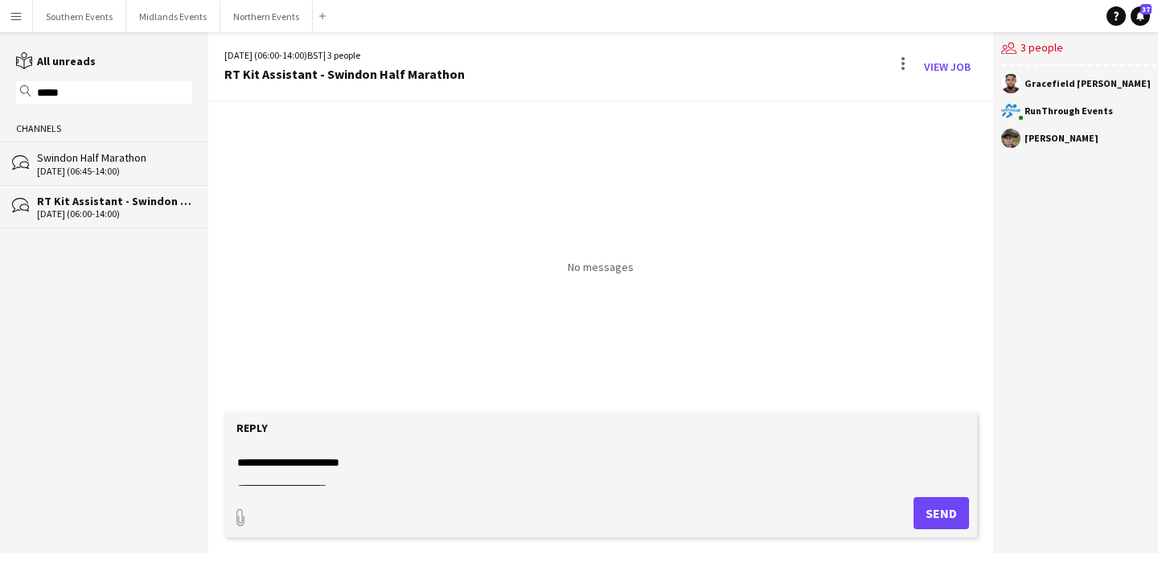
click at [331, 479] on textarea at bounding box center [601, 465] width 730 height 42
click at [332, 478] on textarea at bounding box center [601, 465] width 730 height 42
paste textarea
click at [412, 483] on textarea at bounding box center [601, 465] width 730 height 42
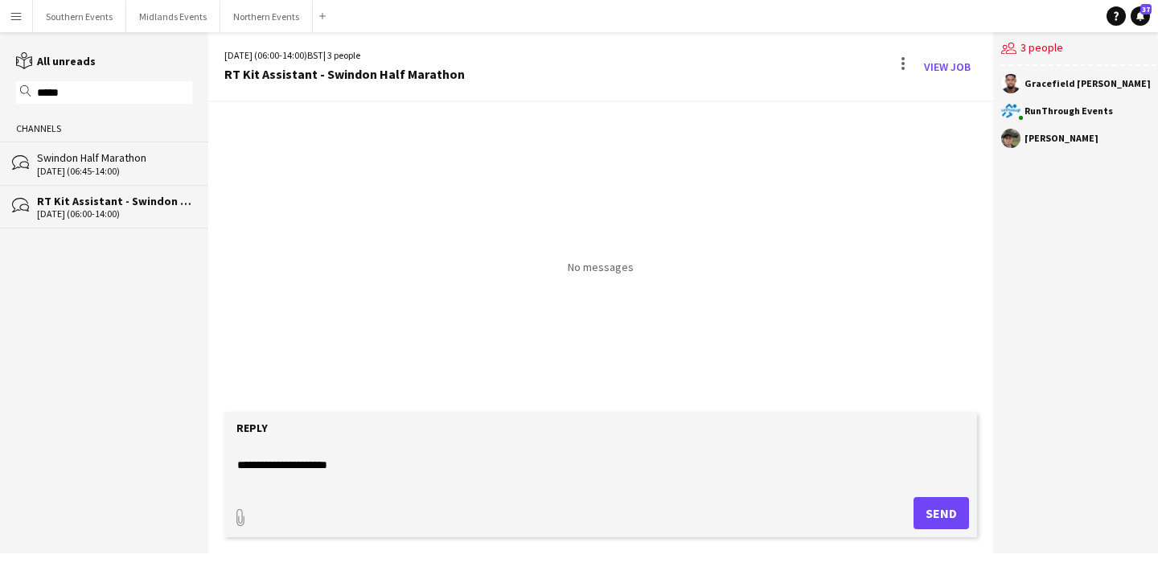
scroll to position [403, 0]
type textarea "**********"
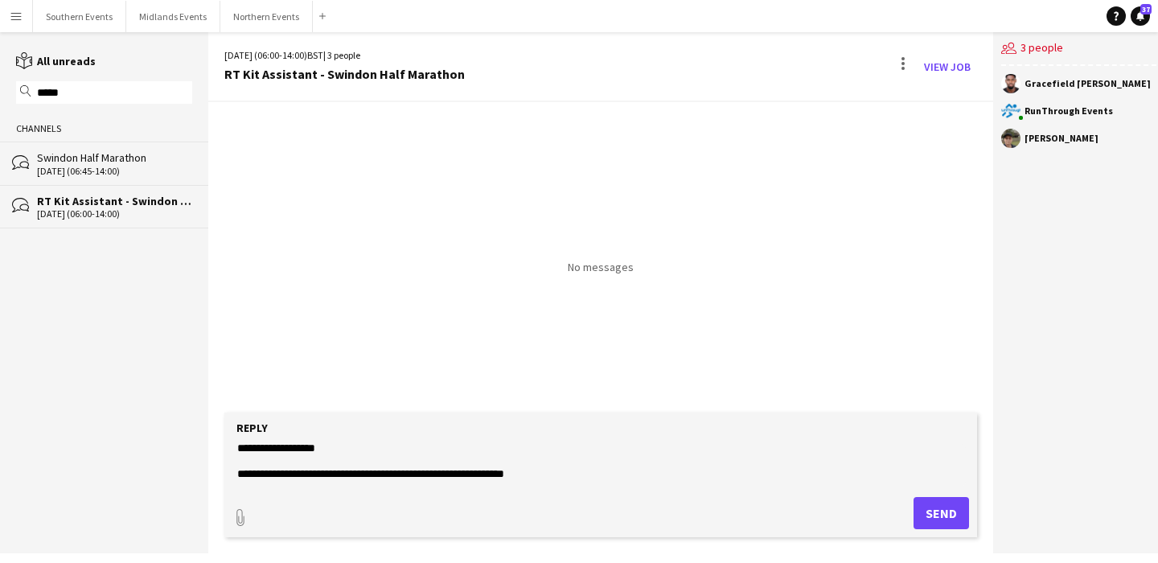
click at [507, 451] on textarea at bounding box center [601, 465] width 730 height 42
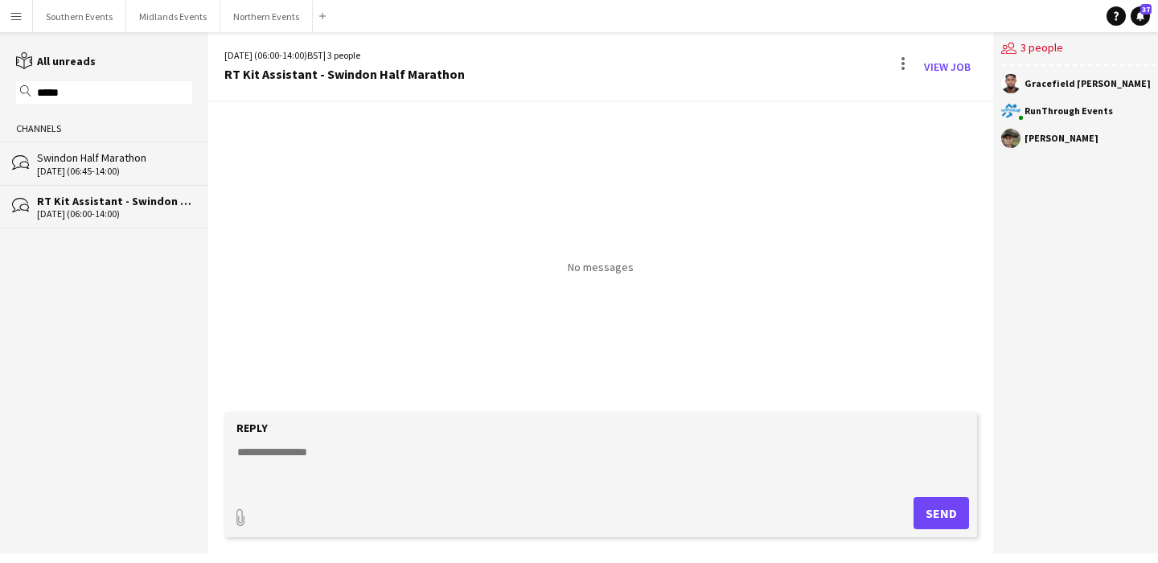
scroll to position [0, 0]
click at [370, 446] on textarea at bounding box center [601, 465] width 730 height 42
paste textarea "**********"
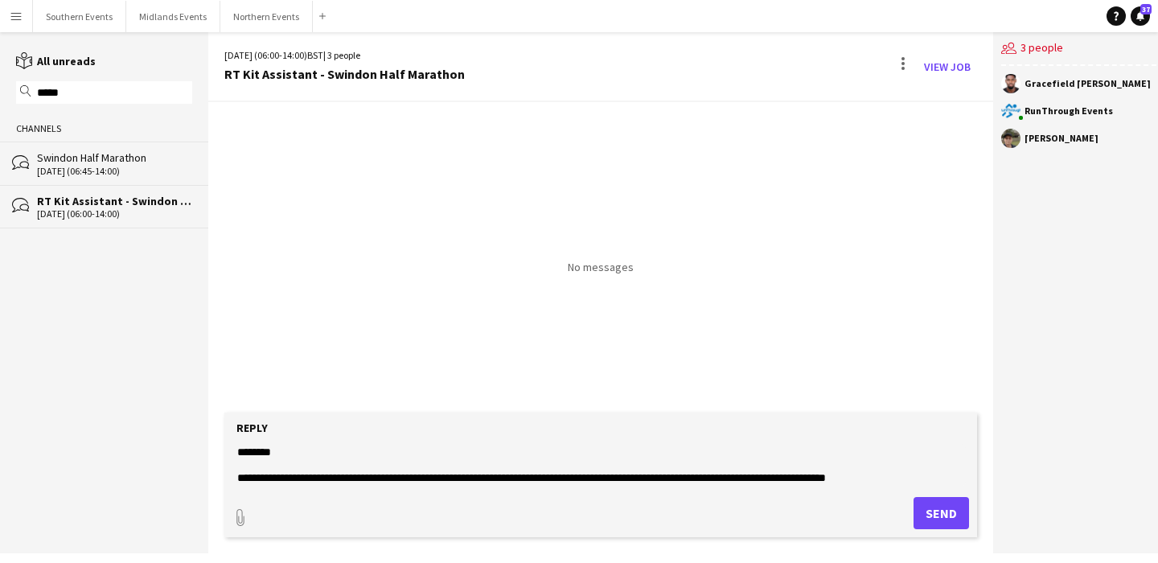
type textarea "**********"
click at [947, 501] on button "Send" at bounding box center [941, 513] width 55 height 32
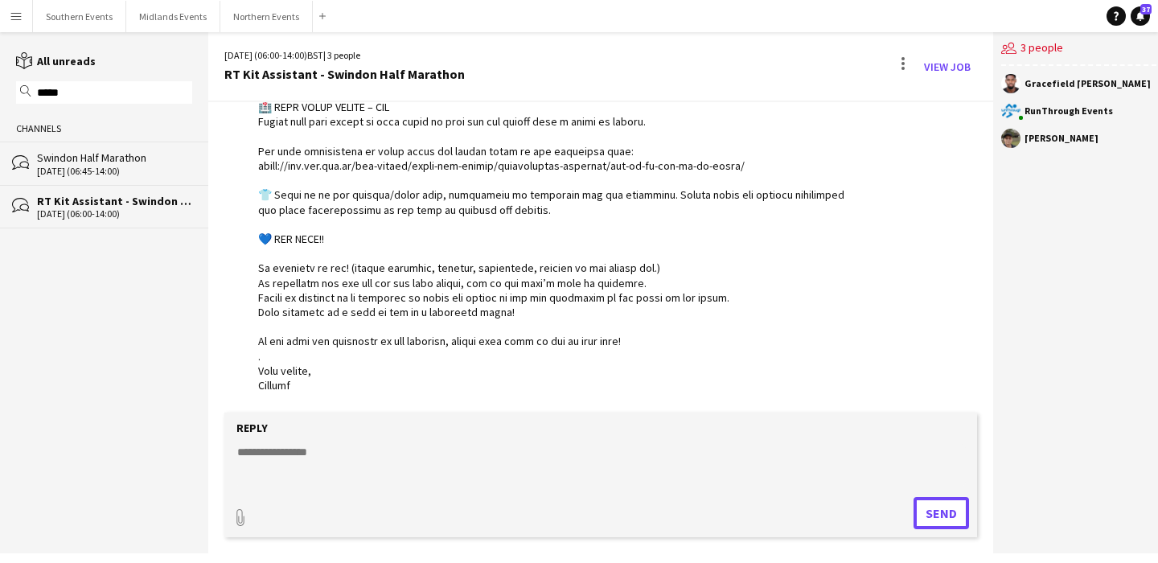
scroll to position [616, 0]
type input "**********"
click at [914, 509] on span "Upload Upload" at bounding box center [922, 511] width 70 height 19
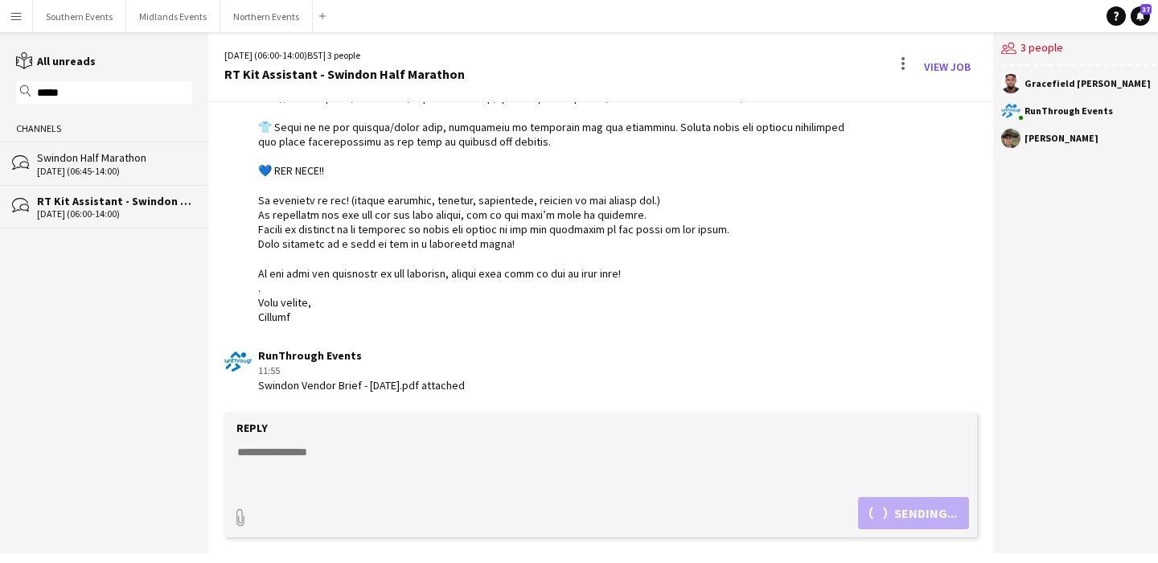
click at [528, 446] on textarea at bounding box center [601, 465] width 730 height 42
type textarea "**********"
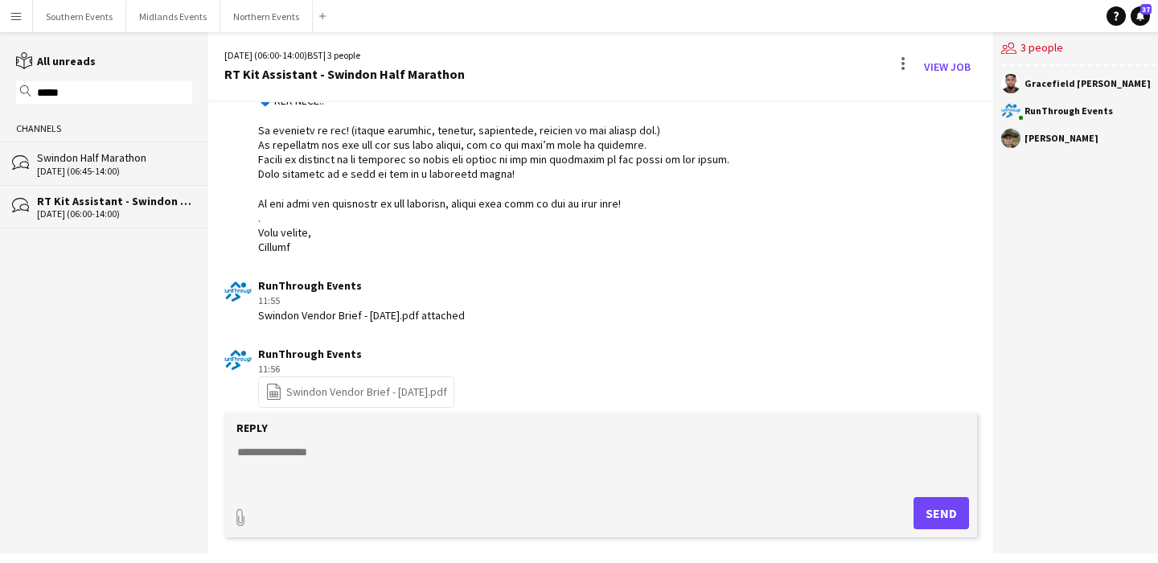
click at [112, 89] on input "*****" at bounding box center [111, 92] width 153 height 14
type input "****"
click at [101, 216] on div "[DATE] (06:45-12:30)" at bounding box center [114, 213] width 155 height 11
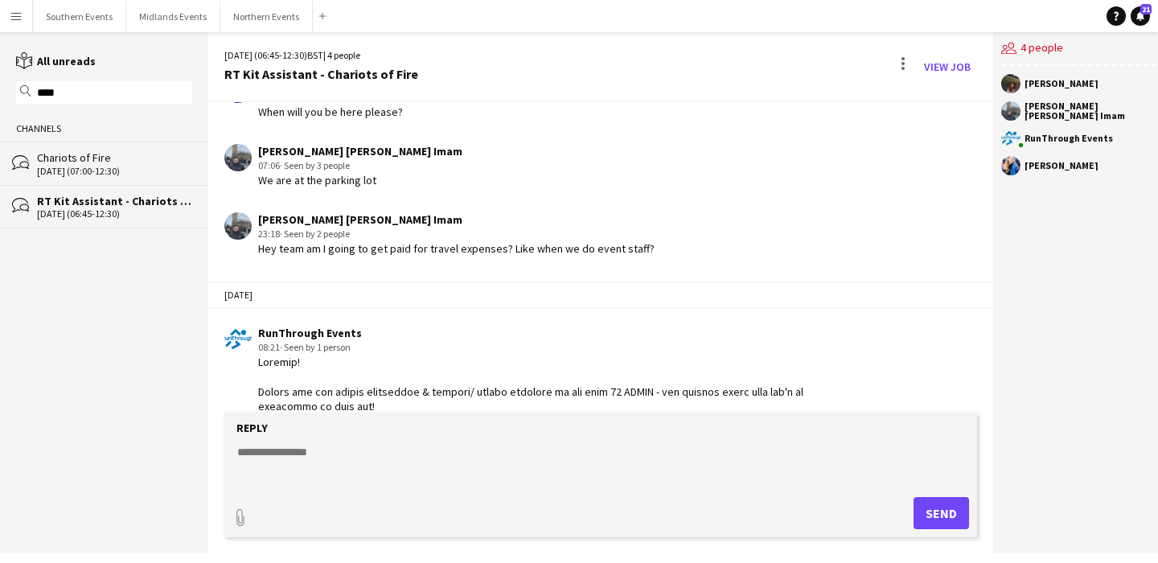
scroll to position [3773, 0]
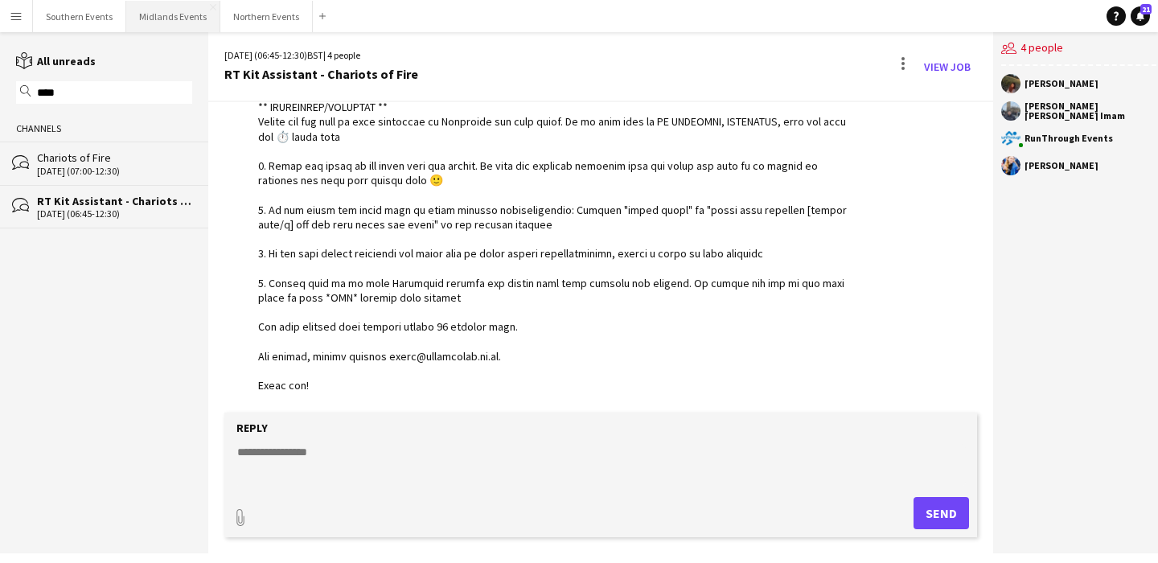
click at [170, 29] on button "Midlands Events Close" at bounding box center [173, 16] width 94 height 31
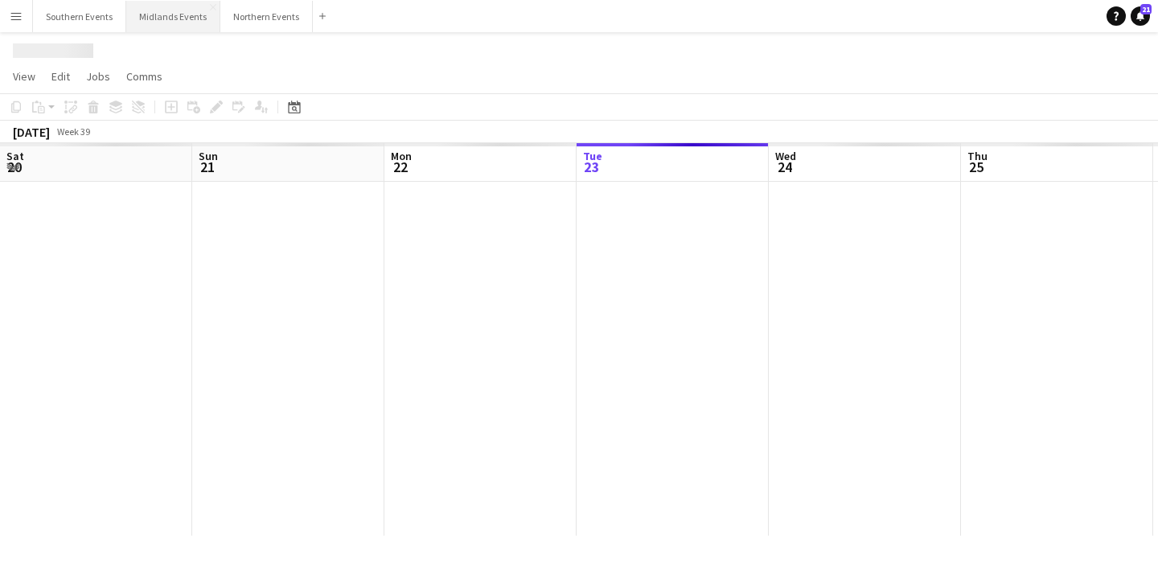
scroll to position [0, 384]
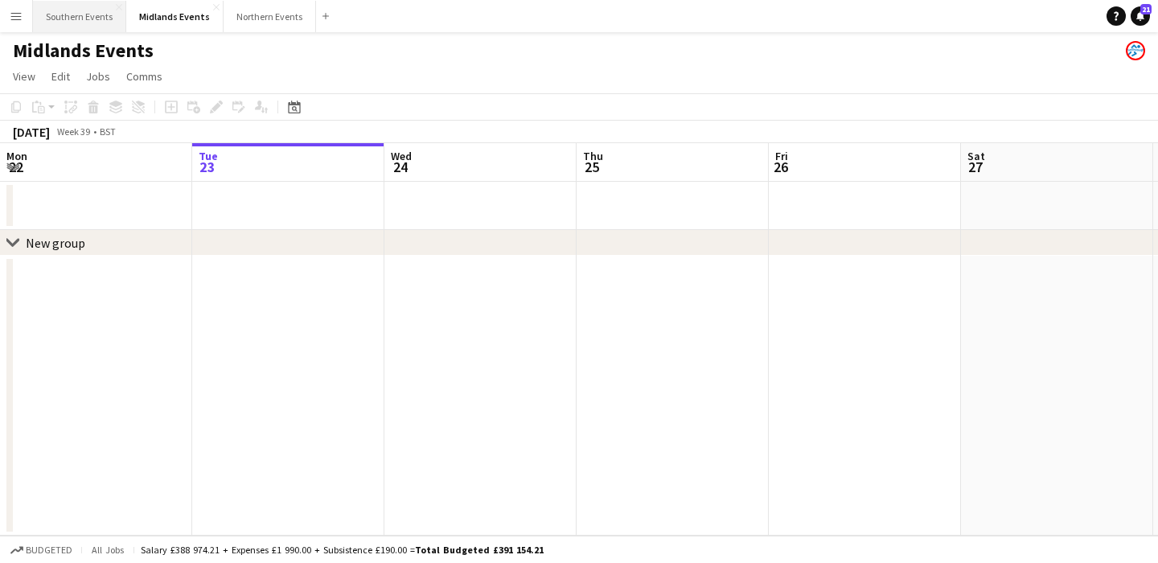
click at [70, 21] on button "Southern Events Close" at bounding box center [79, 16] width 93 height 31
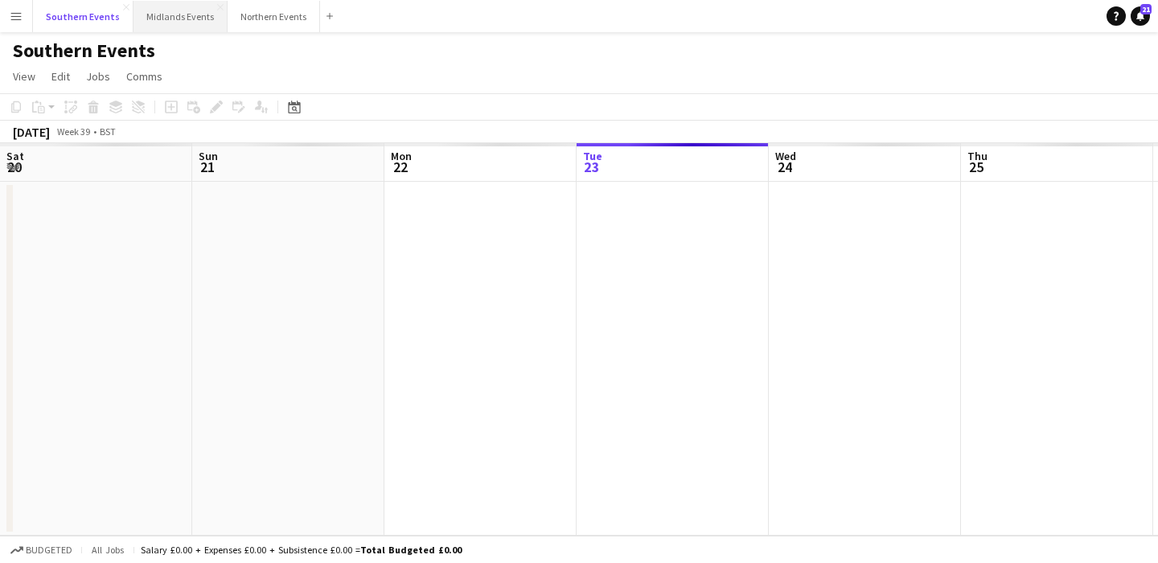
scroll to position [0, 384]
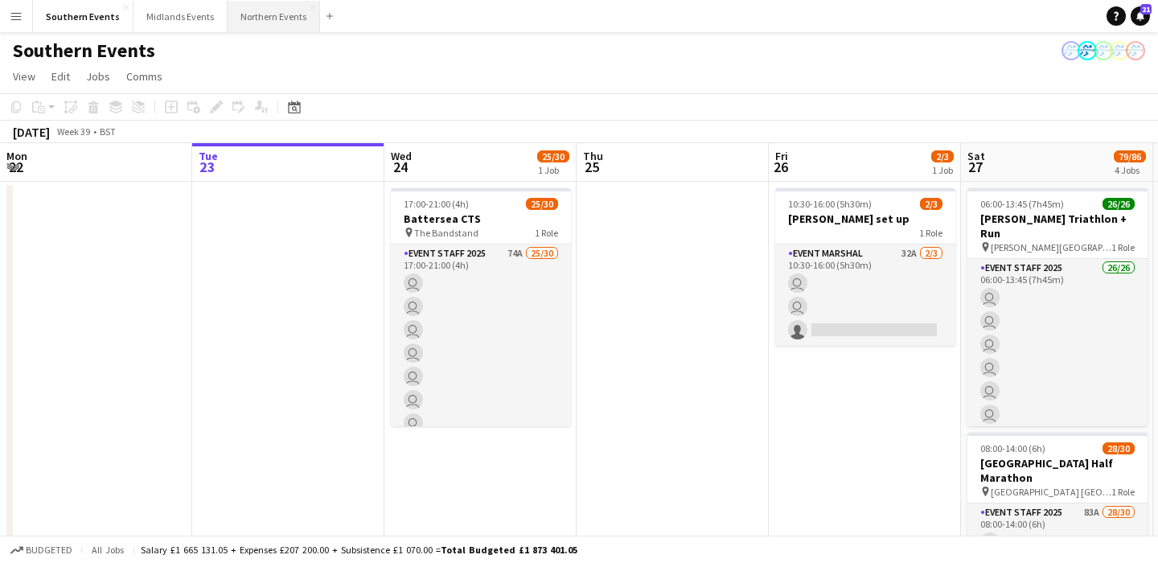
click at [272, 14] on button "Northern Events Close" at bounding box center [274, 16] width 92 height 31
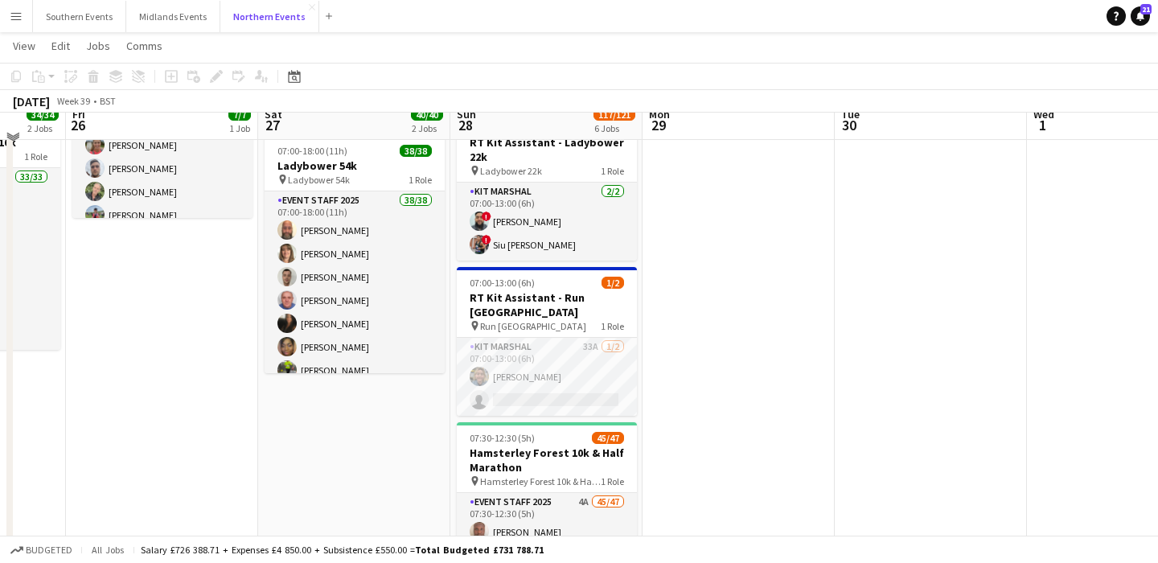
scroll to position [216, 0]
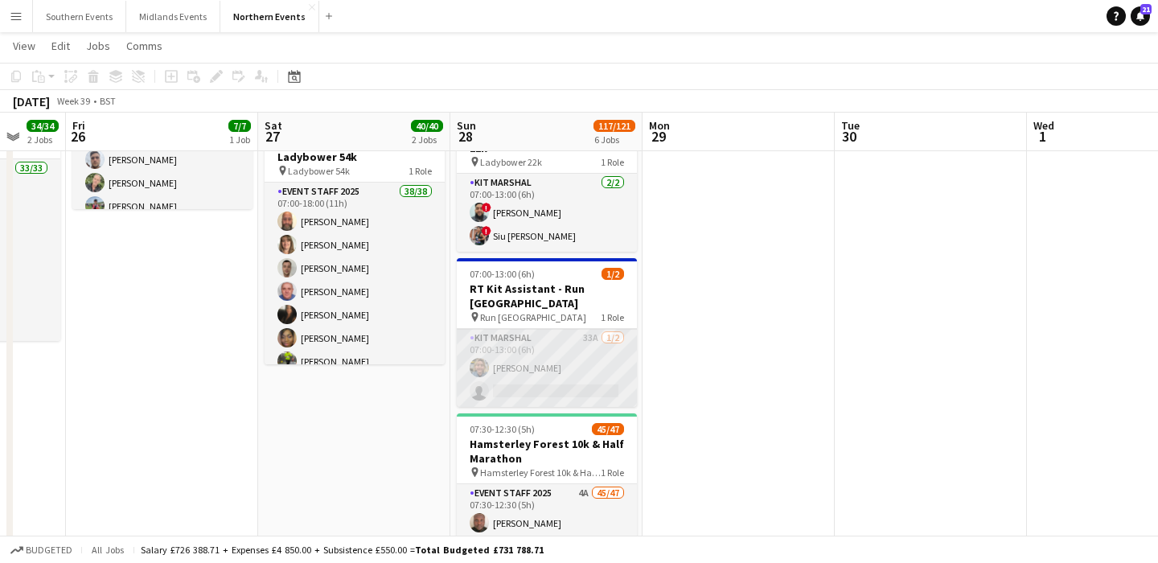
click at [597, 375] on app-card-role "Kit Marshal 33A [DATE] 07:00-13:00 (6h) [PERSON_NAME] single-neutral-actions" at bounding box center [547, 368] width 180 height 78
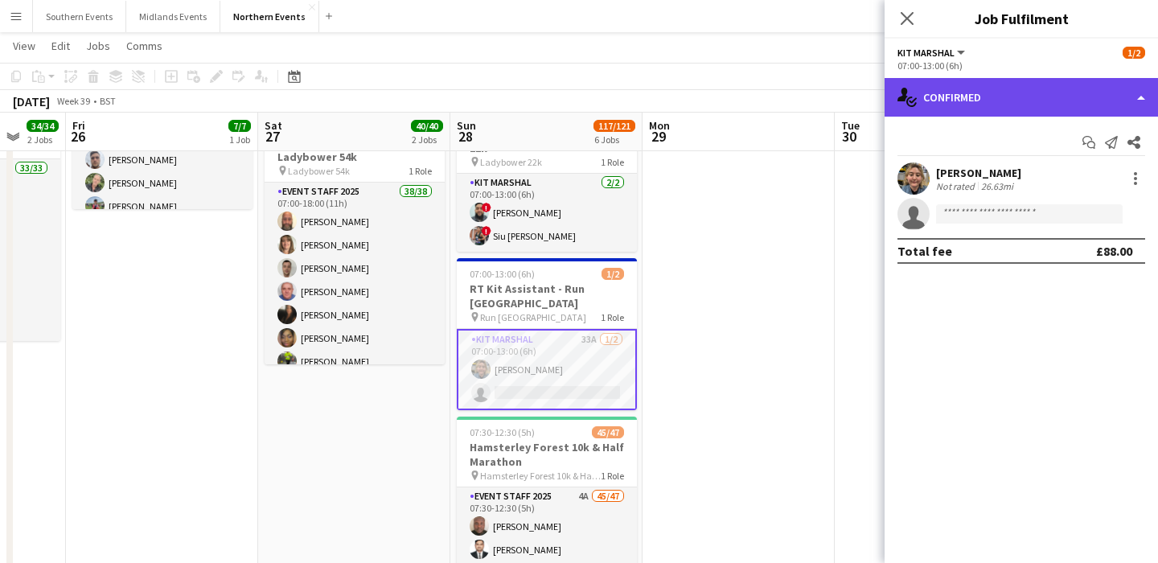
click at [1066, 97] on div "single-neutral-actions-check-2 Confirmed" at bounding box center [1021, 97] width 273 height 39
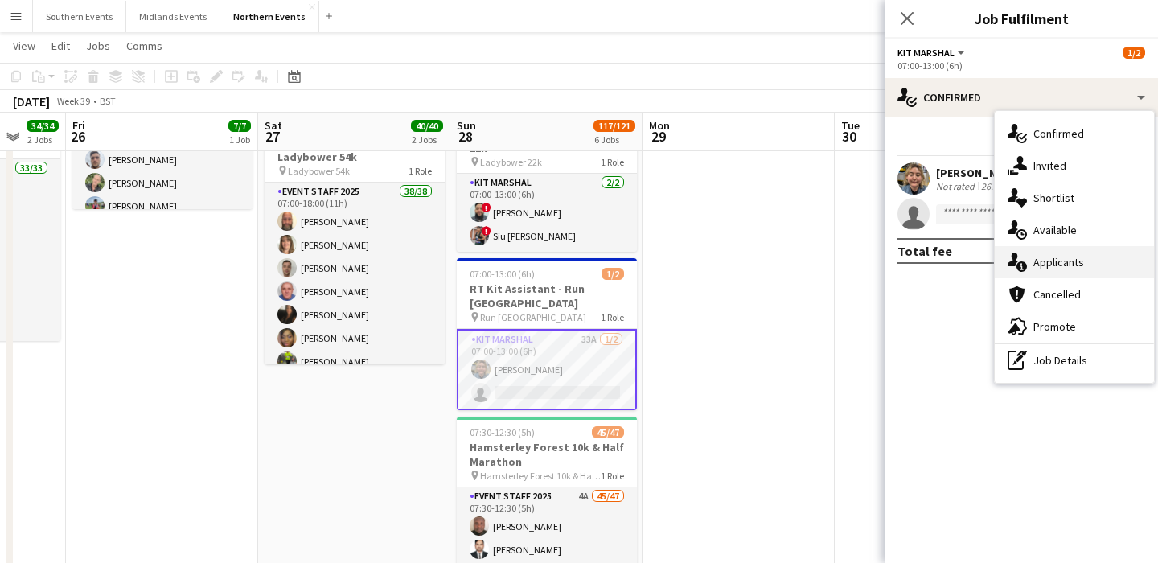
click at [1067, 262] on span "Applicants" at bounding box center [1058, 262] width 51 height 14
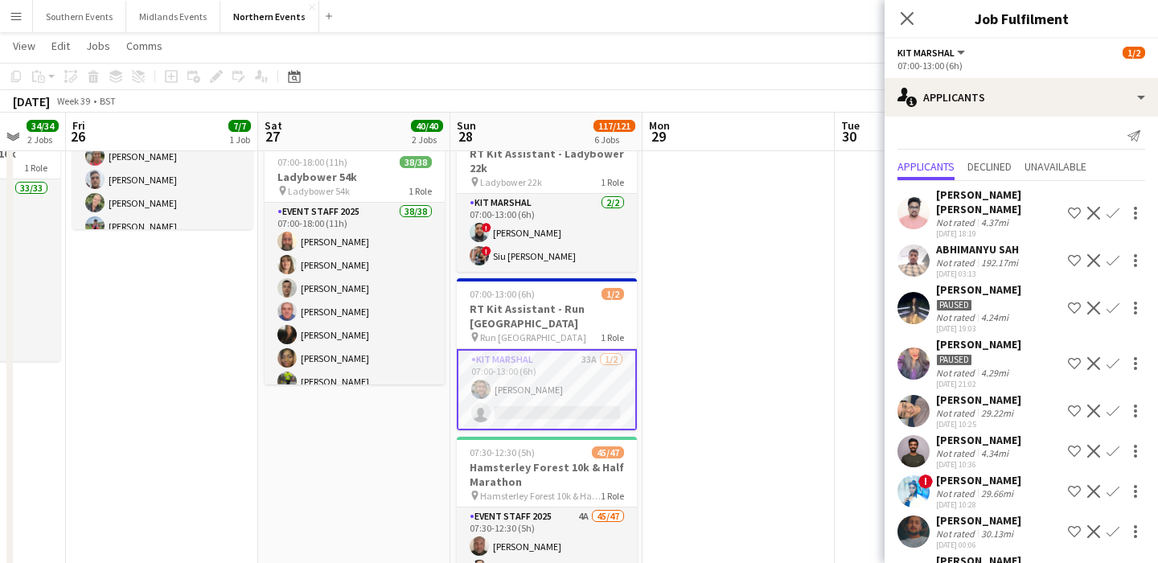
scroll to position [8, 0]
click at [1116, 409] on app-icon "Confirm" at bounding box center [1113, 409] width 13 height 13
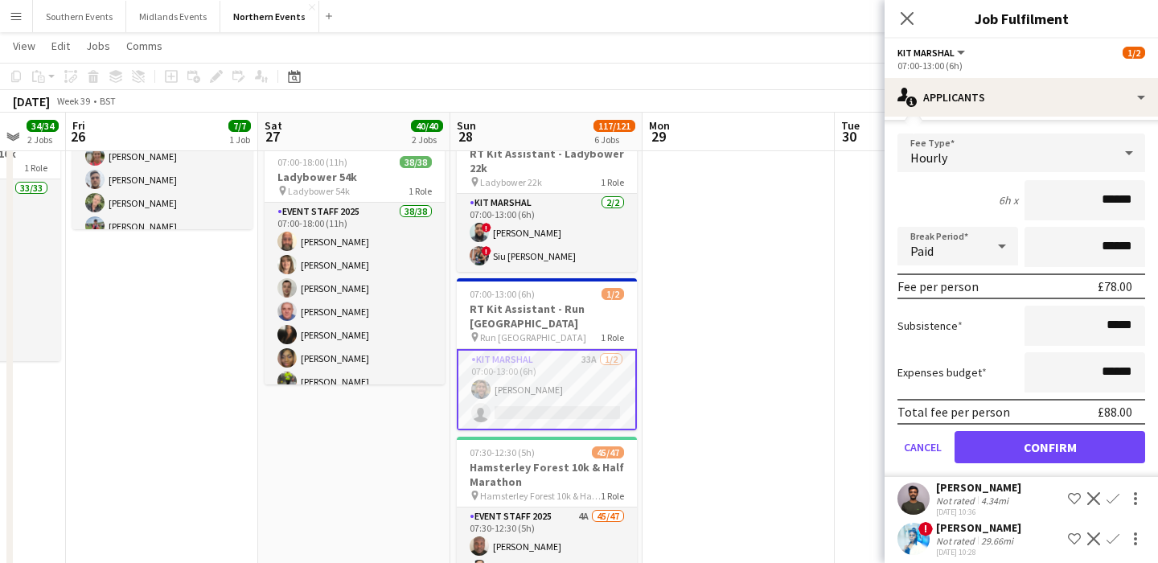
scroll to position [329, 0]
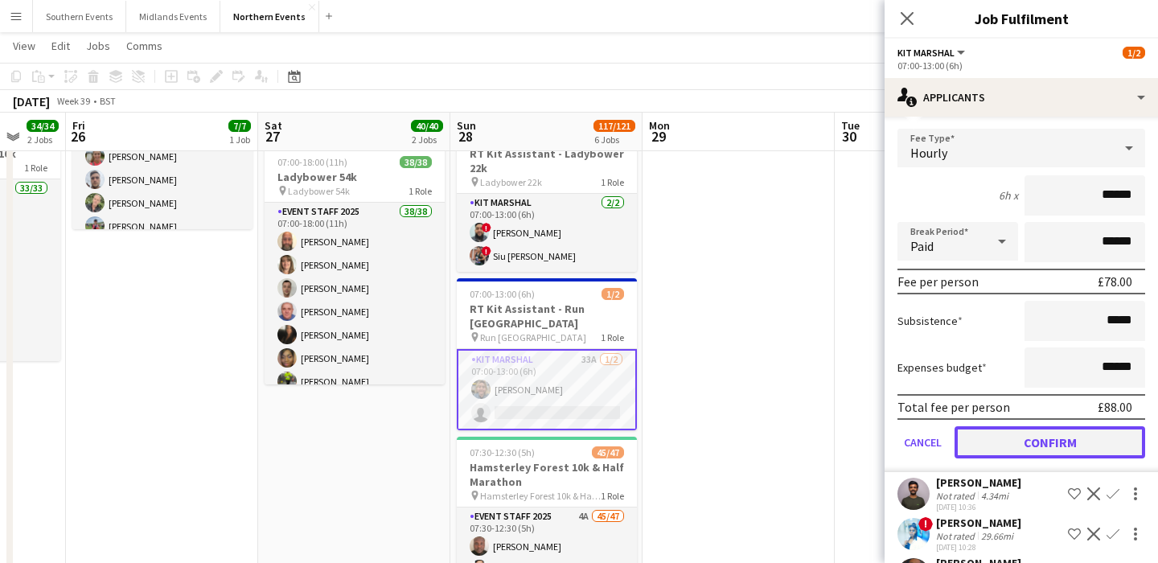
click at [1040, 444] on button "Confirm" at bounding box center [1050, 442] width 191 height 32
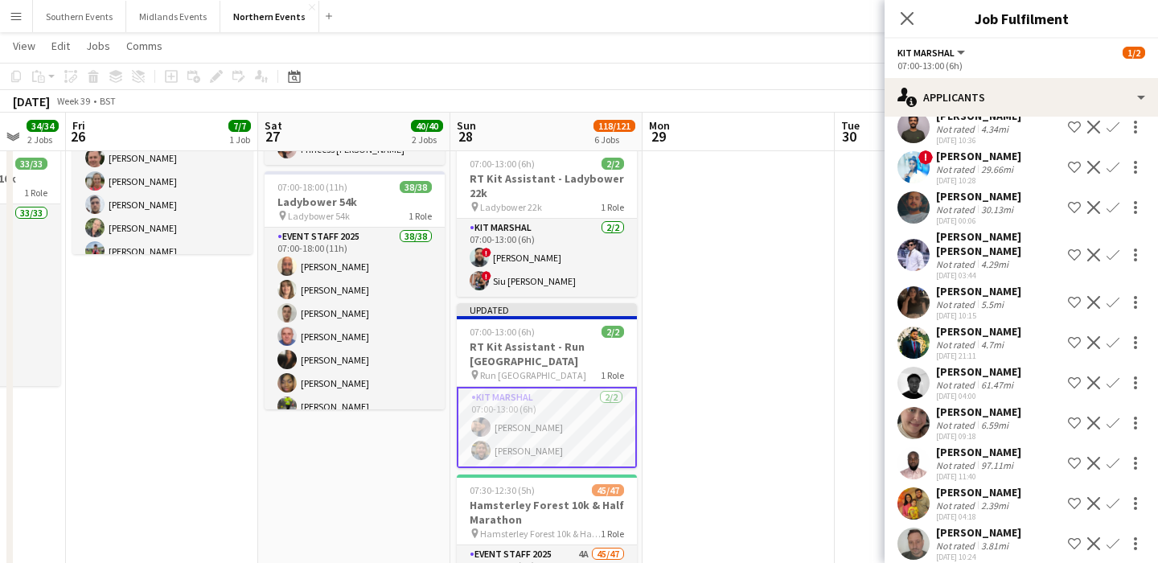
scroll to position [0, 0]
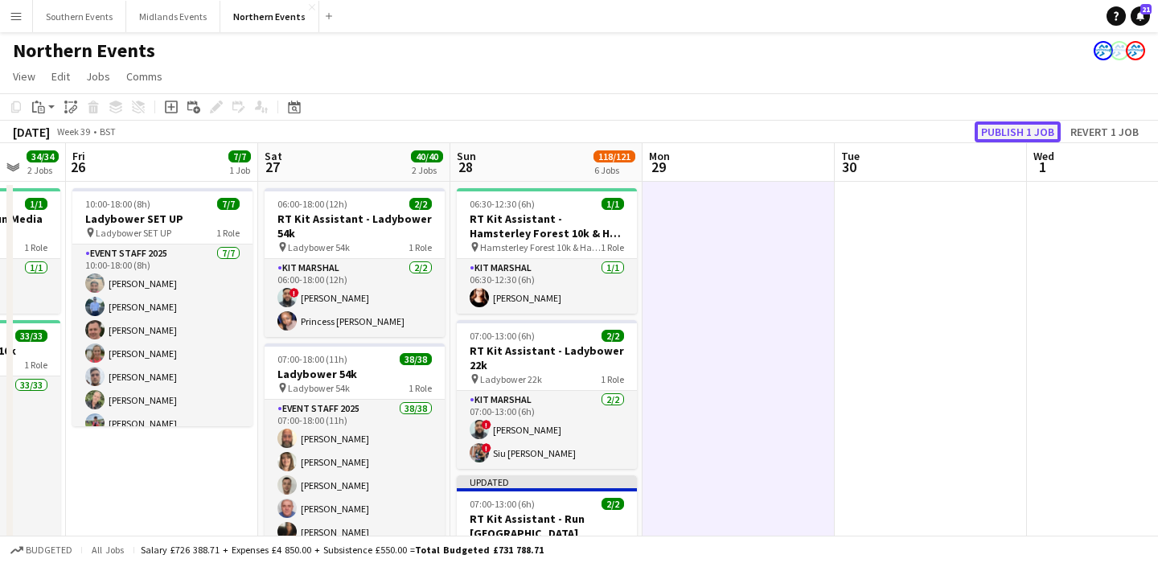
click at [1025, 129] on button "Publish 1 job" at bounding box center [1018, 131] width 86 height 21
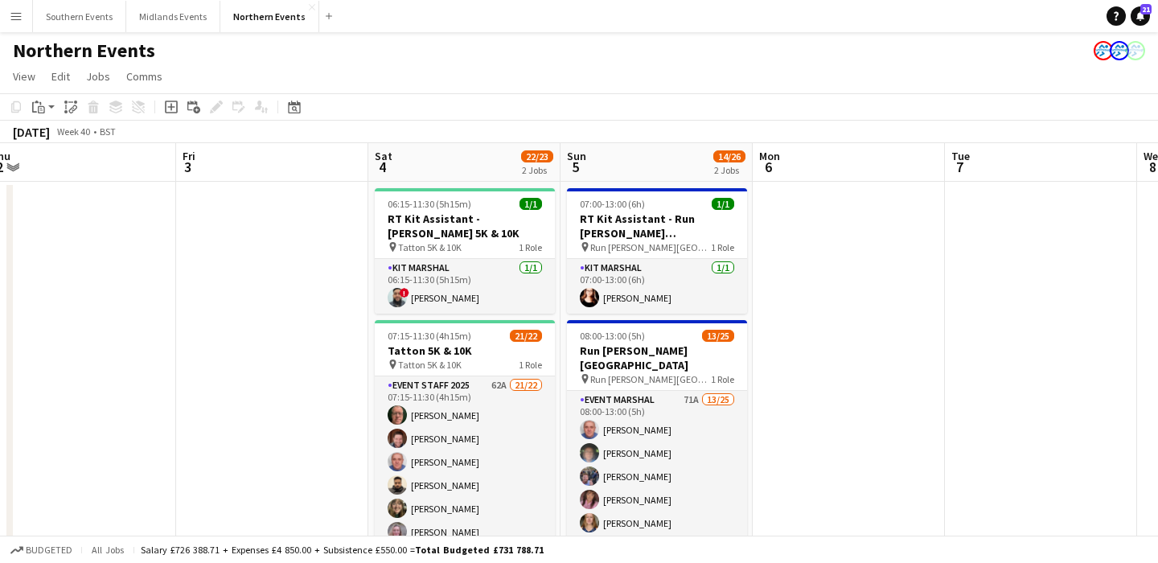
scroll to position [0, 791]
